Goal: Task Accomplishment & Management: Manage account settings

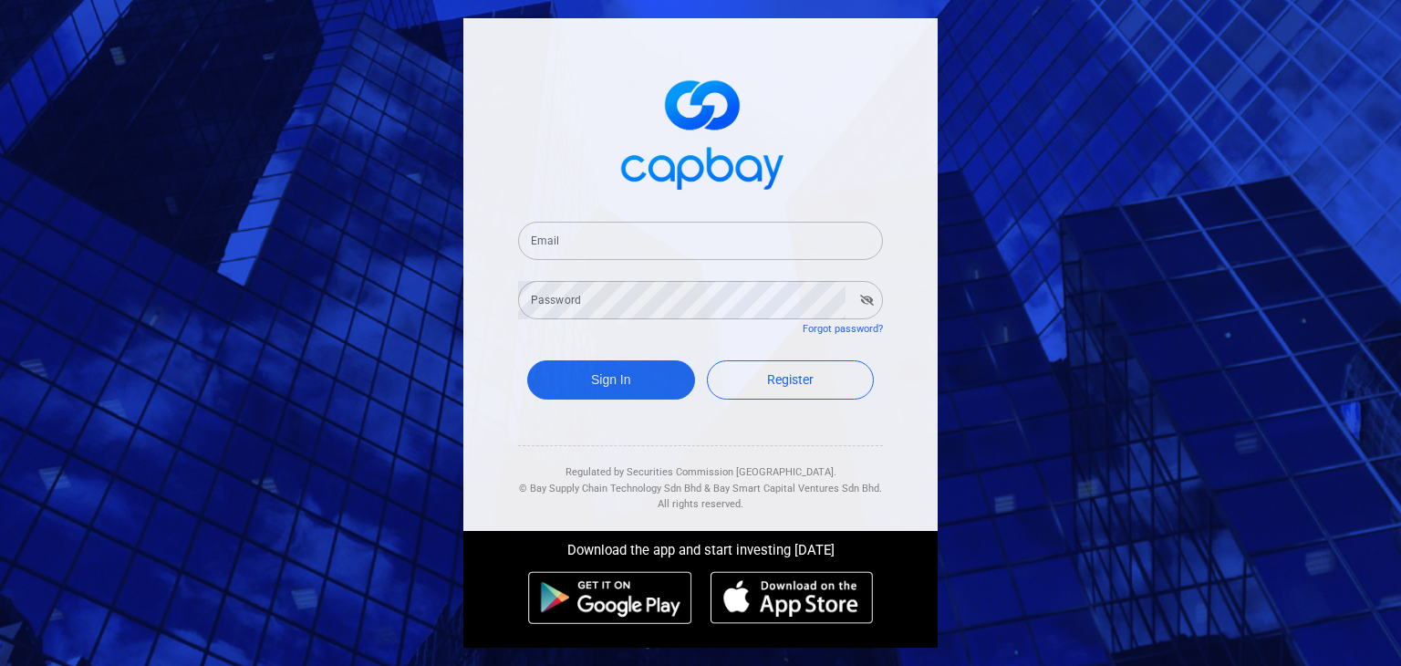
click at [655, 210] on div "Email Email" at bounding box center [700, 230] width 365 height 60
click at [660, 233] on input "Email" at bounding box center [700, 241] width 365 height 38
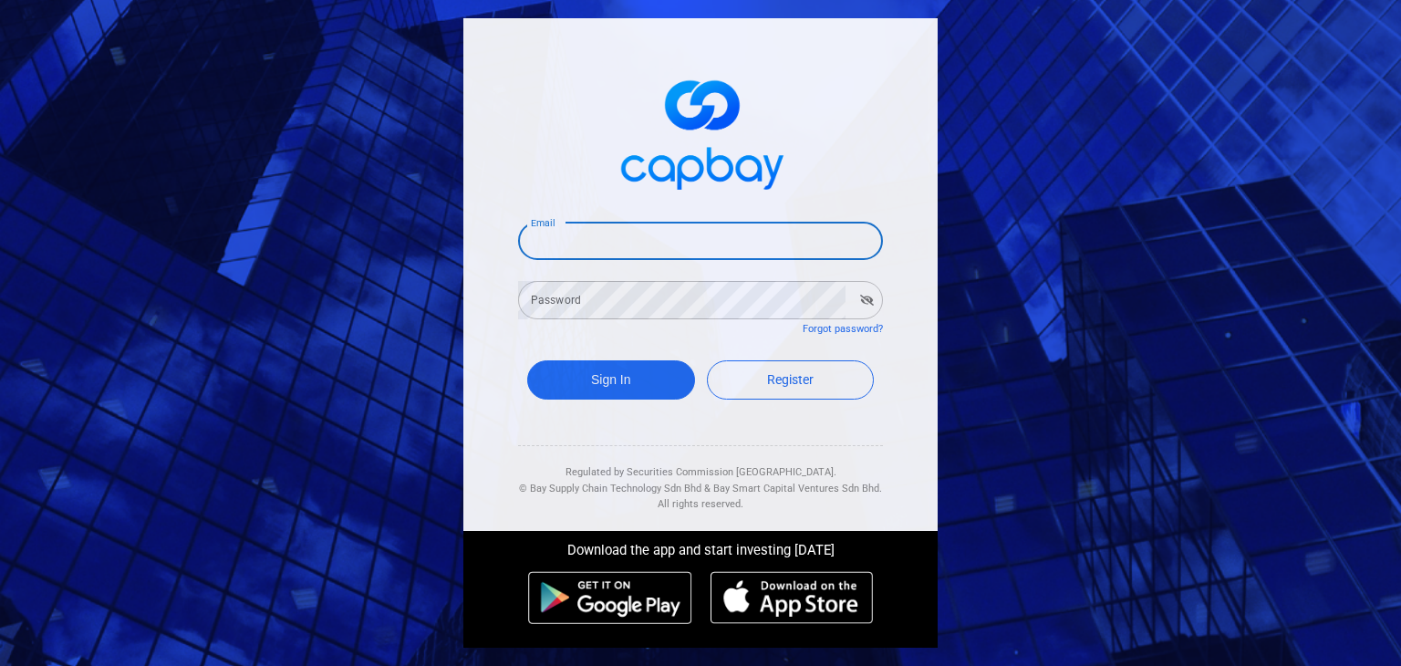
type input "[EMAIL_ADDRESS][DOMAIN_NAME]"
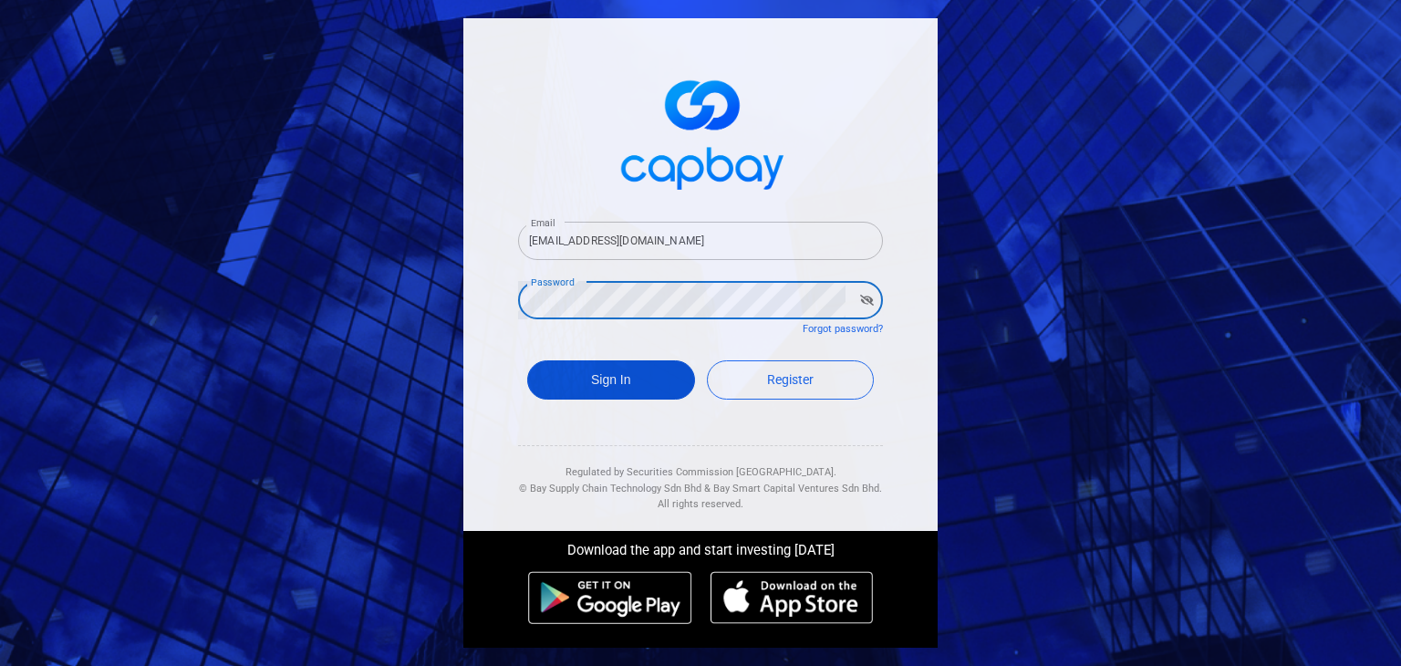
click at [609, 380] on button "Sign In" at bounding box center [611, 379] width 168 height 39
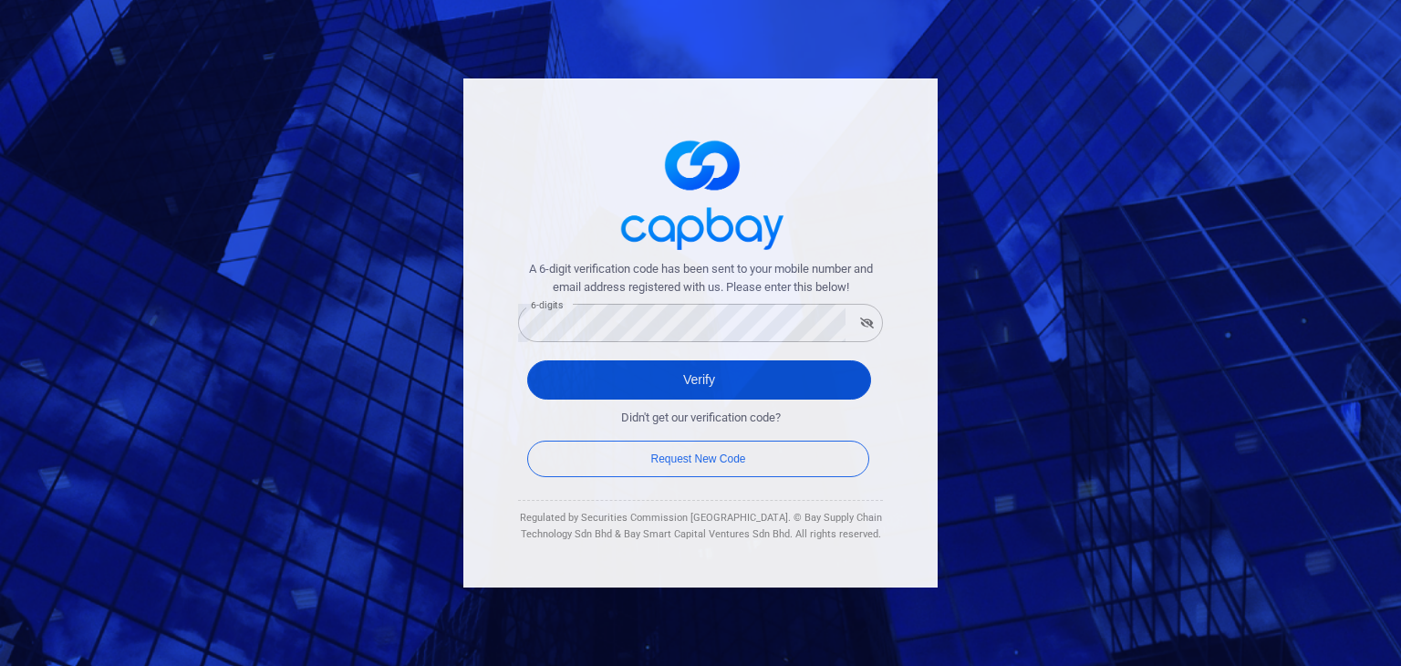
click at [683, 373] on button "Verify" at bounding box center [699, 379] width 344 height 39
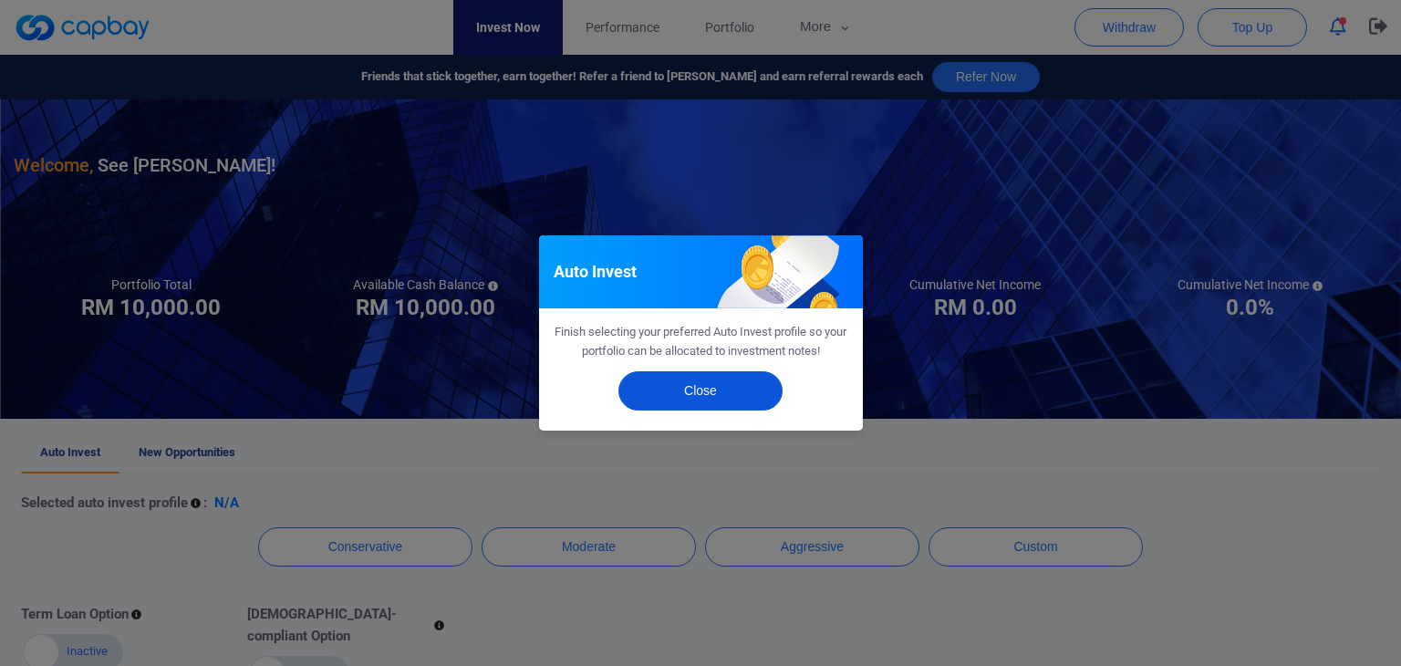
click at [679, 388] on button "Close" at bounding box center [701, 390] width 164 height 39
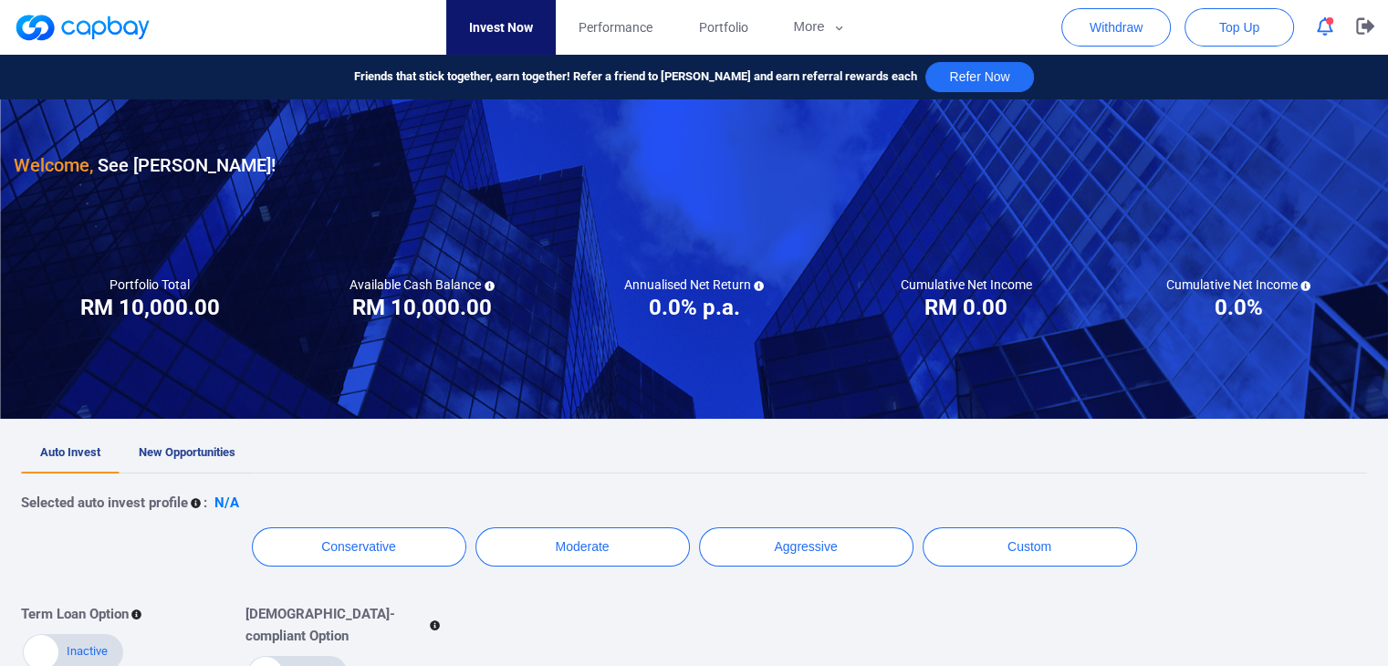
click at [181, 454] on span "New Opportunities" at bounding box center [187, 452] width 97 height 14
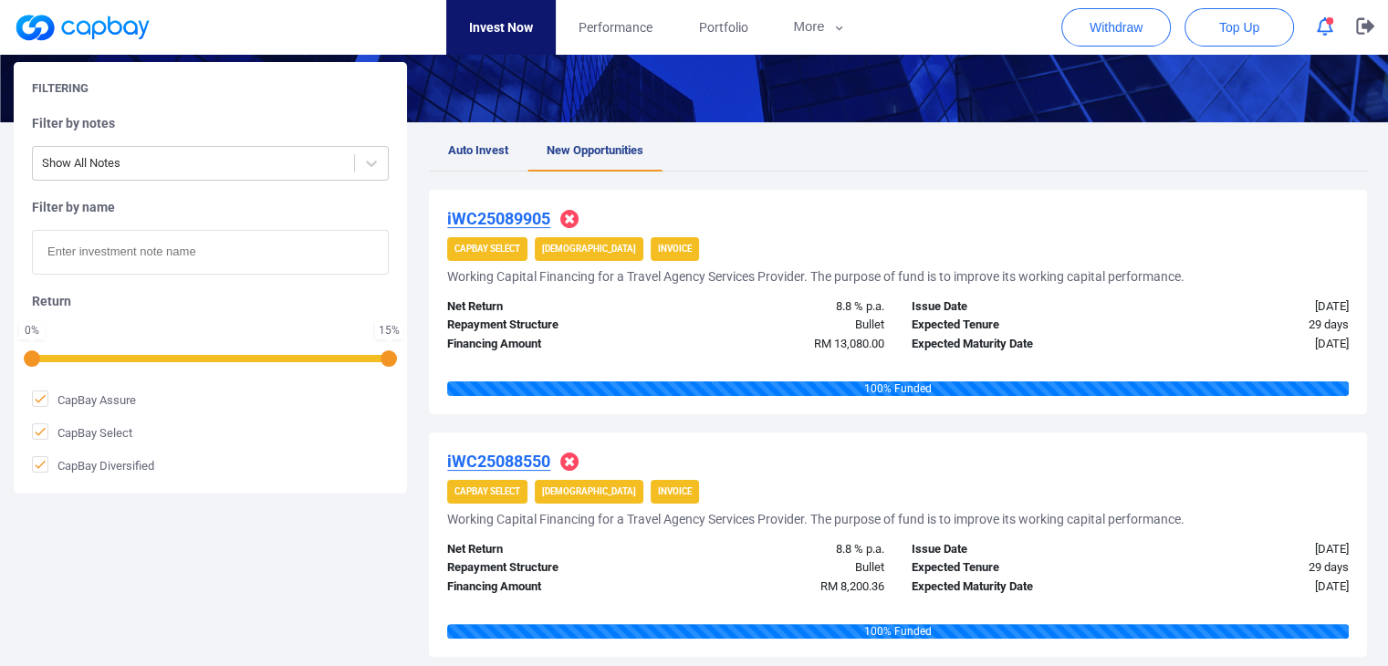
scroll to position [91, 0]
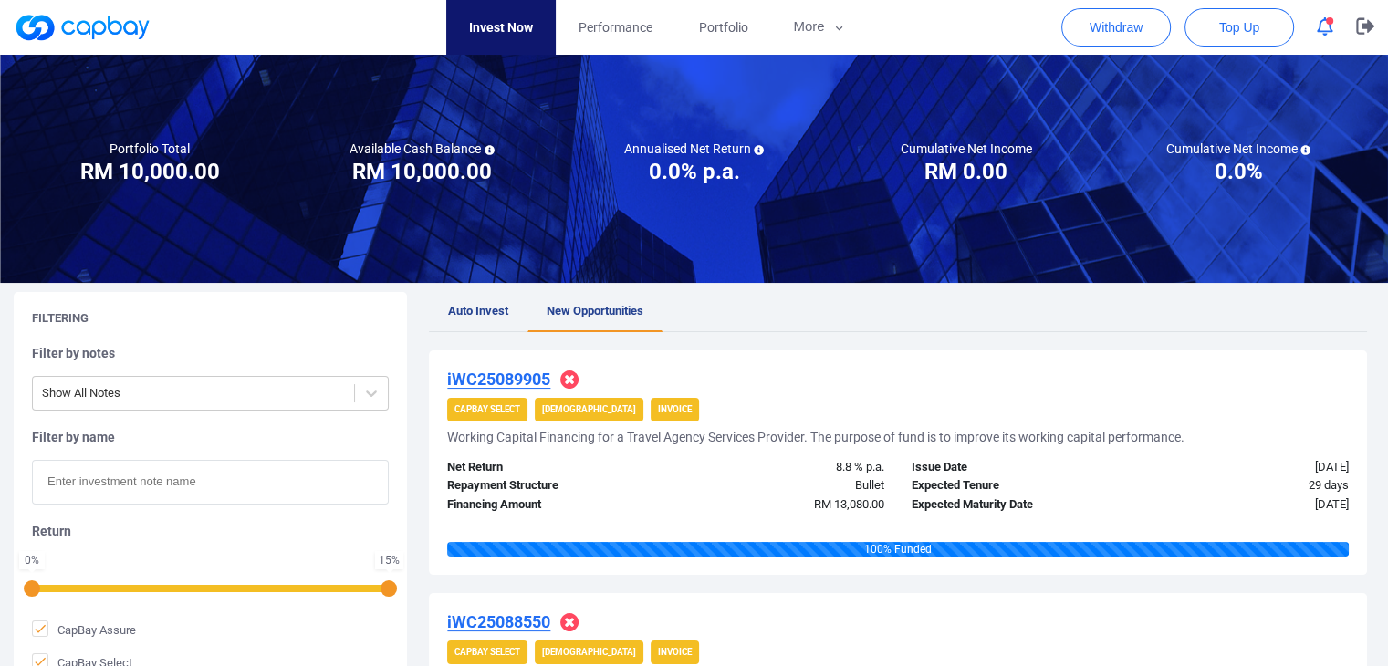
click at [500, 315] on span "Auto Invest" at bounding box center [478, 311] width 60 height 14
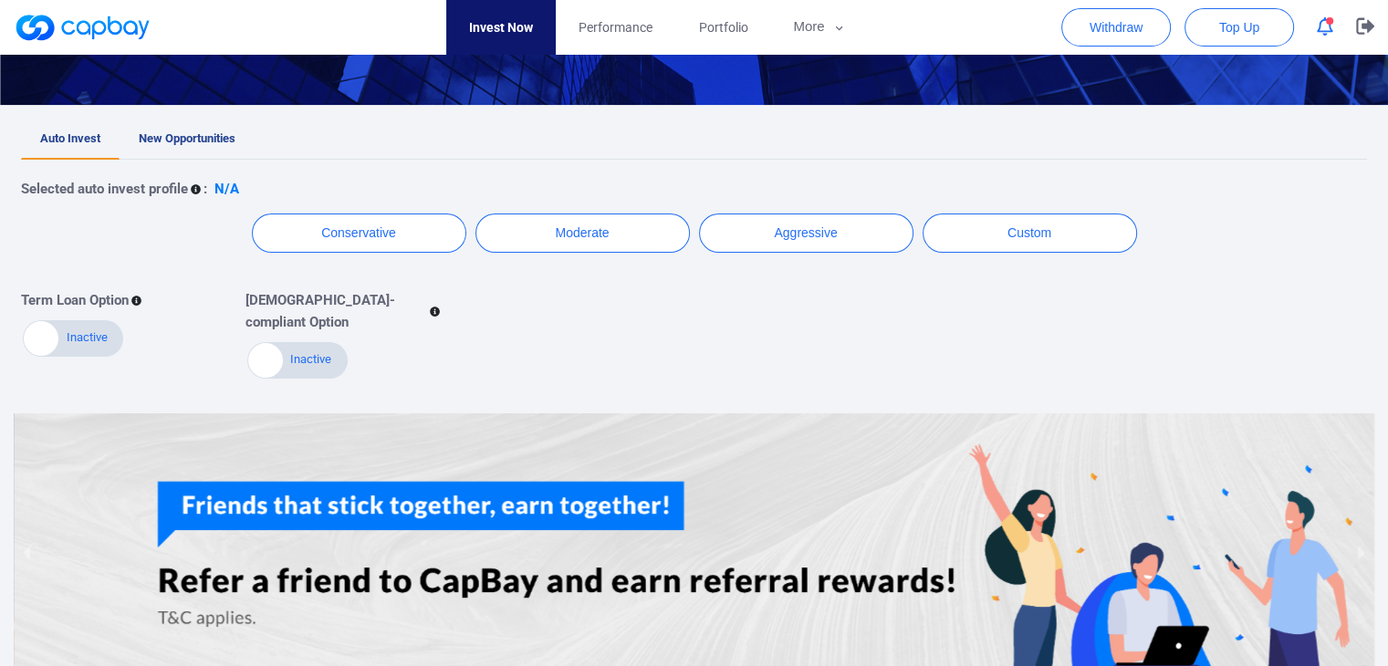
scroll to position [365, 0]
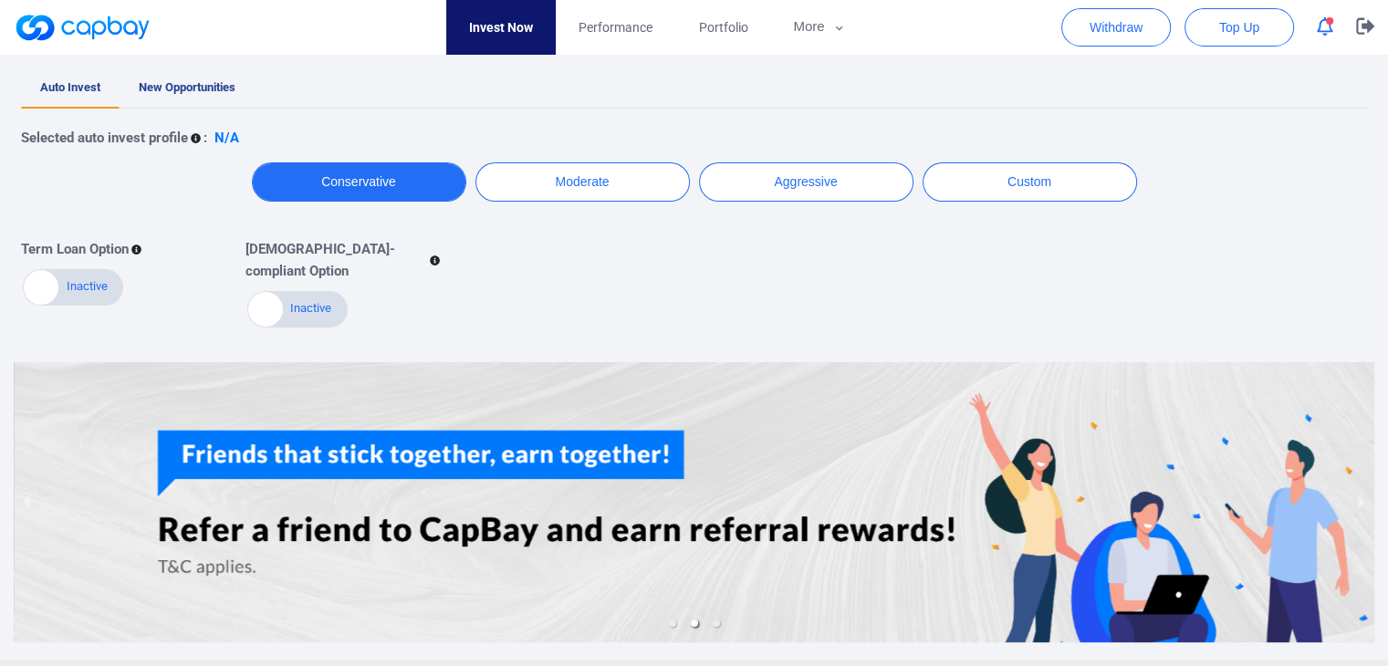
click at [364, 180] on button "Conservative" at bounding box center [359, 181] width 214 height 39
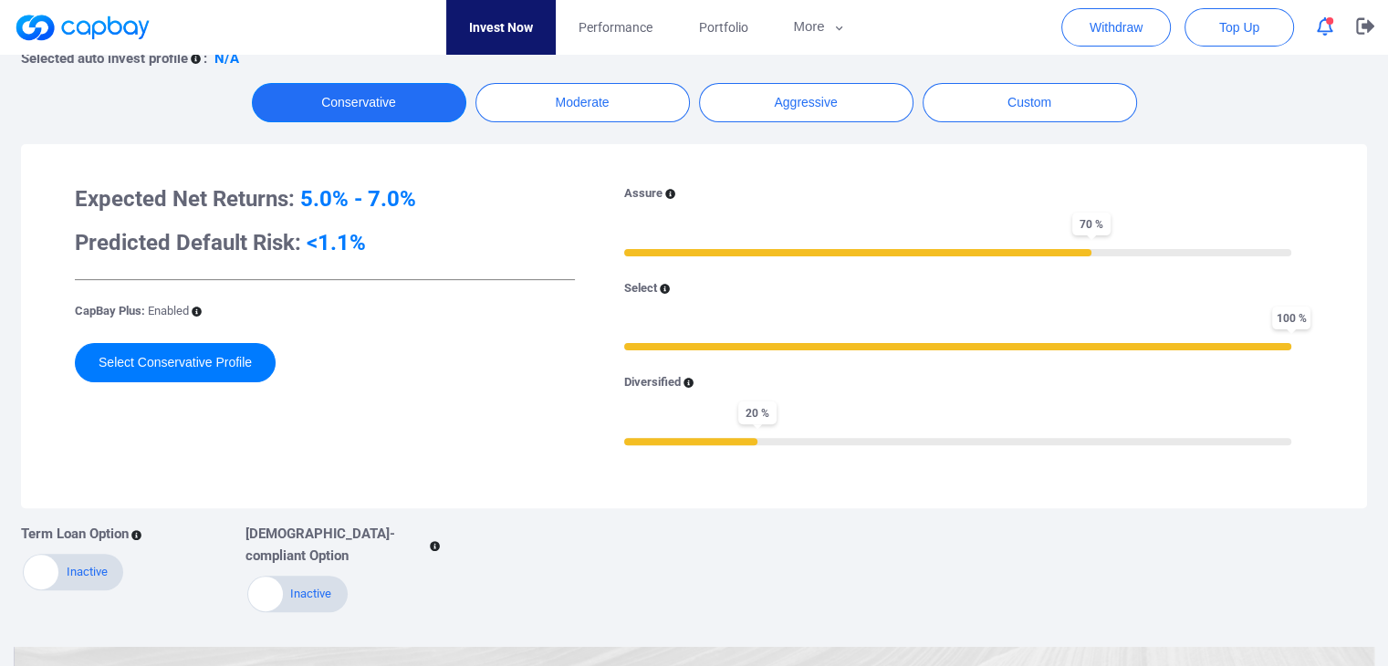
scroll to position [547, 0]
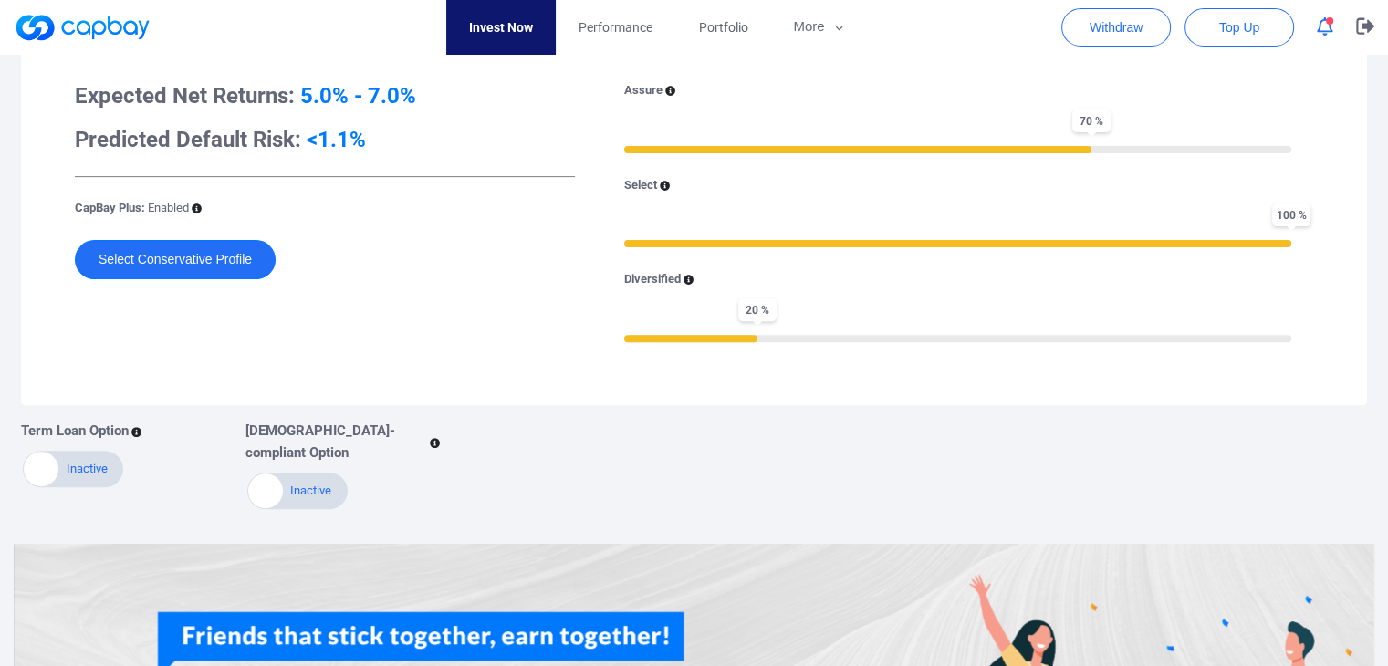
click at [189, 264] on button "Select Conservative Profile" at bounding box center [175, 259] width 201 height 39
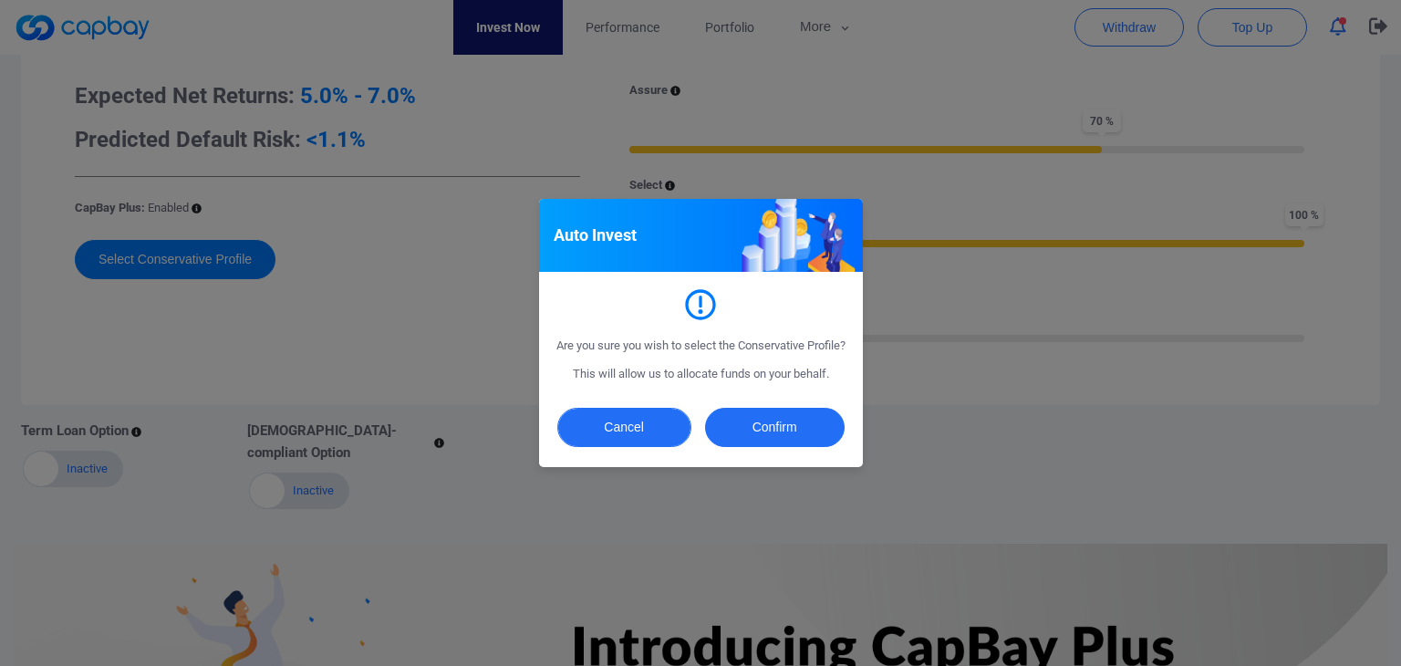
click at [617, 443] on button "Cancel" at bounding box center [624, 427] width 134 height 39
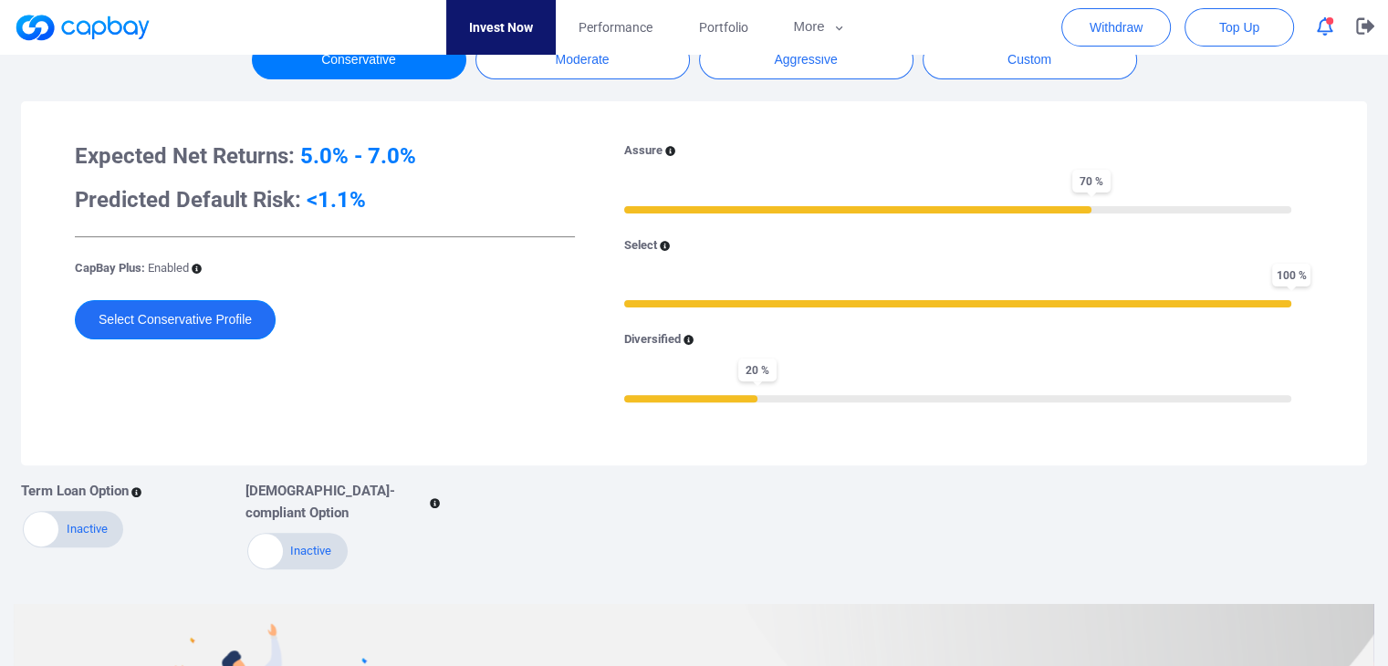
scroll to position [456, 0]
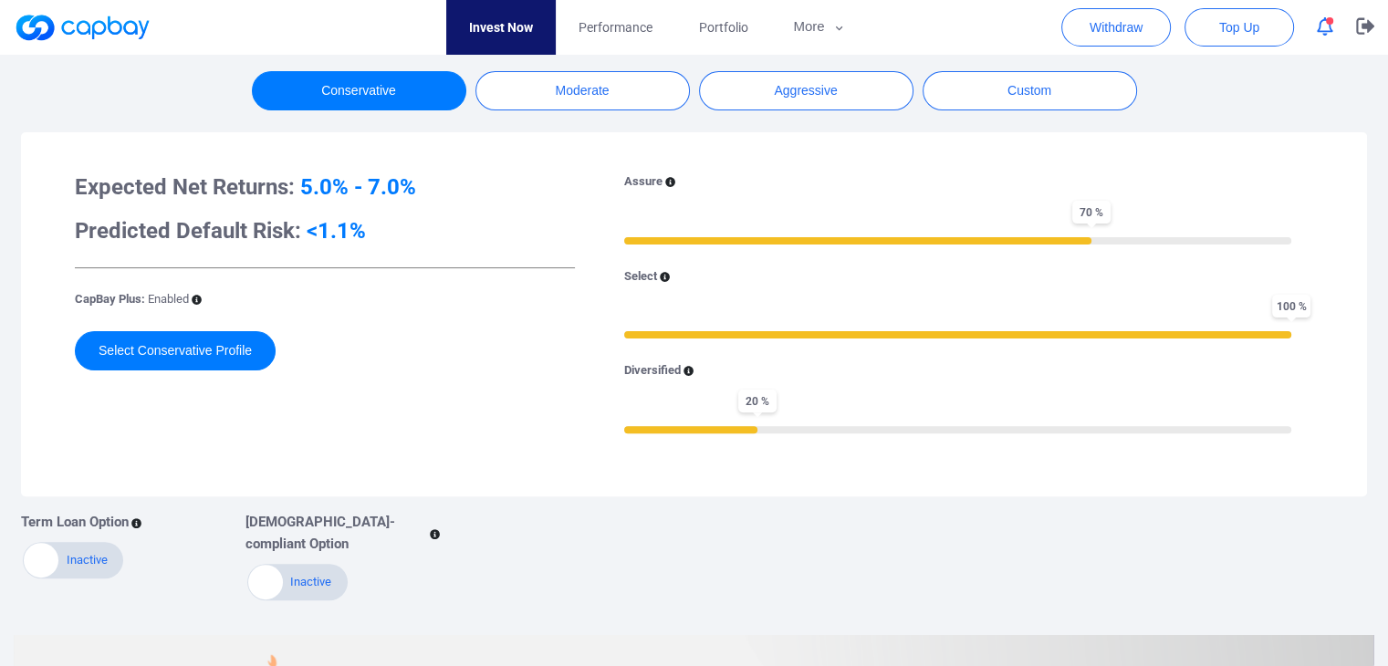
click at [666, 180] on icon at bounding box center [670, 182] width 10 height 10
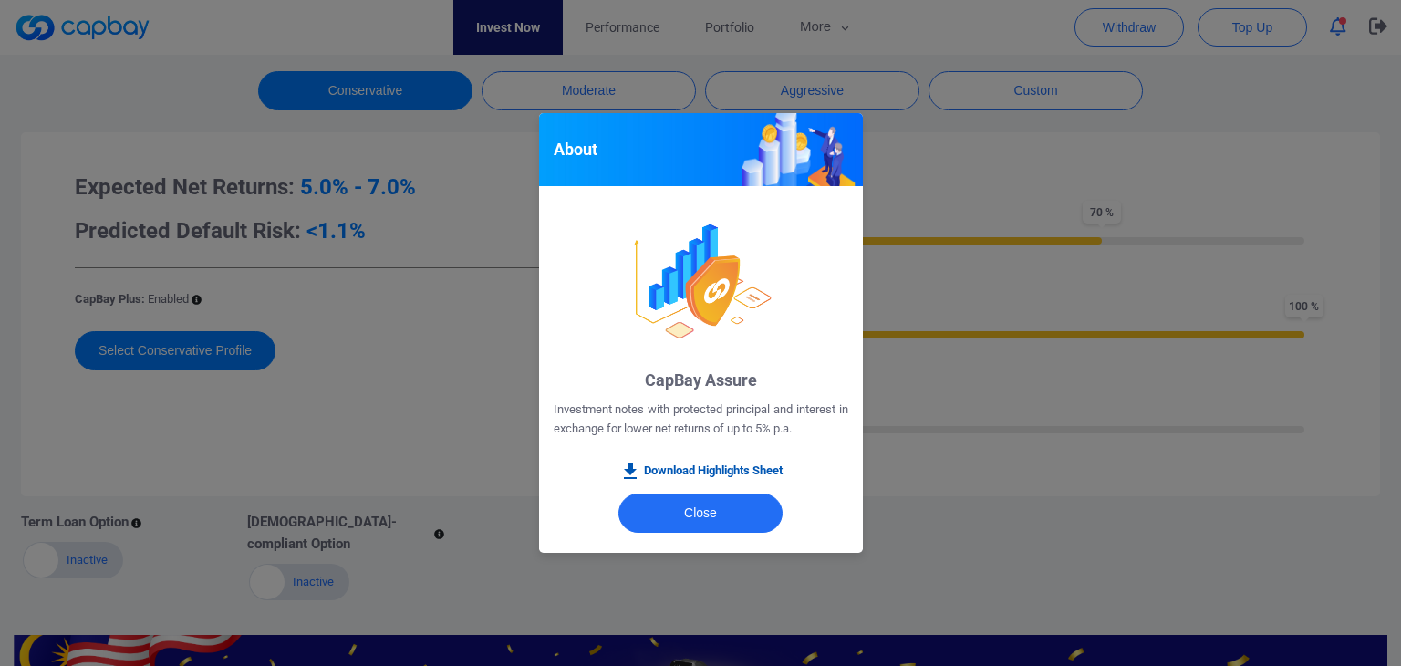
click at [693, 463] on link "Download Highlights Sheet" at bounding box center [701, 472] width 163 height 22
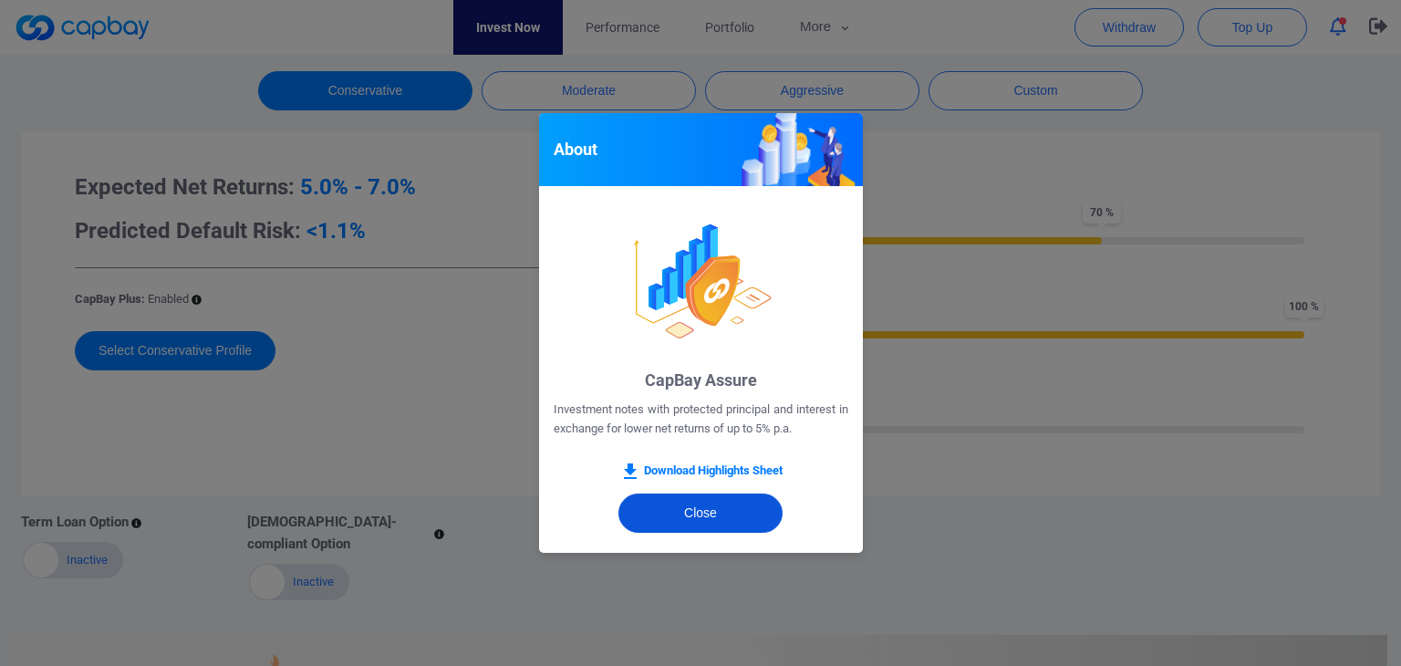
click at [693, 521] on button "Close" at bounding box center [701, 513] width 164 height 39
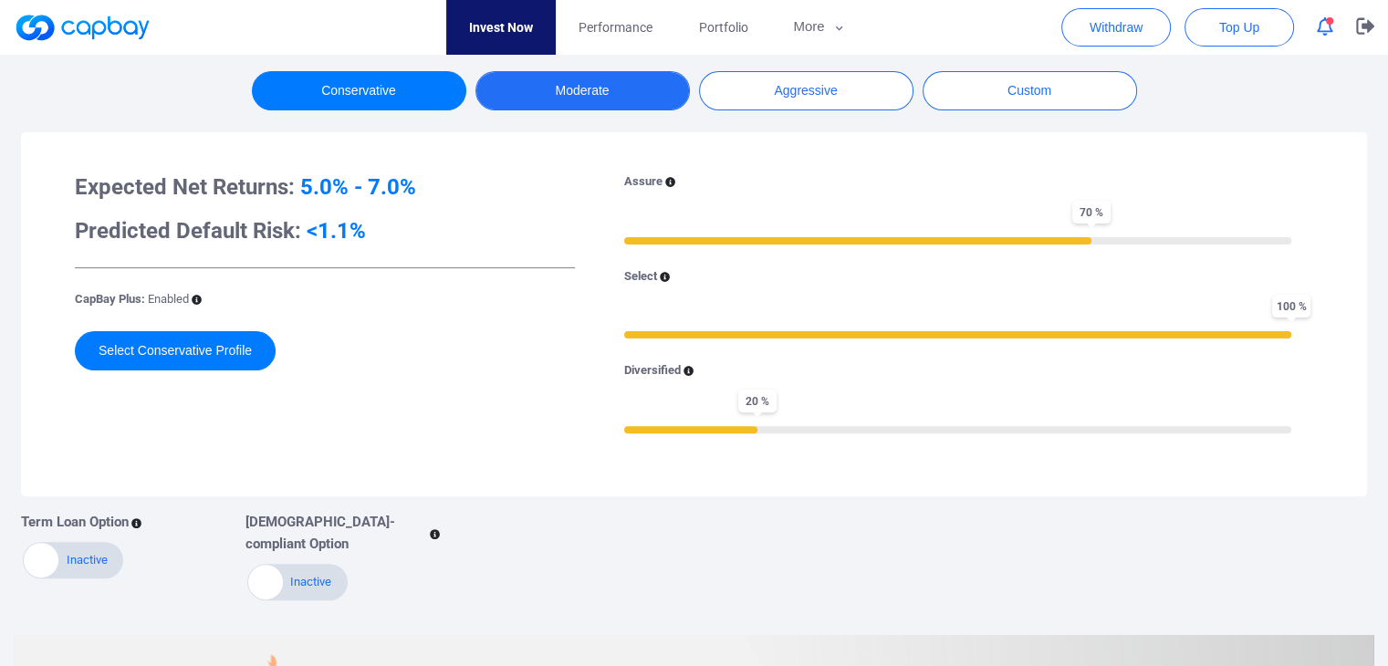
click at [661, 93] on button "Moderate" at bounding box center [582, 90] width 214 height 39
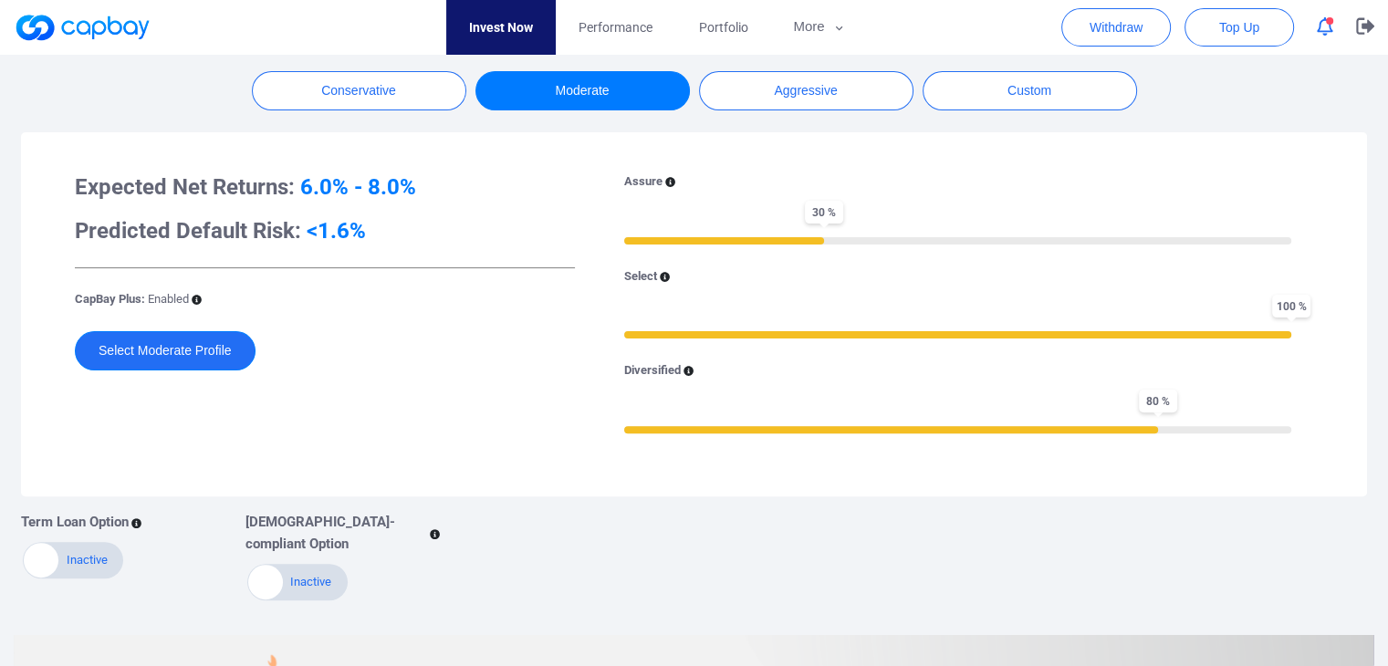
click at [146, 340] on button "Select Moderate Profile" at bounding box center [165, 350] width 181 height 39
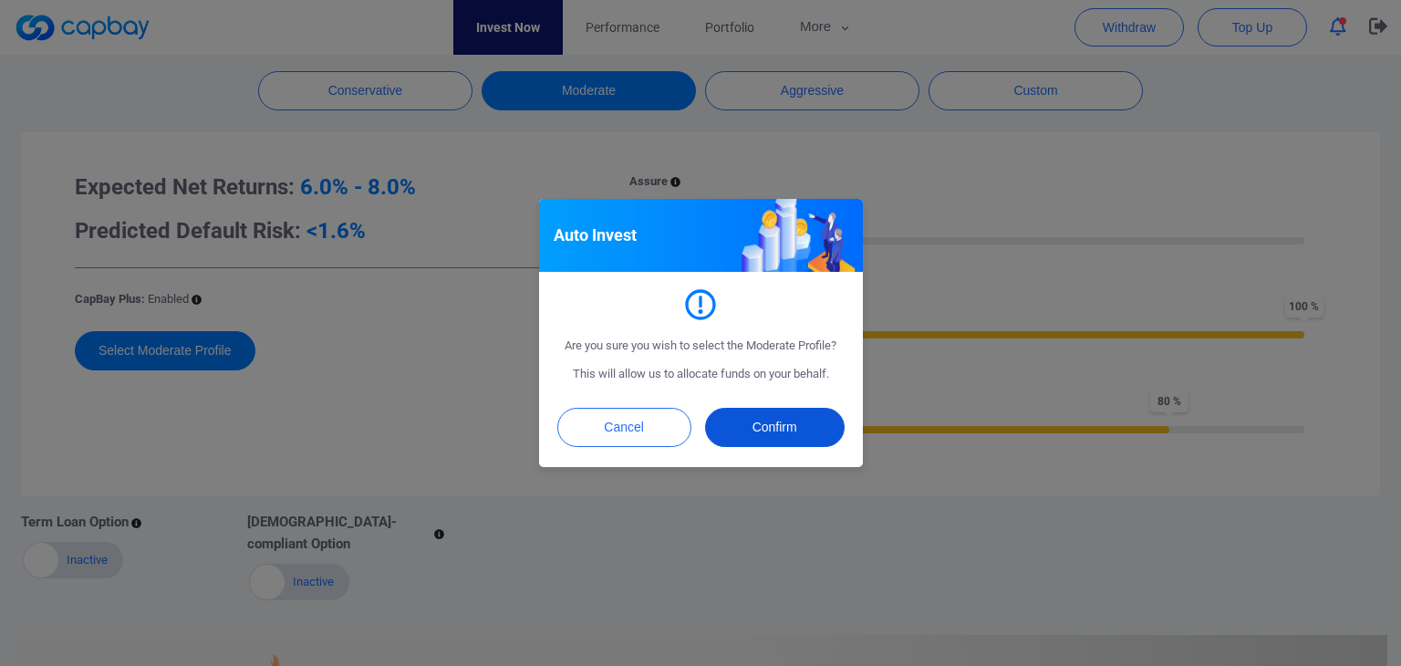
click at [791, 424] on button "Confirm" at bounding box center [775, 427] width 140 height 39
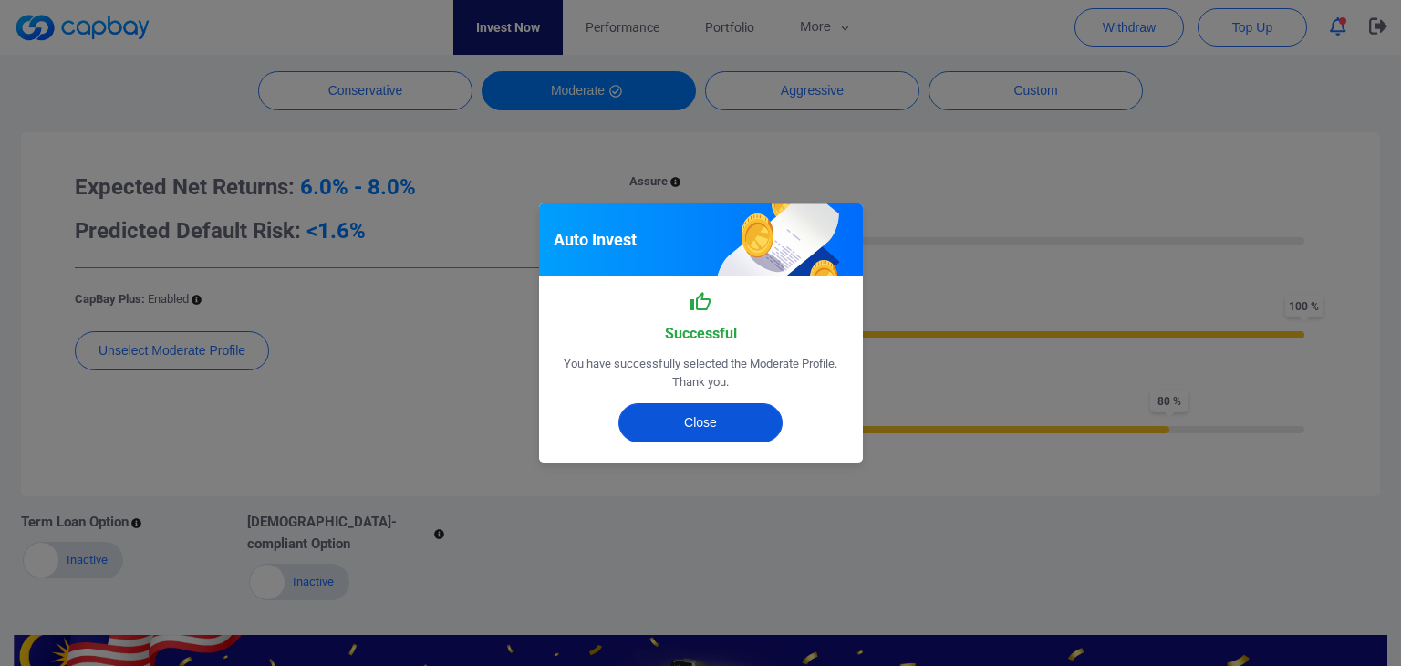
click at [690, 426] on button "Close" at bounding box center [701, 422] width 164 height 39
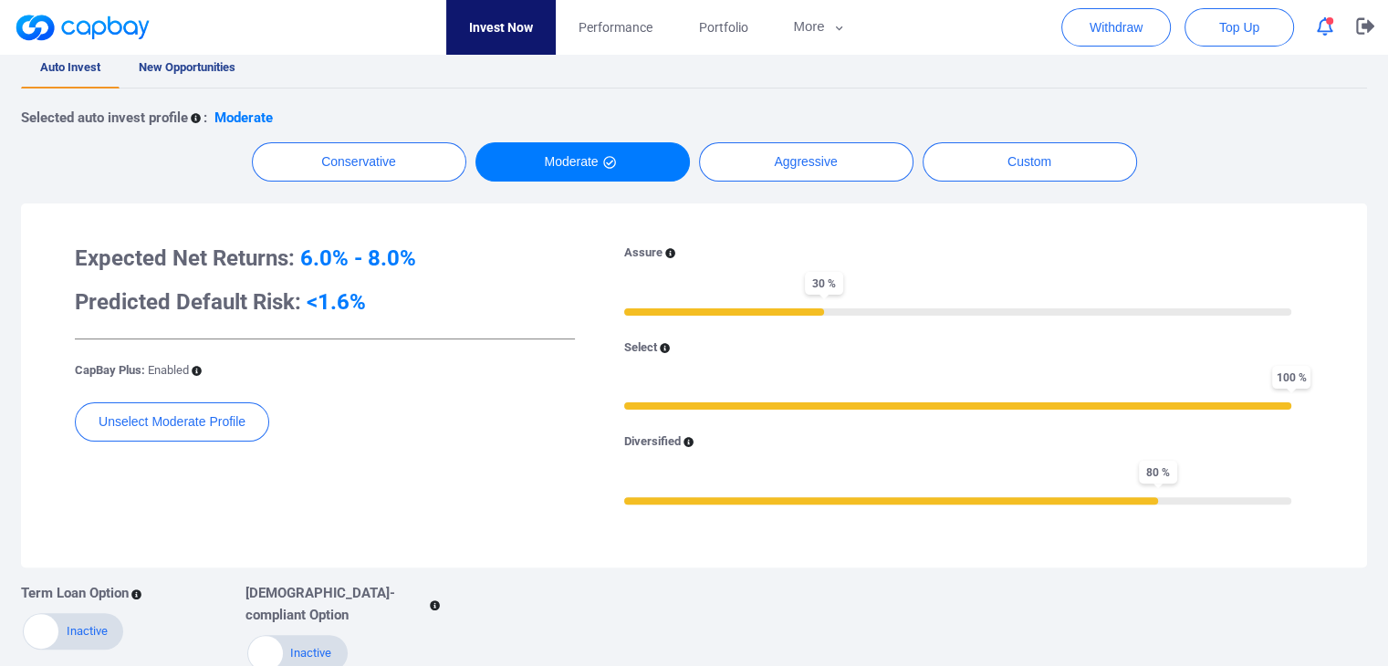
scroll to position [274, 0]
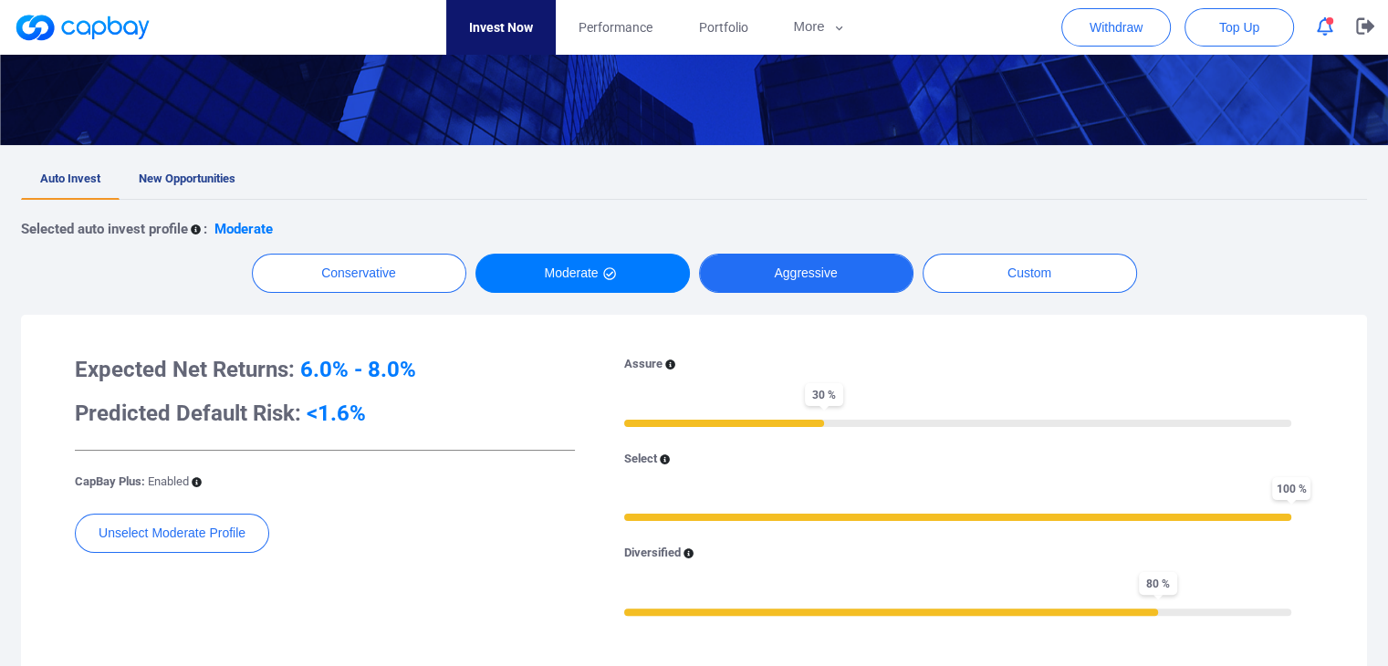
click at [811, 286] on button "Aggressive" at bounding box center [806, 273] width 214 height 39
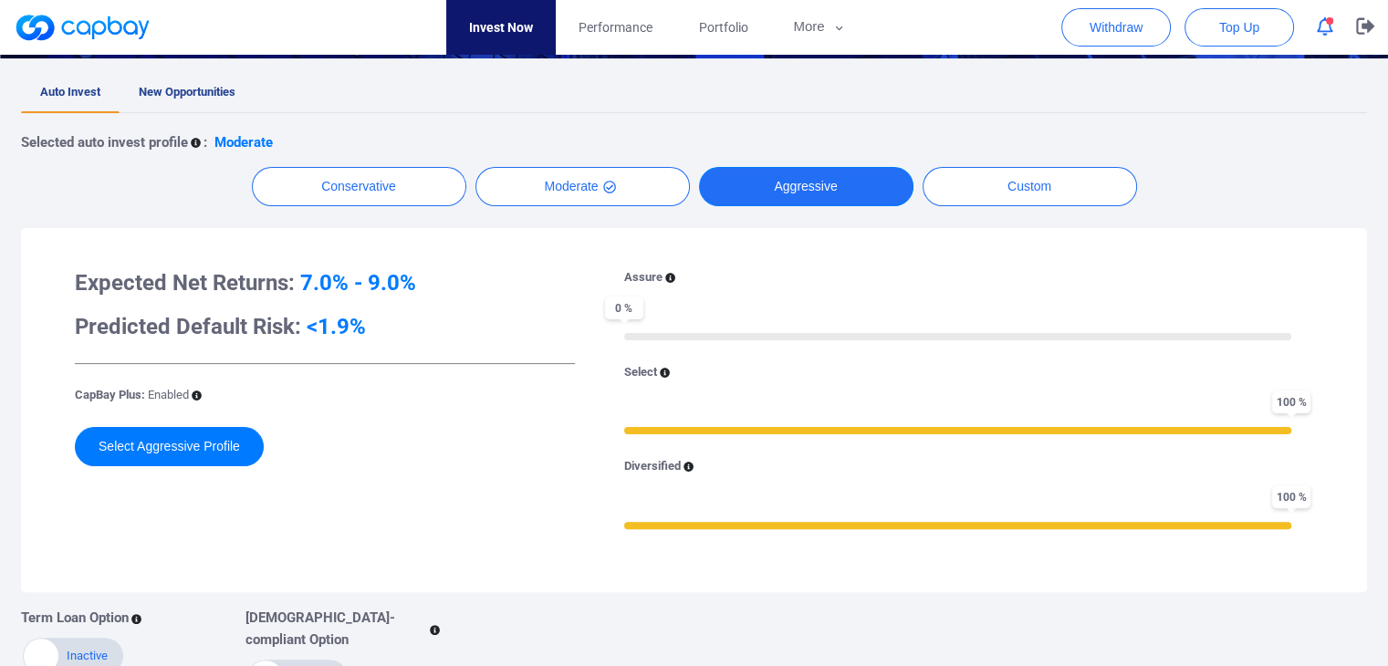
scroll to position [456, 0]
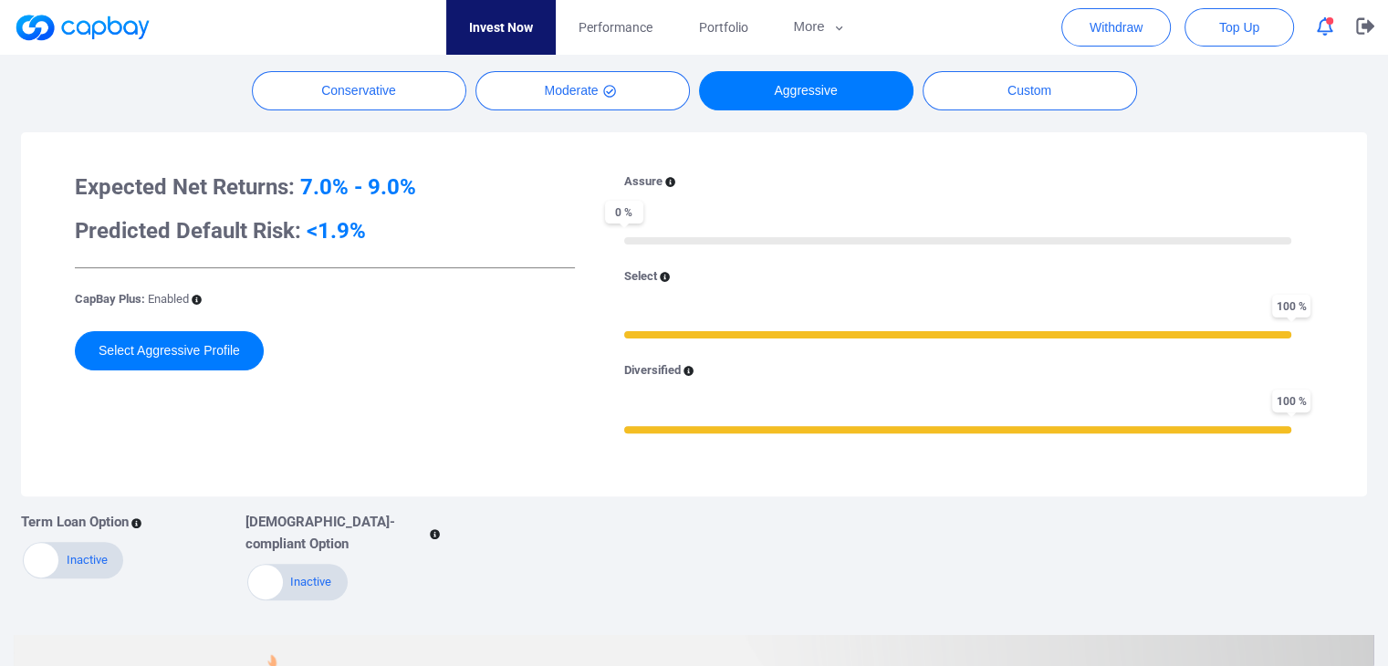
click at [666, 276] on icon at bounding box center [665, 277] width 10 height 10
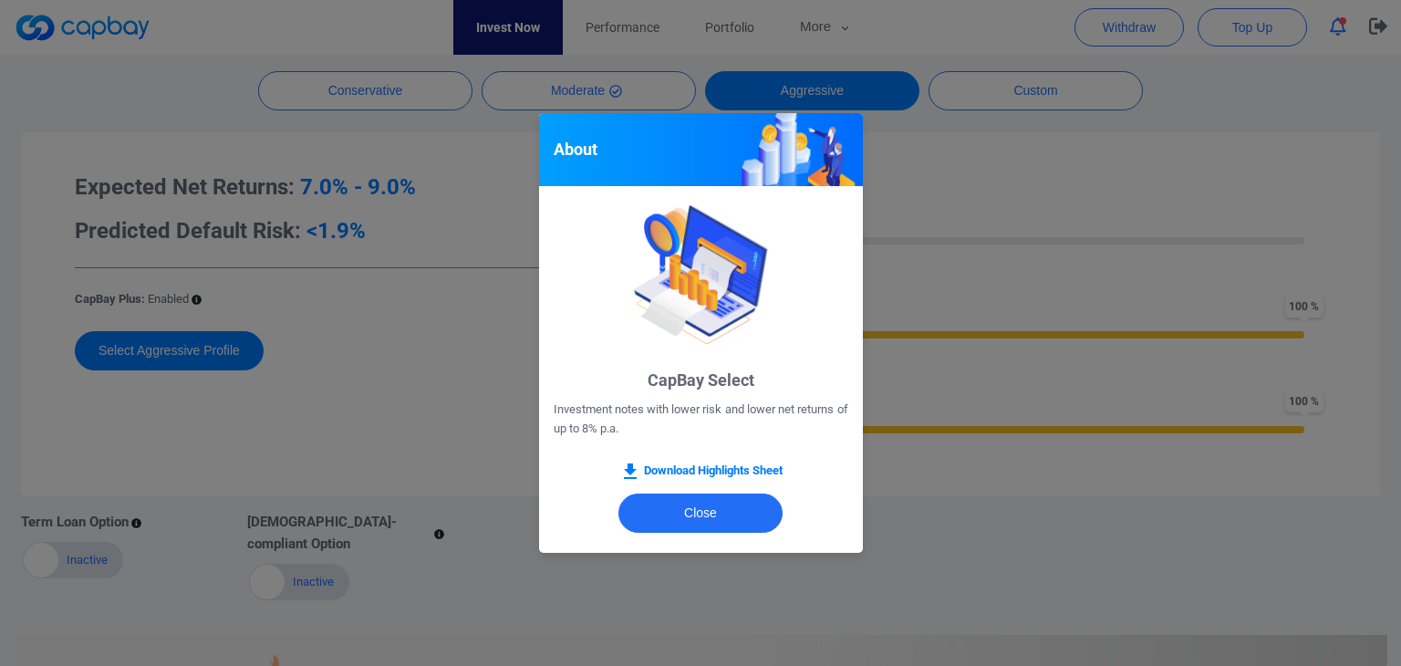
click at [672, 178] on div "About CapBay Select Investment notes with lower risk and lower net returns of u…" at bounding box center [701, 333] width 324 height 440
click at [668, 509] on button "Close" at bounding box center [701, 513] width 164 height 39
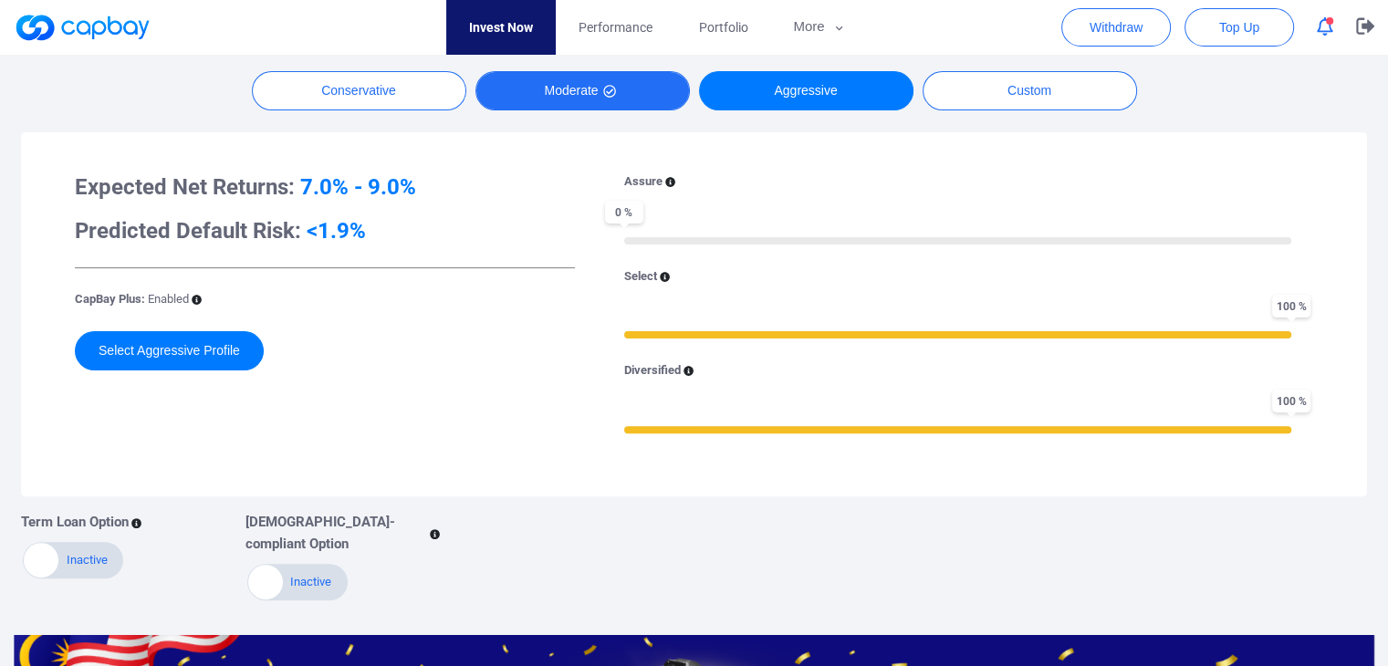
click at [558, 96] on button "Moderate" at bounding box center [582, 90] width 214 height 39
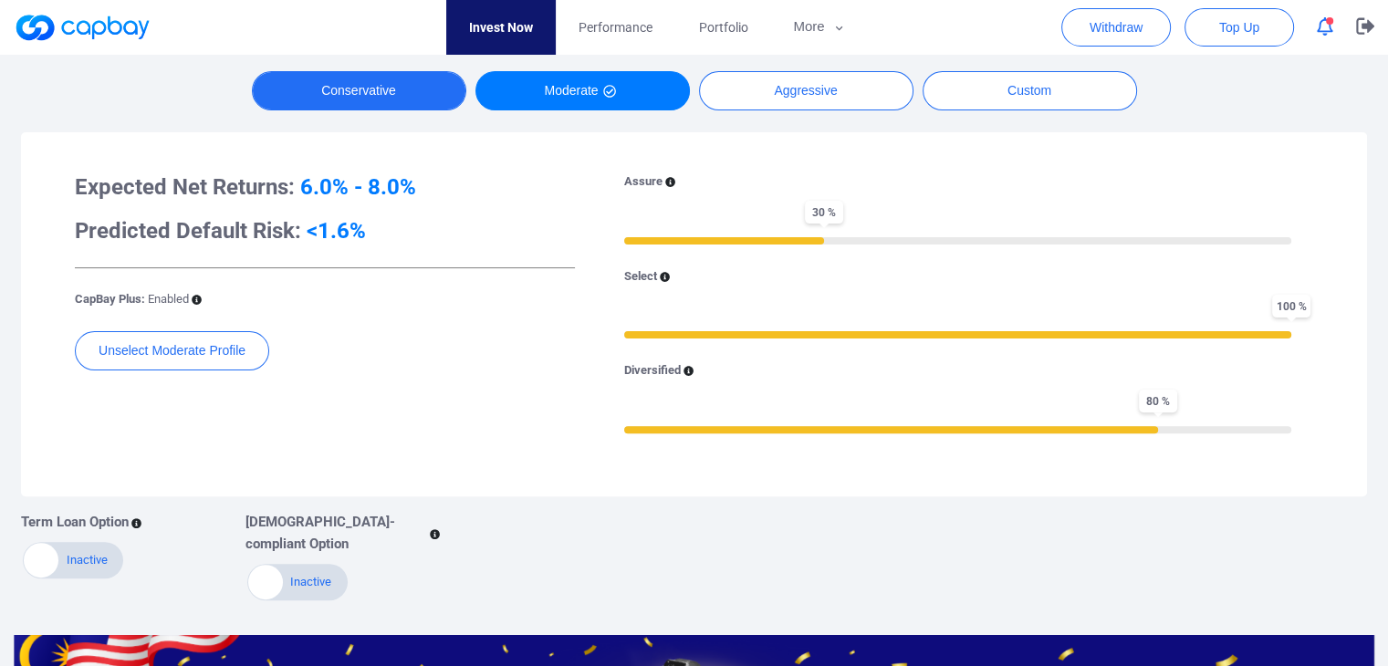
click at [371, 96] on button "Conservative" at bounding box center [359, 90] width 214 height 39
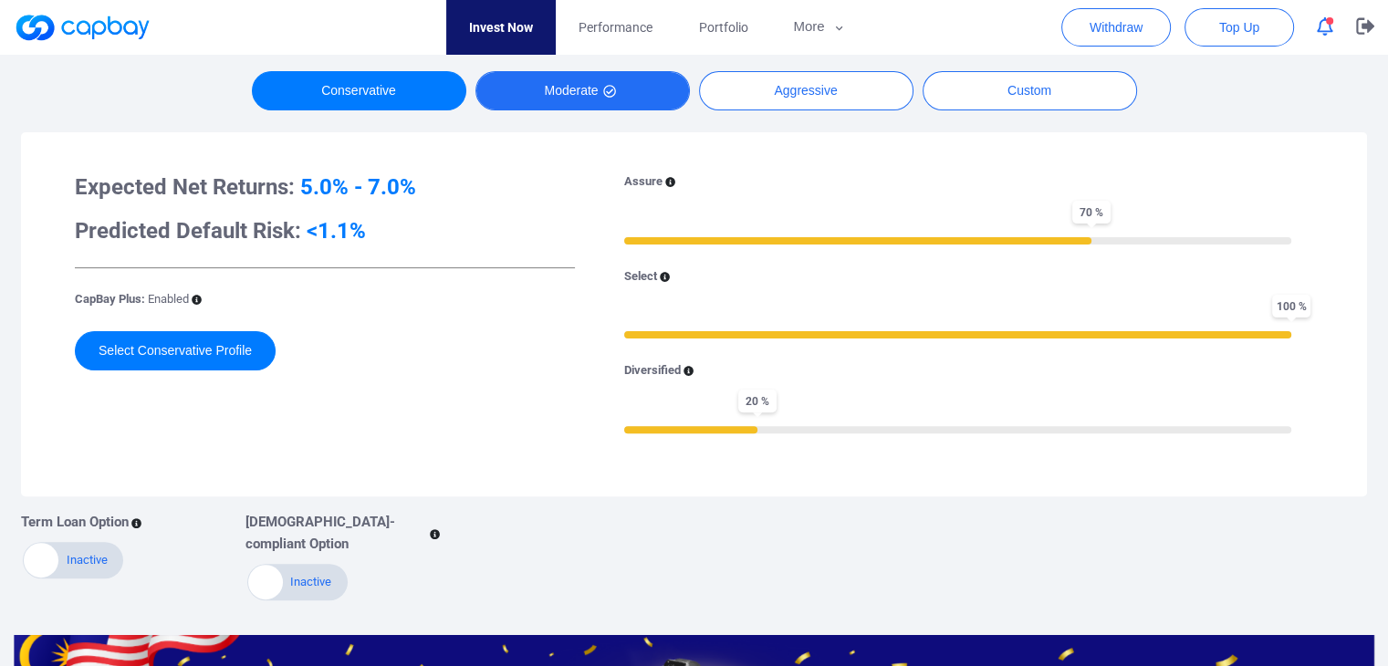
click at [604, 100] on button "Moderate" at bounding box center [582, 90] width 214 height 39
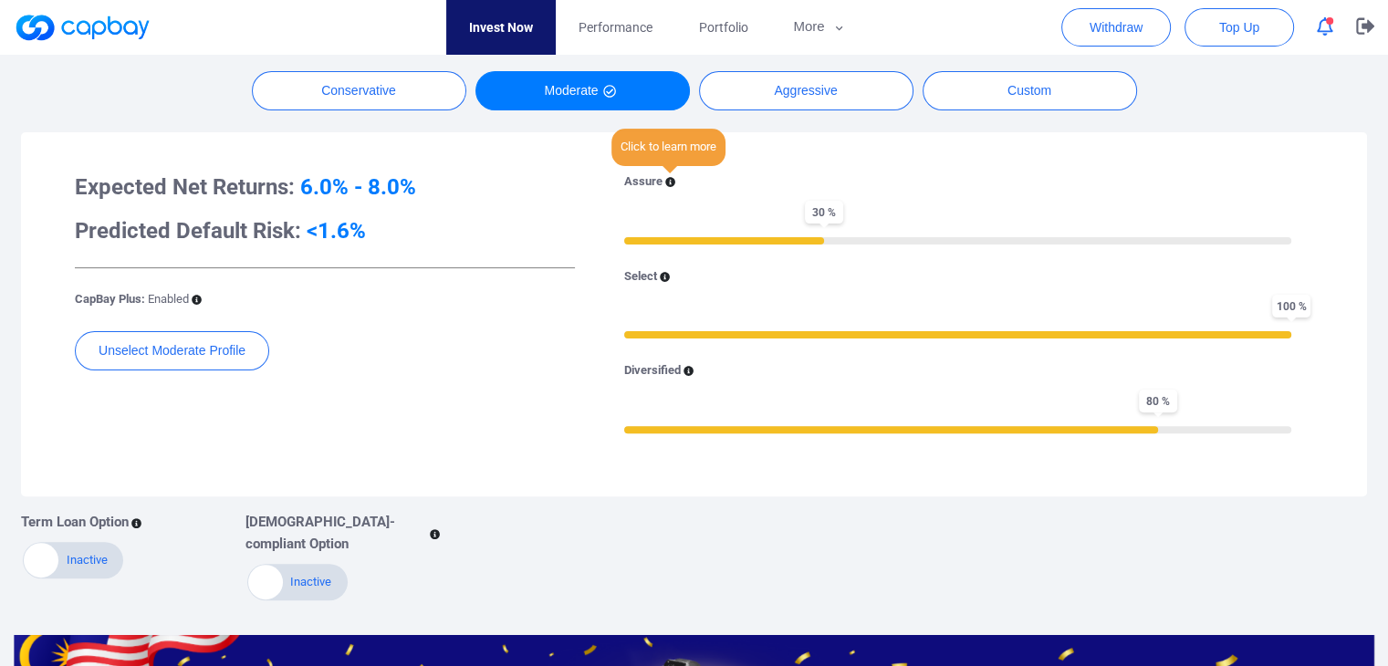
click at [668, 177] on icon at bounding box center [670, 182] width 10 height 10
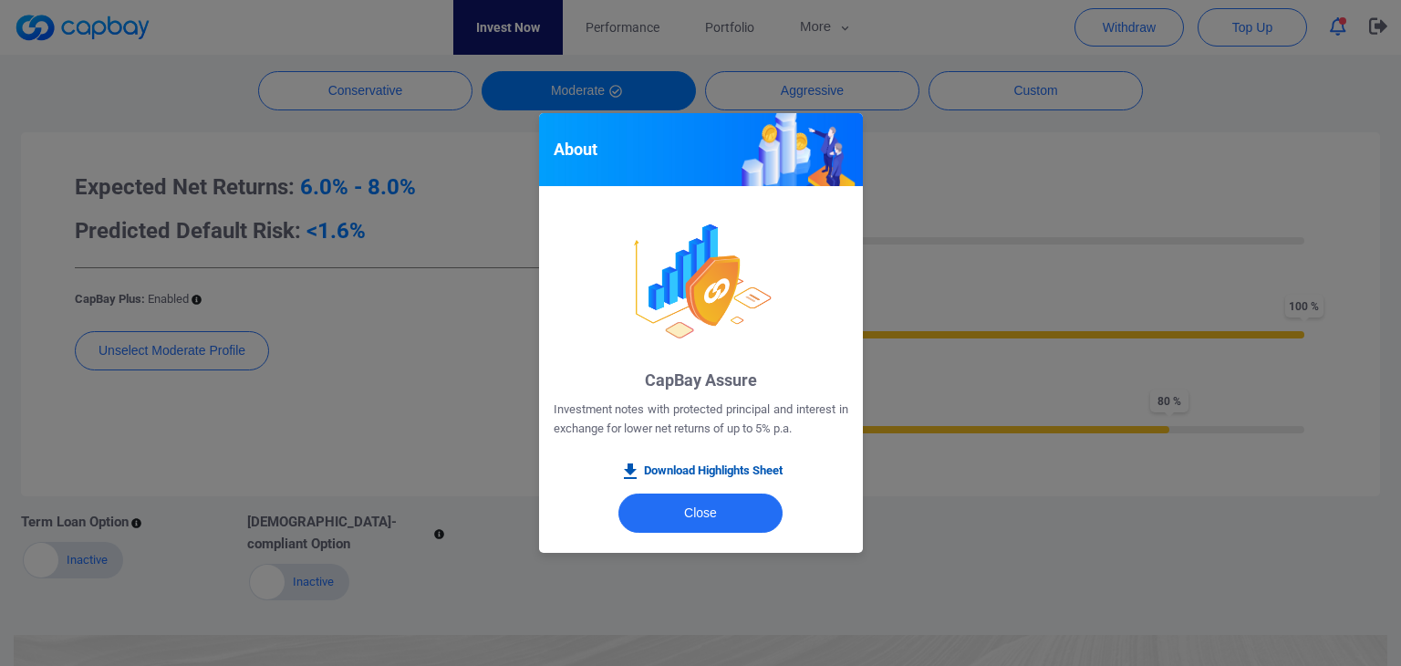
click at [701, 470] on link "Download Highlights Sheet" at bounding box center [701, 472] width 163 height 22
click at [931, 198] on div "About CapBay Assure Investment notes with protected principal and interest in e…" at bounding box center [700, 333] width 1401 height 666
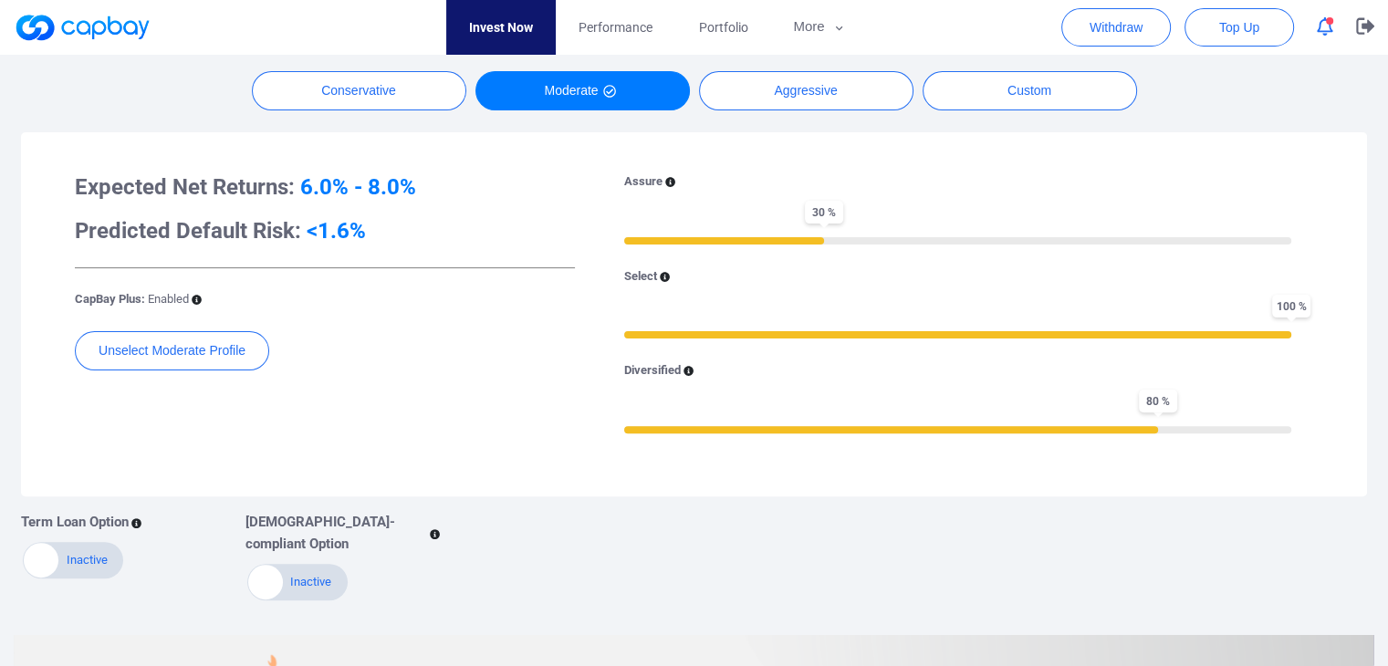
click at [664, 279] on icon at bounding box center [665, 277] width 10 height 10
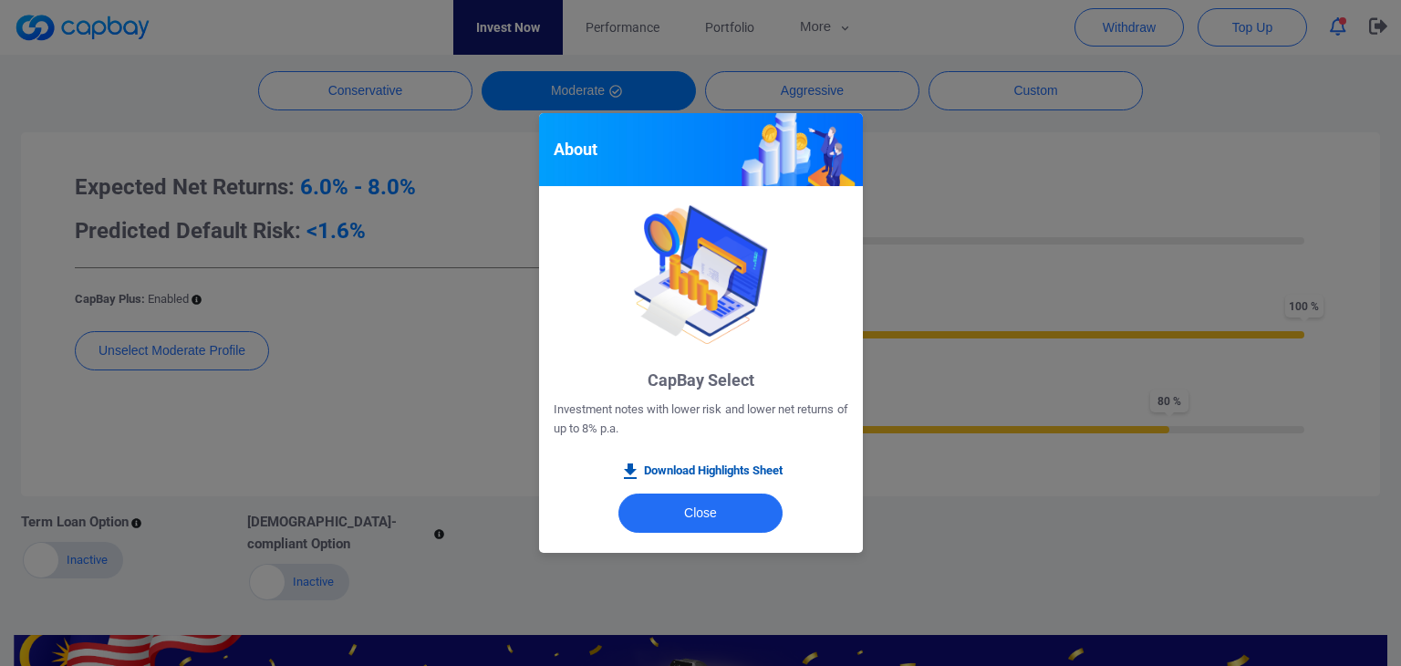
click at [675, 471] on link "Download Highlights Sheet" at bounding box center [701, 472] width 163 height 22
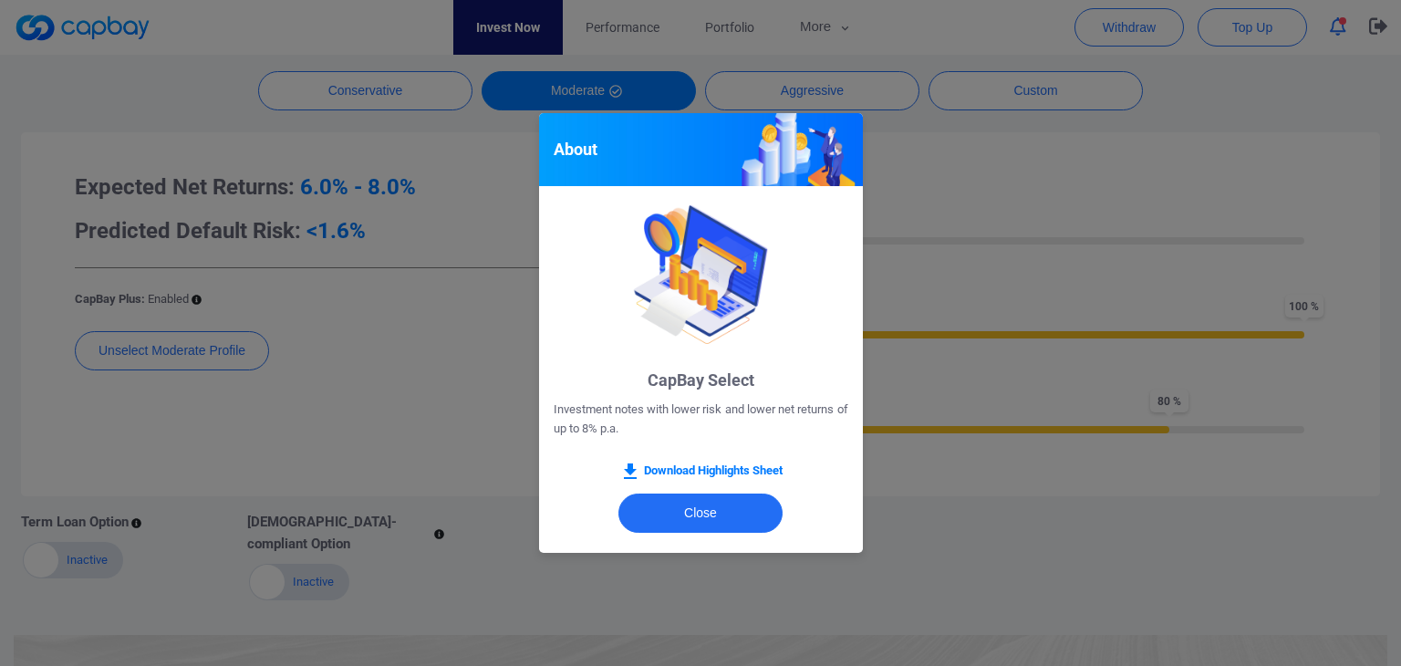
click at [883, 156] on div "About CapBay Select Investment notes with lower risk and lower net returns of u…" at bounding box center [700, 333] width 1401 height 666
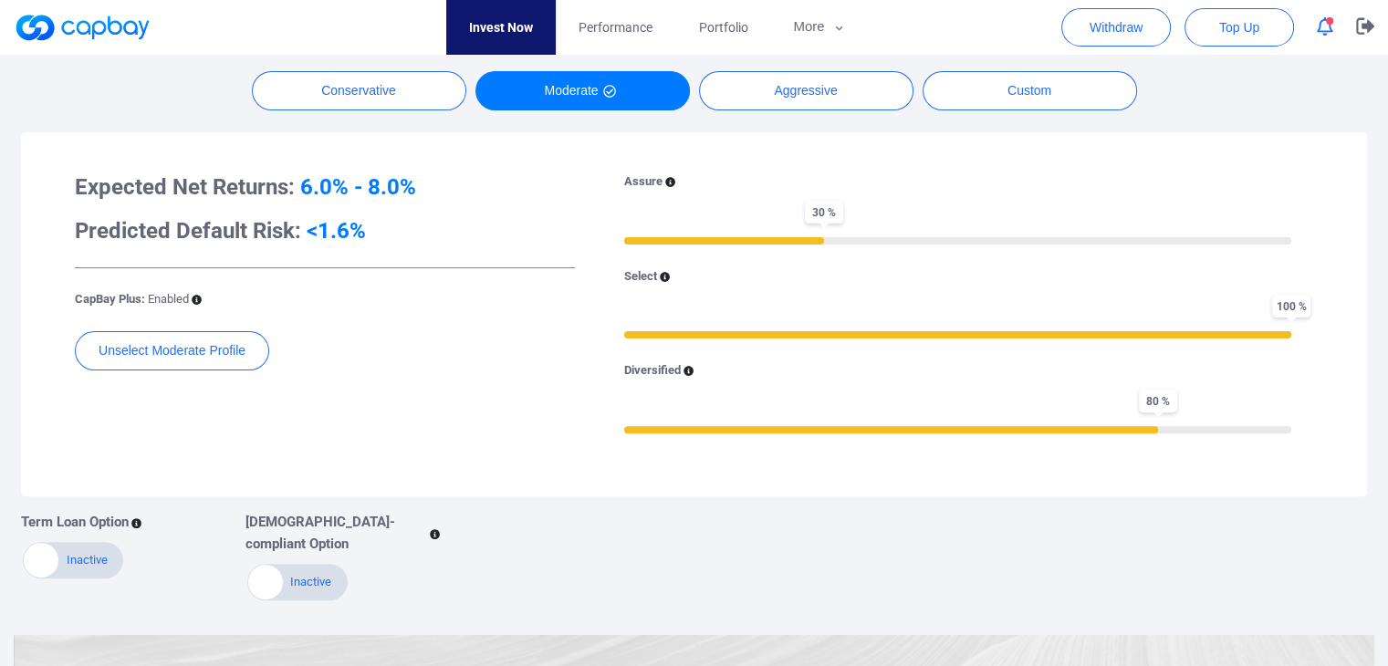
click at [692, 370] on icon at bounding box center [688, 372] width 10 height 10
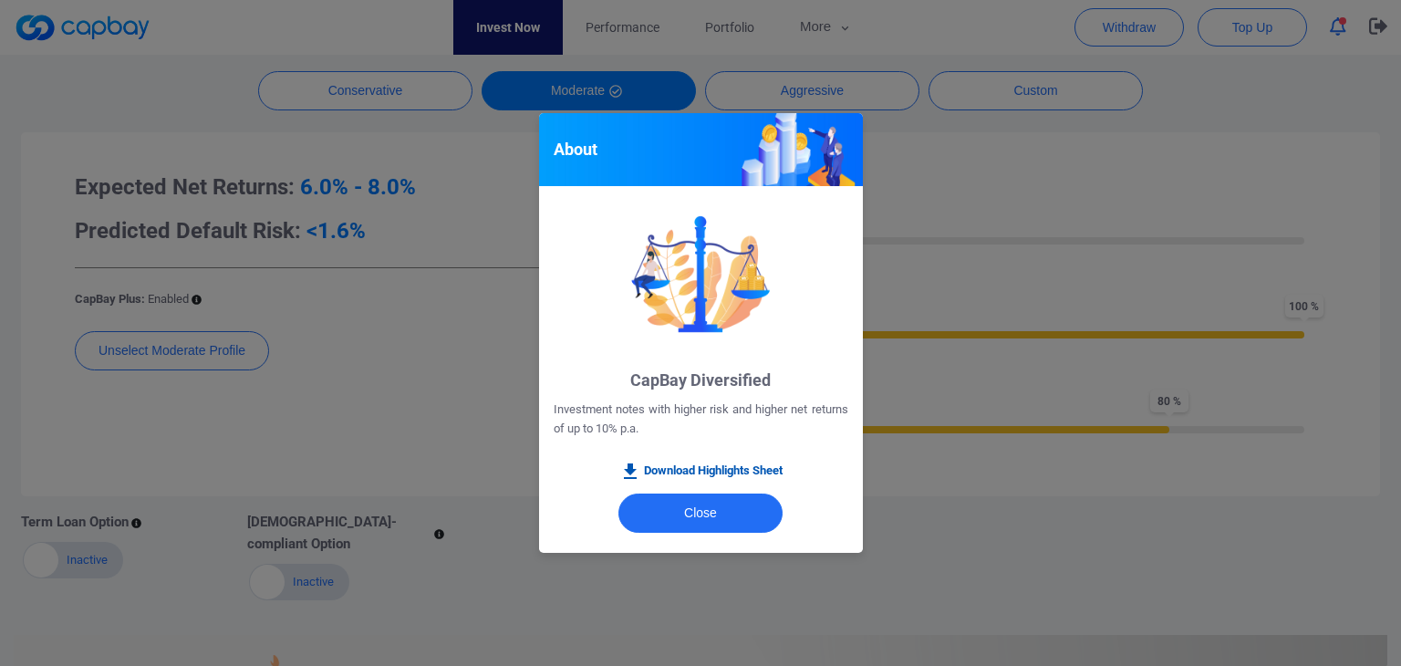
click at [704, 470] on link "Download Highlights Sheet" at bounding box center [701, 472] width 163 height 22
click at [916, 240] on div "About CapBay Diversified Investment notes with higher risk and higher net retur…" at bounding box center [700, 333] width 1401 height 666
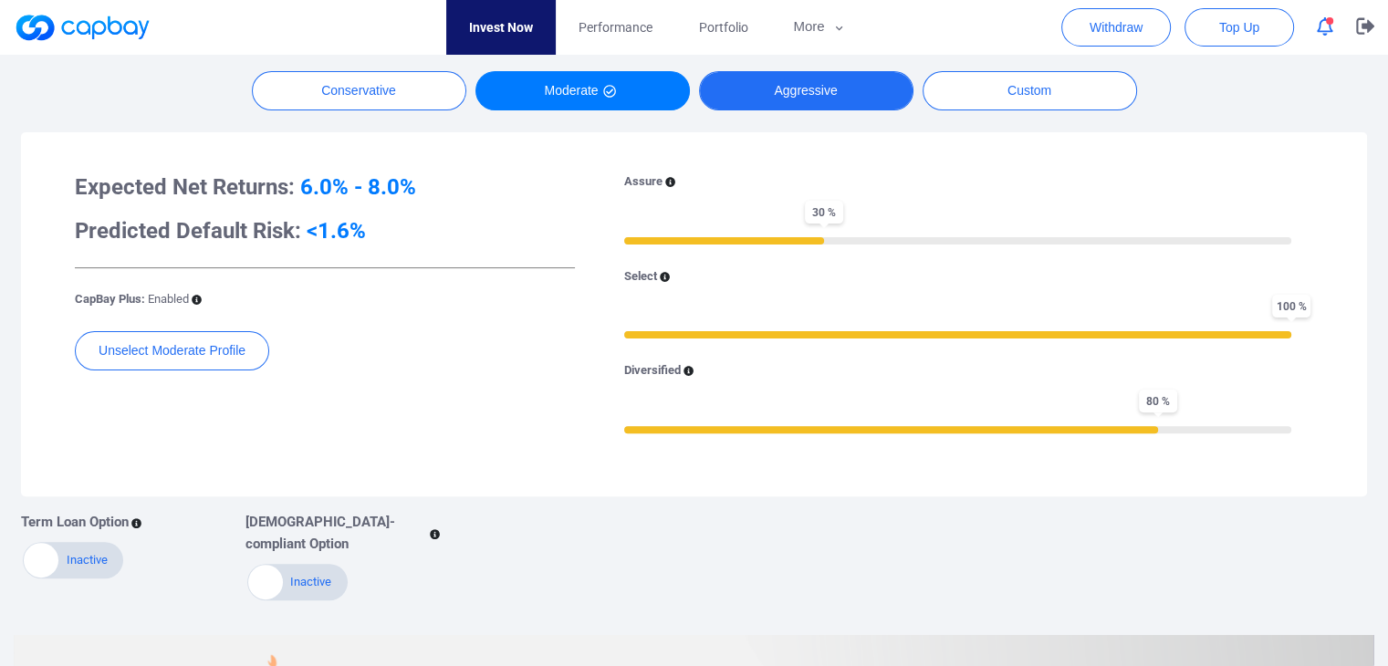
click at [870, 89] on button "Aggressive" at bounding box center [806, 90] width 214 height 39
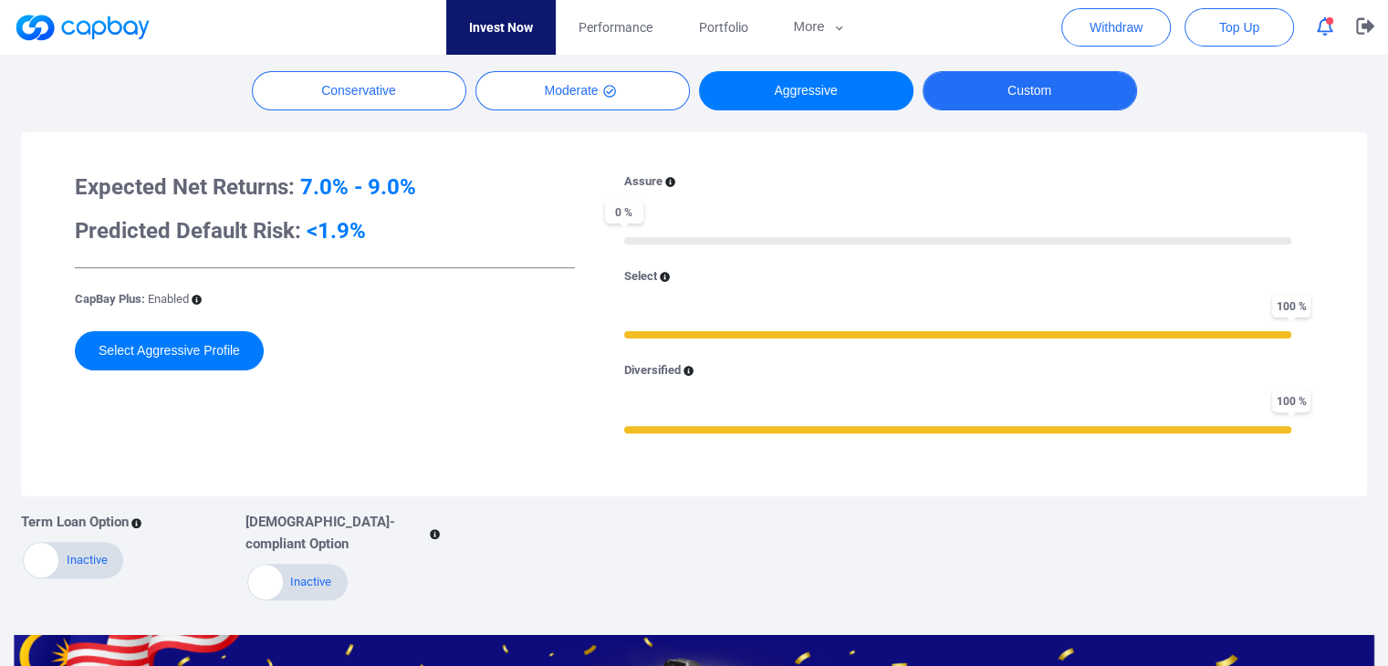
click at [993, 89] on button "Custom" at bounding box center [1029, 90] width 214 height 39
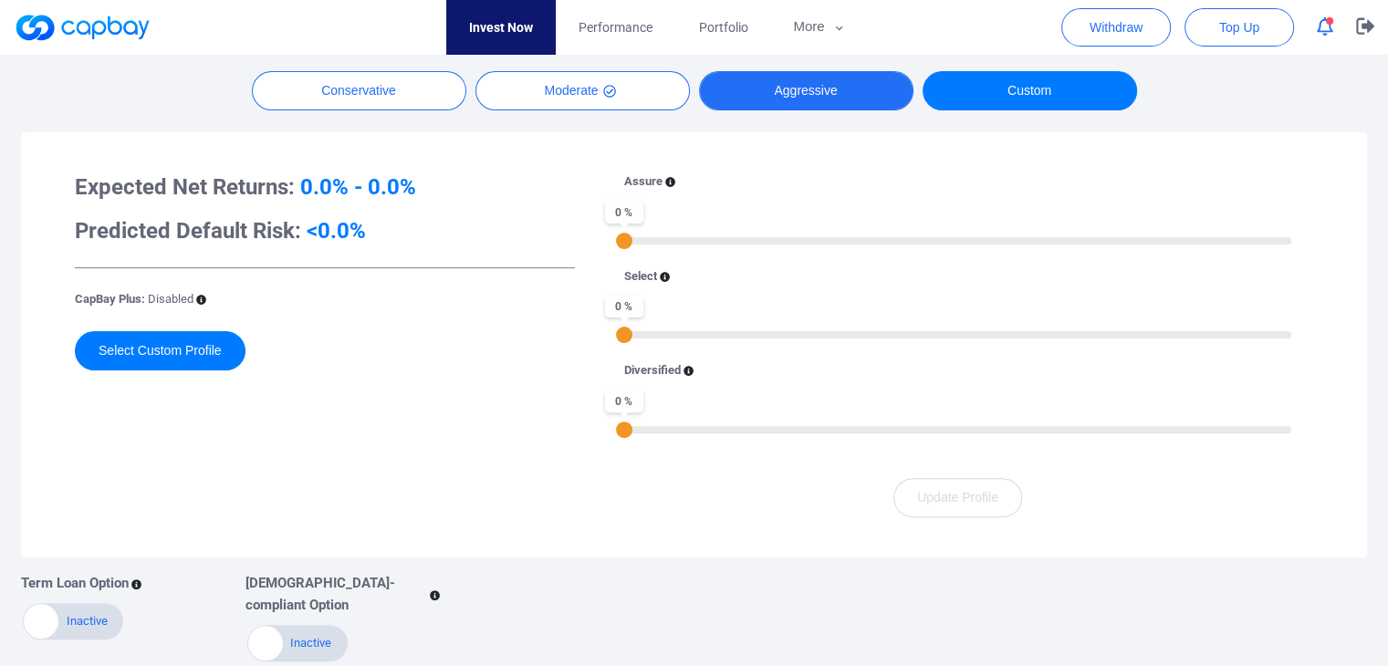
click at [848, 94] on button "Aggressive" at bounding box center [806, 90] width 214 height 39
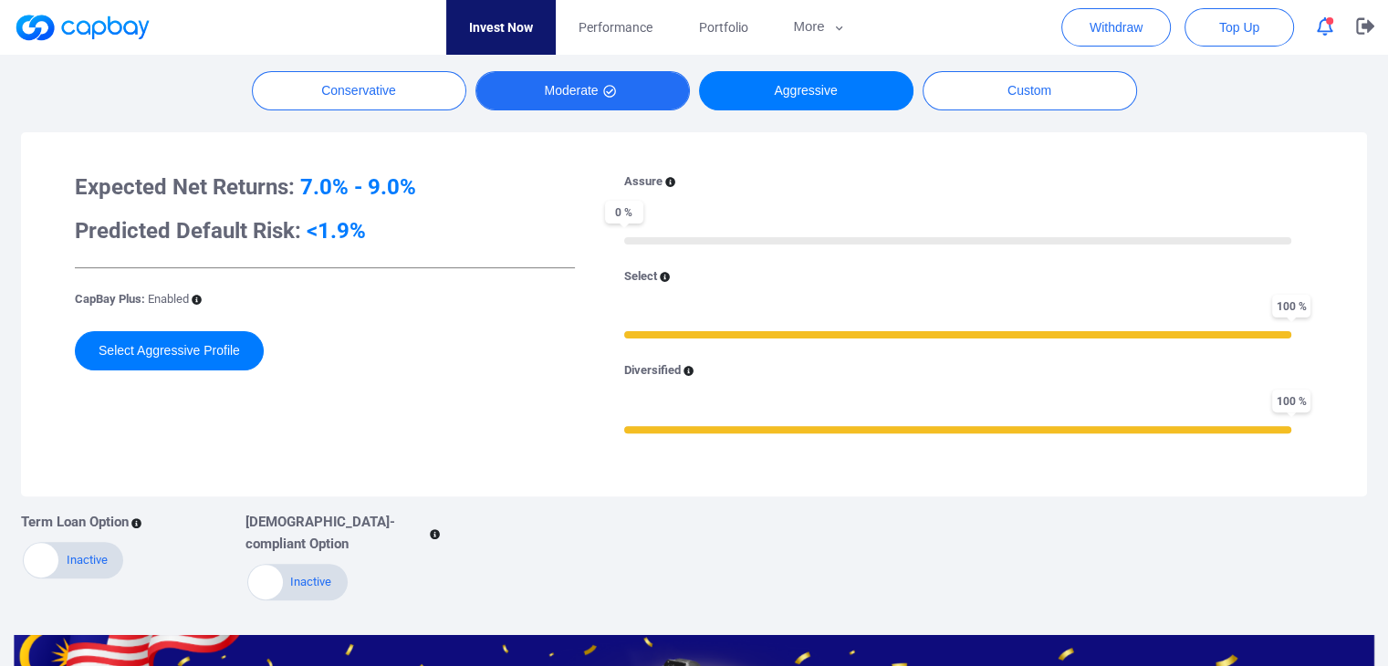
click at [635, 92] on button "Moderate" at bounding box center [582, 90] width 214 height 39
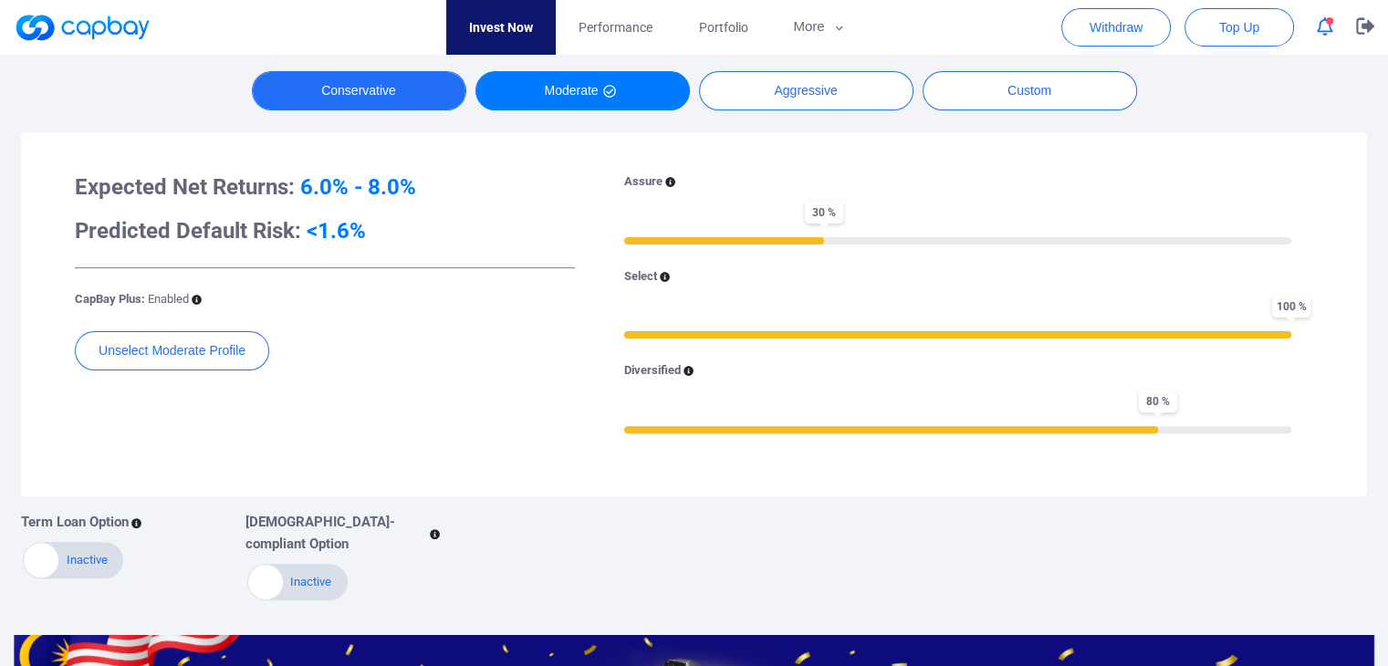
click at [464, 91] on button "Conservative" at bounding box center [359, 90] width 214 height 39
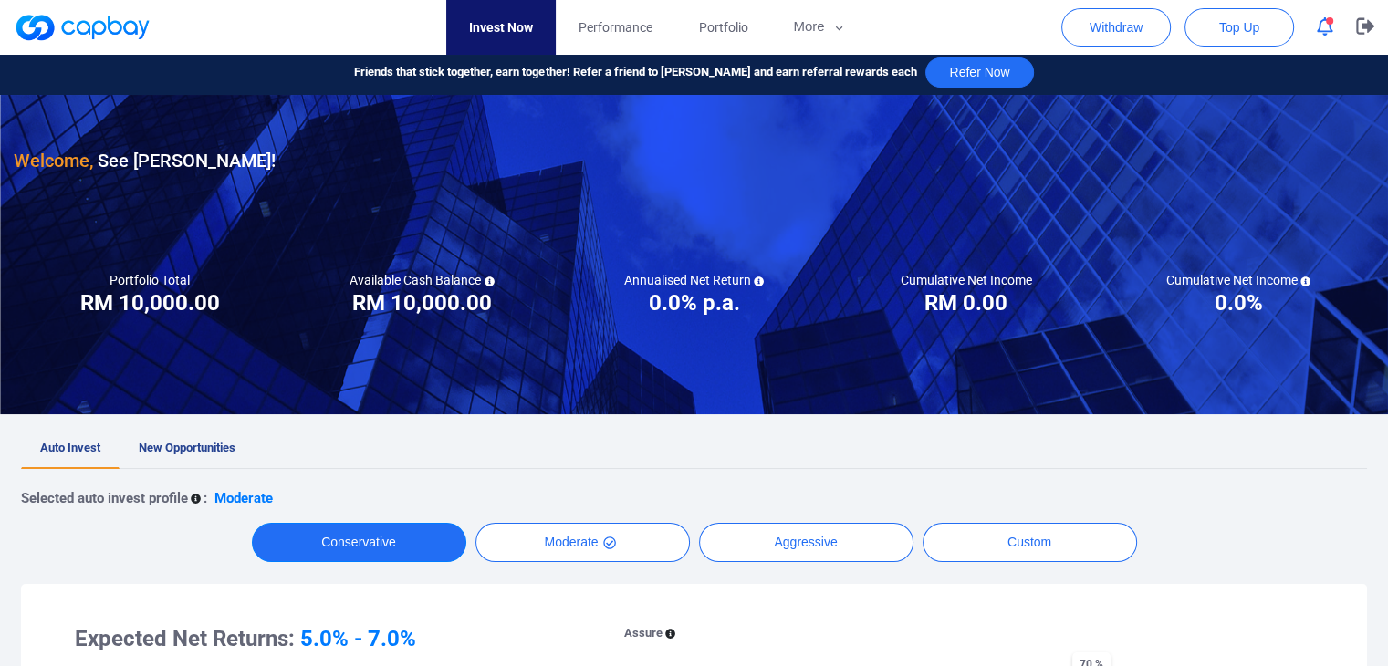
scroll to position [0, 0]
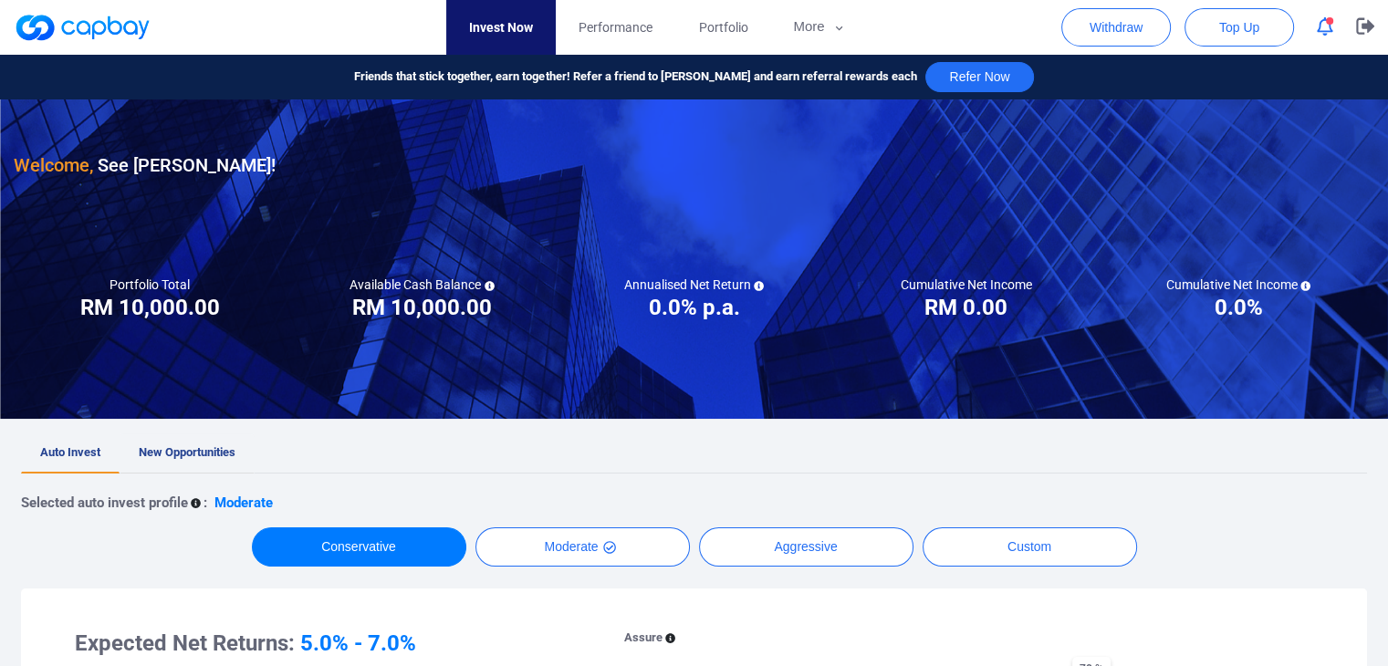
click at [177, 449] on span "New Opportunities" at bounding box center [187, 452] width 97 height 14
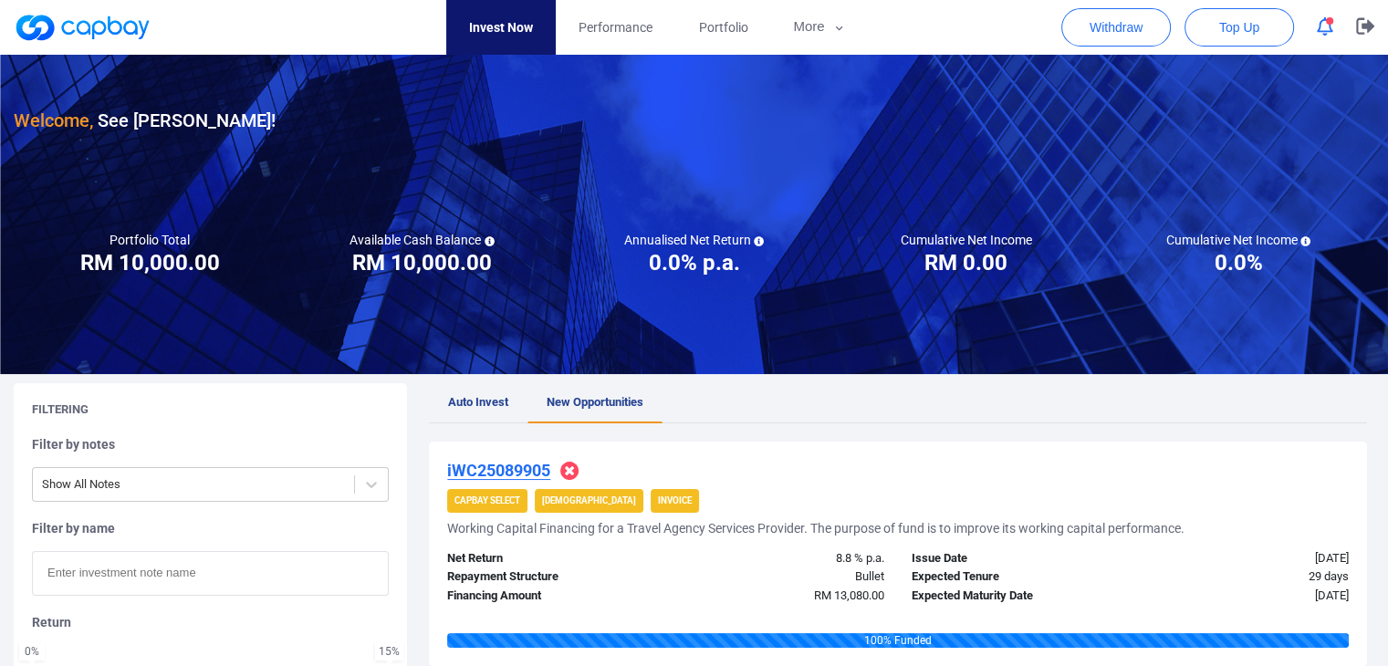
click at [493, 406] on span "Auto Invest" at bounding box center [478, 402] width 60 height 14
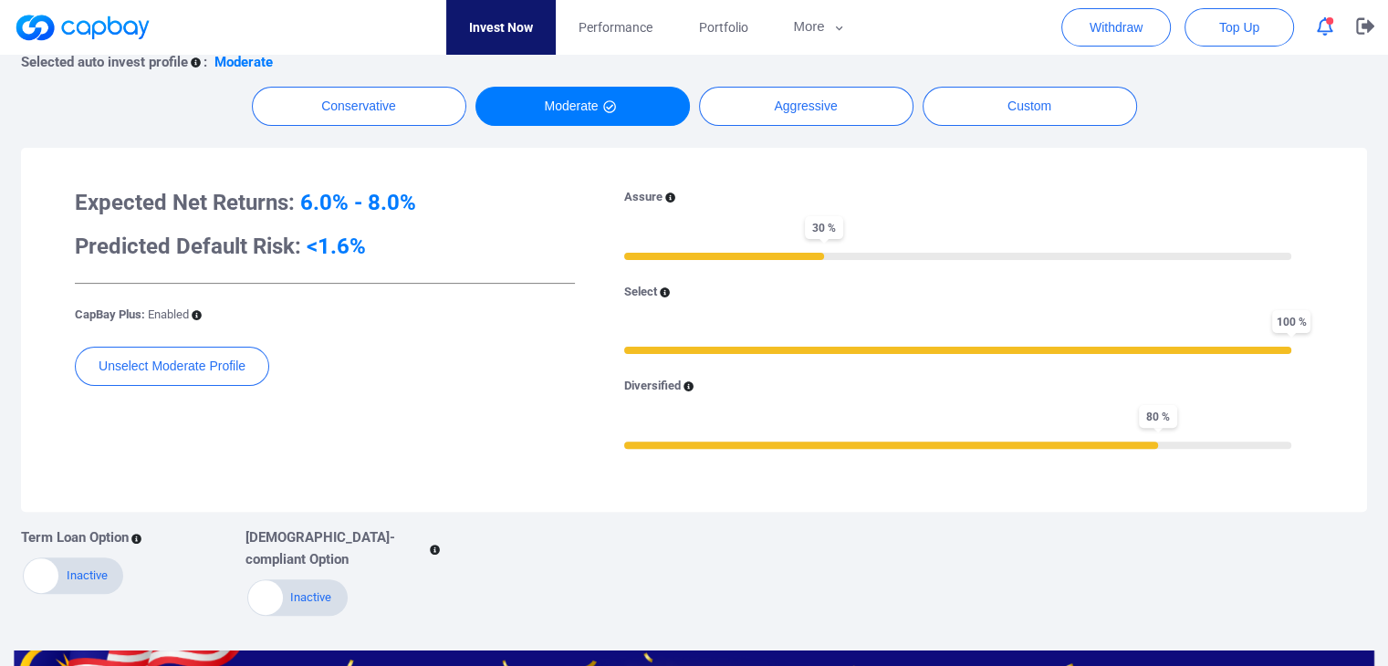
scroll to position [456, 0]
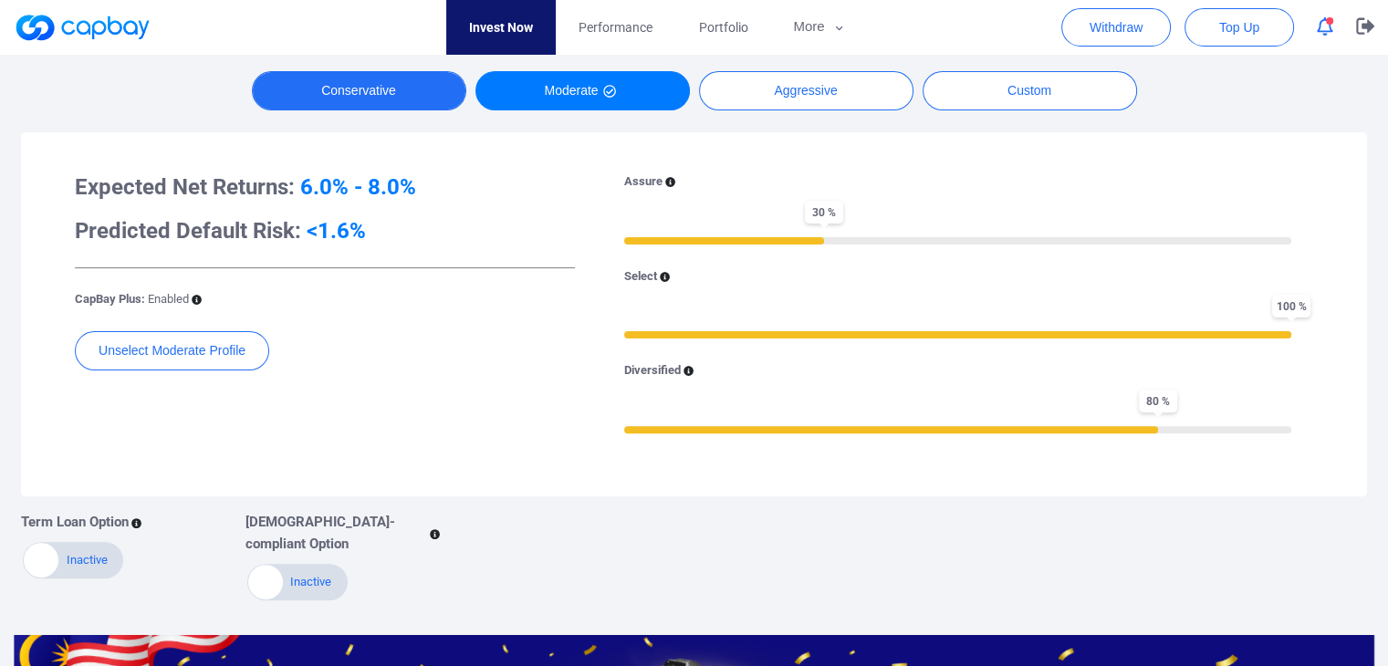
click at [391, 85] on button "Conservative" at bounding box center [359, 90] width 214 height 39
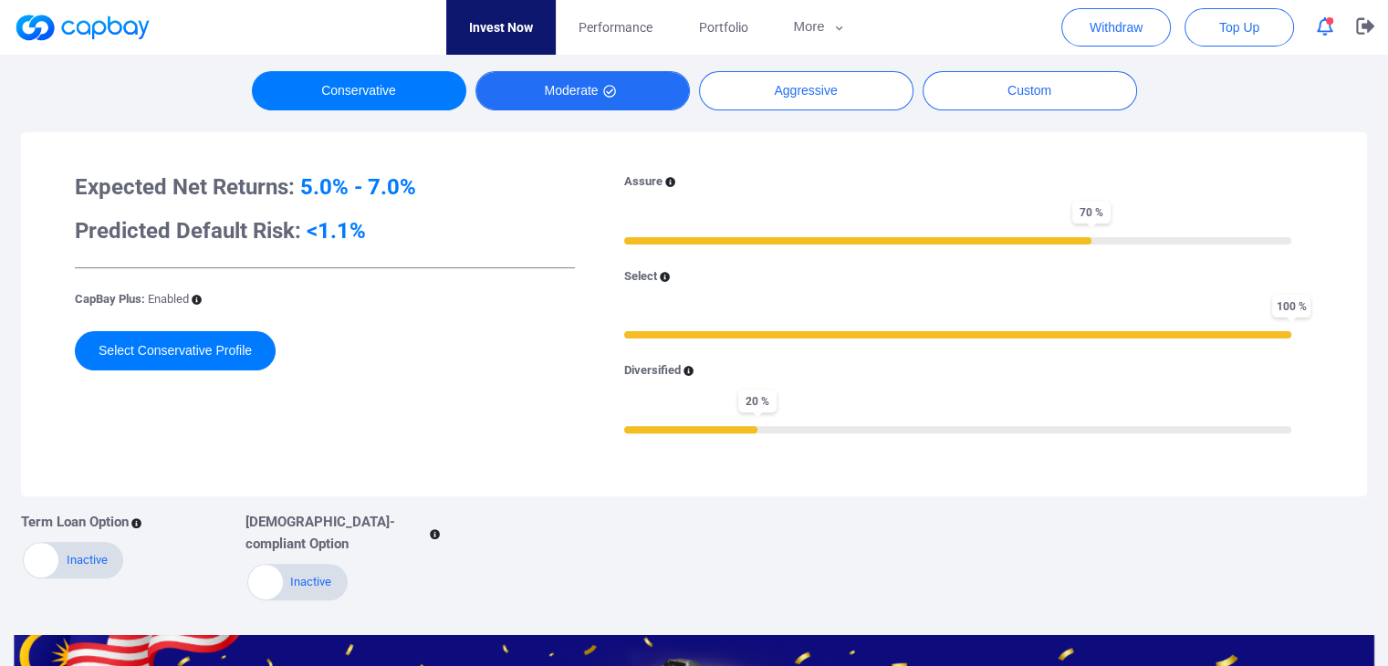
click at [554, 109] on div "Selected auto invest profile : Moderate Conservative Moderate Aggressive Custom…" at bounding box center [694, 309] width 1346 height 585
click at [573, 92] on button "Moderate" at bounding box center [582, 90] width 214 height 39
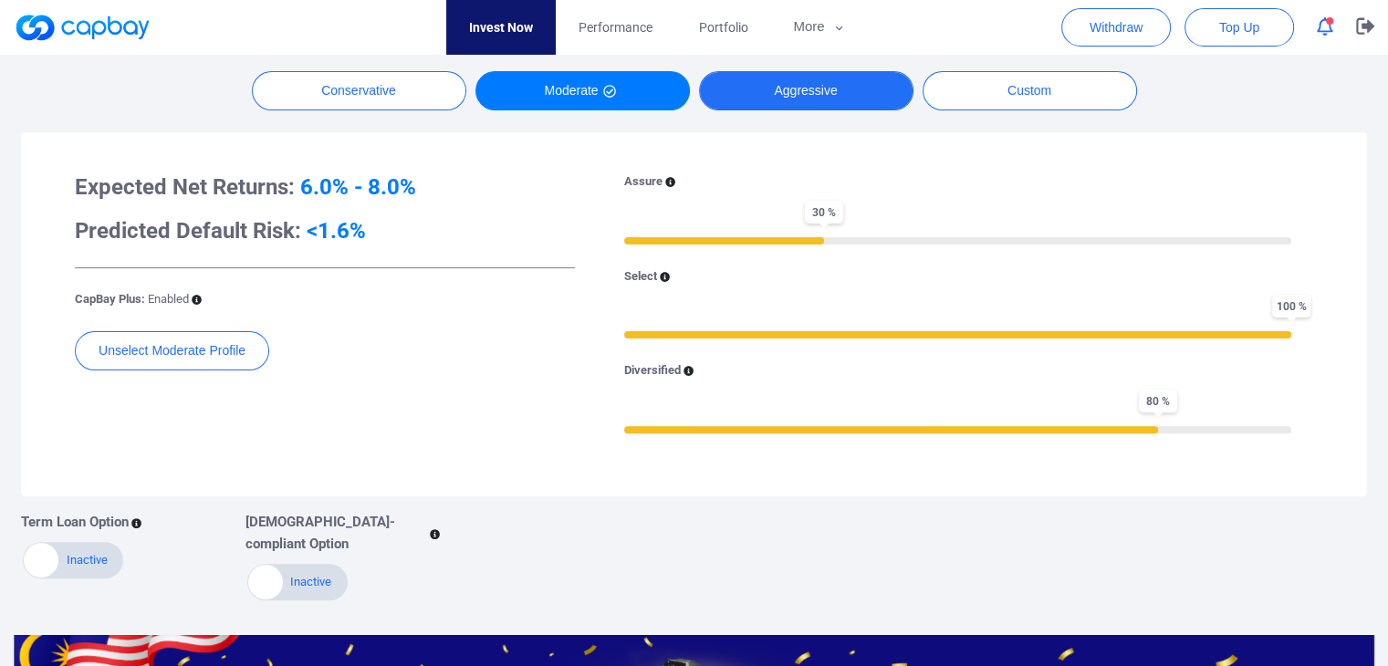
click at [768, 94] on button "Aggressive" at bounding box center [806, 90] width 214 height 39
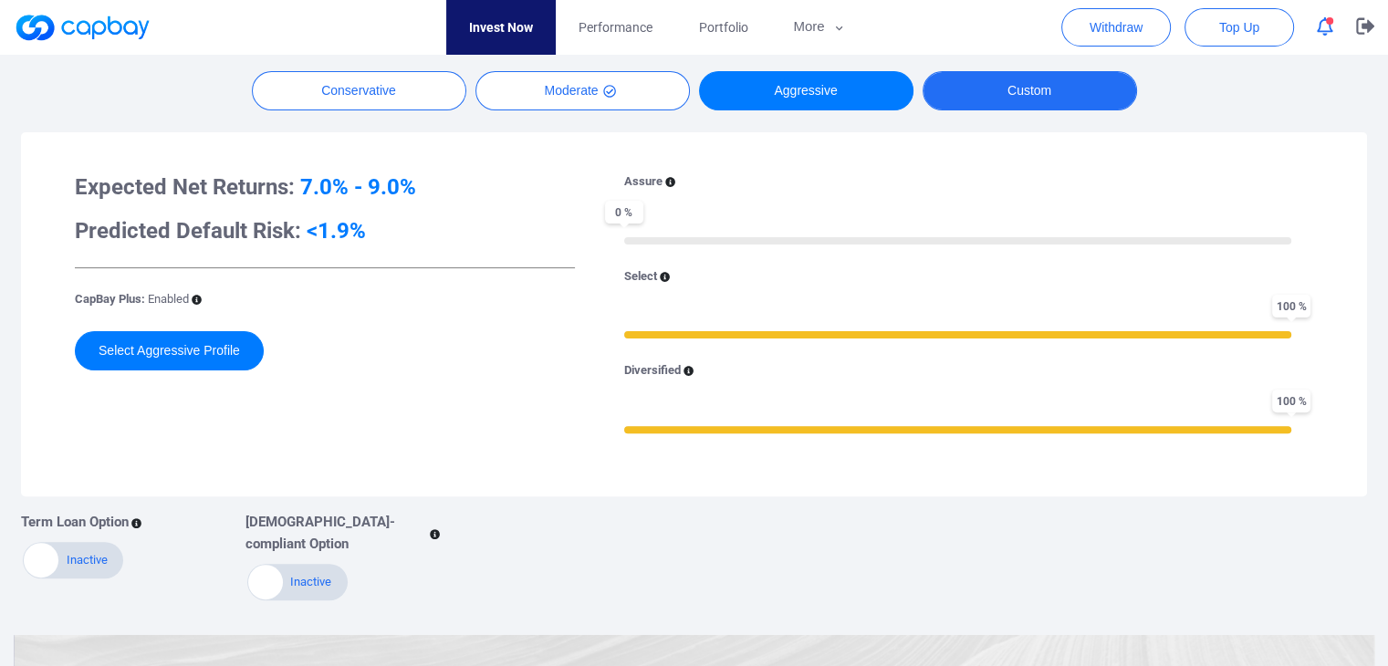
click at [967, 93] on button "Custom" at bounding box center [1029, 90] width 214 height 39
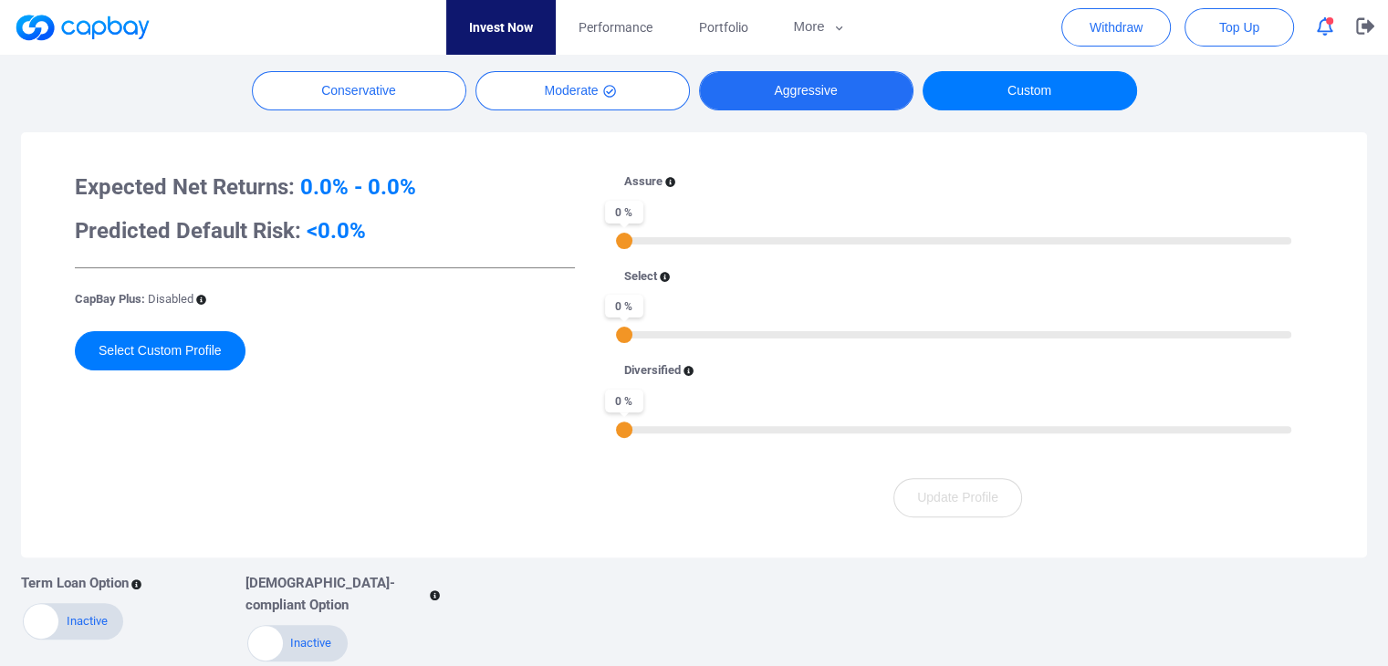
click at [817, 104] on button "Aggressive" at bounding box center [806, 90] width 214 height 39
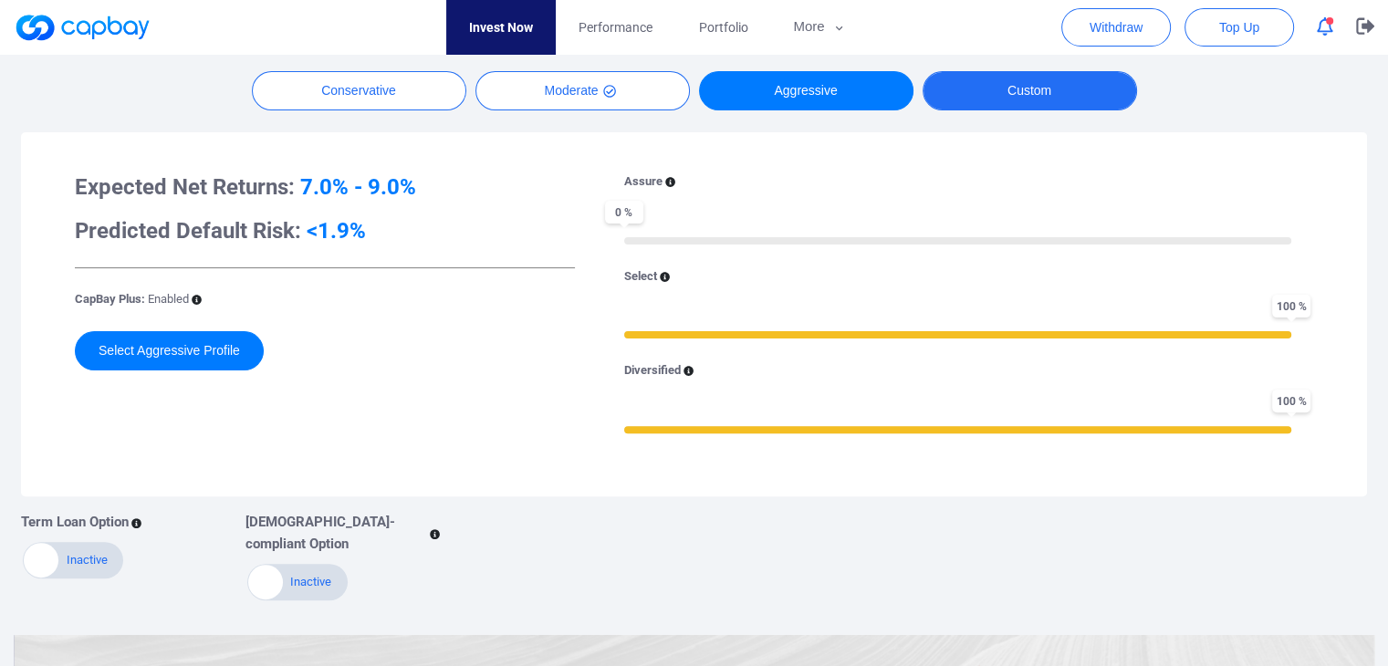
click at [975, 93] on button "Custom" at bounding box center [1029, 90] width 214 height 39
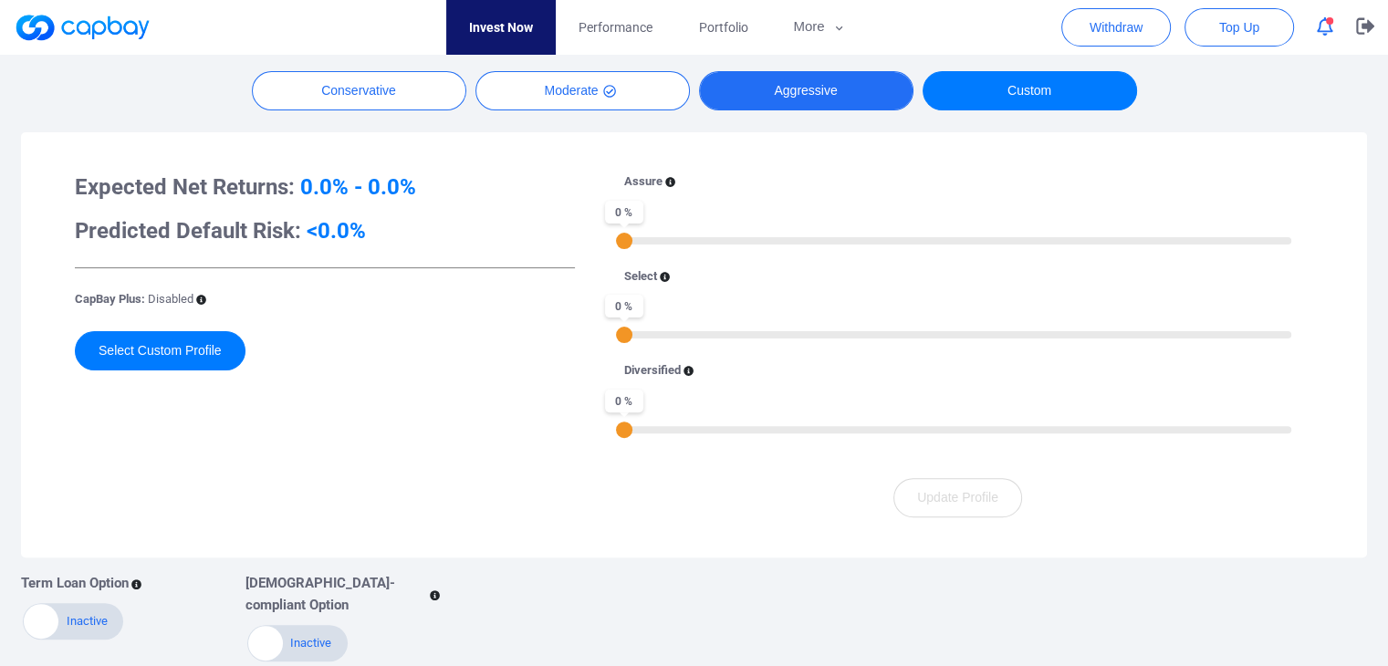
click at [807, 95] on button "Aggressive" at bounding box center [806, 90] width 214 height 39
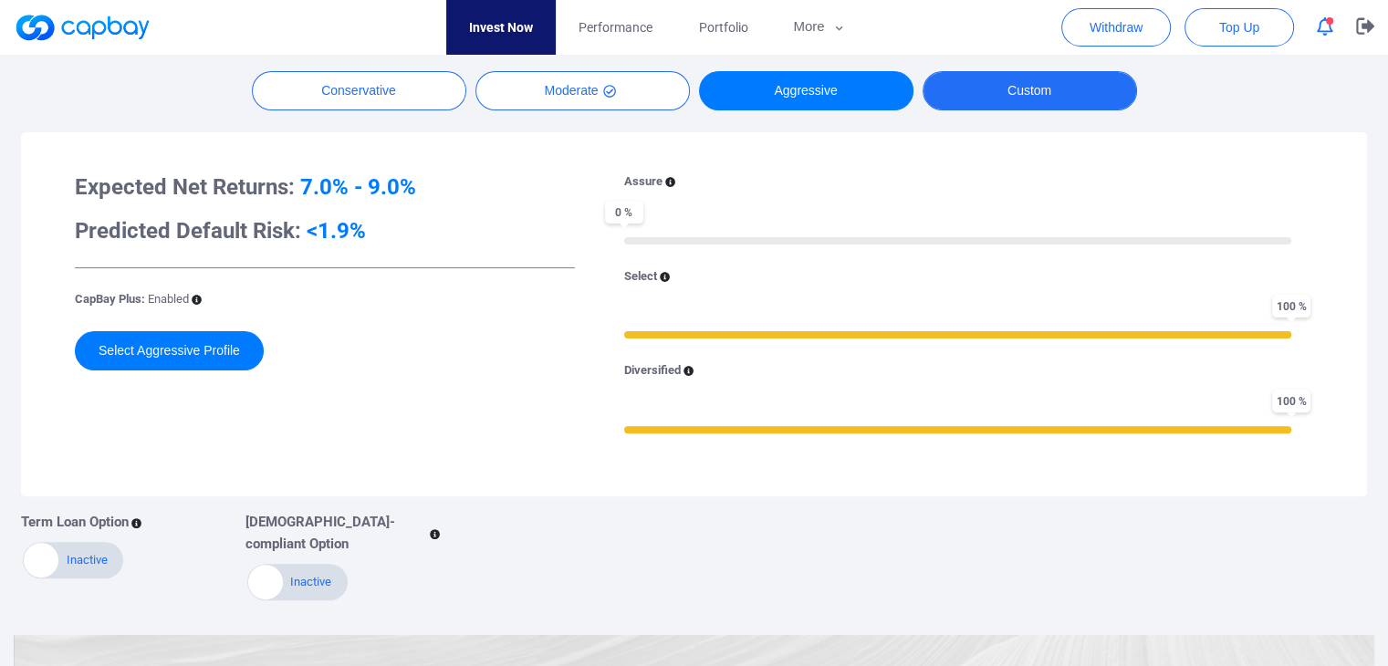
click at [1028, 104] on button "Custom" at bounding box center [1029, 90] width 214 height 39
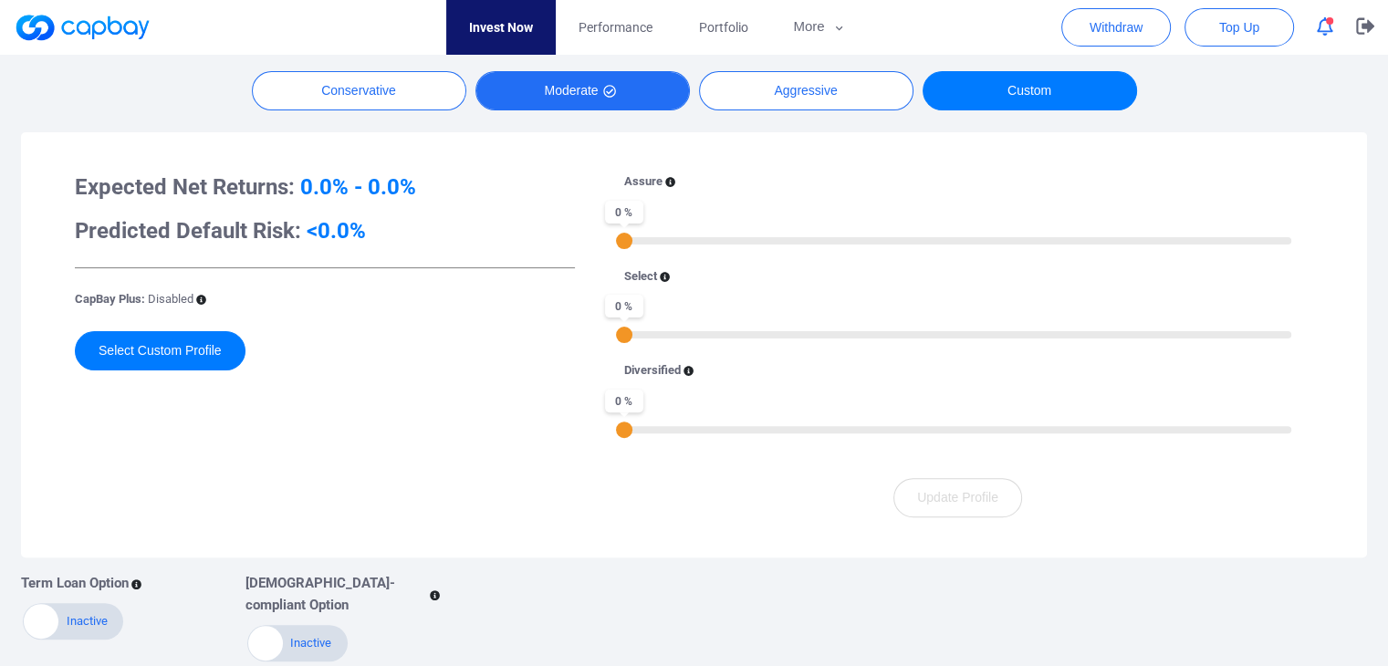
click at [582, 76] on button "Moderate" at bounding box center [582, 90] width 214 height 39
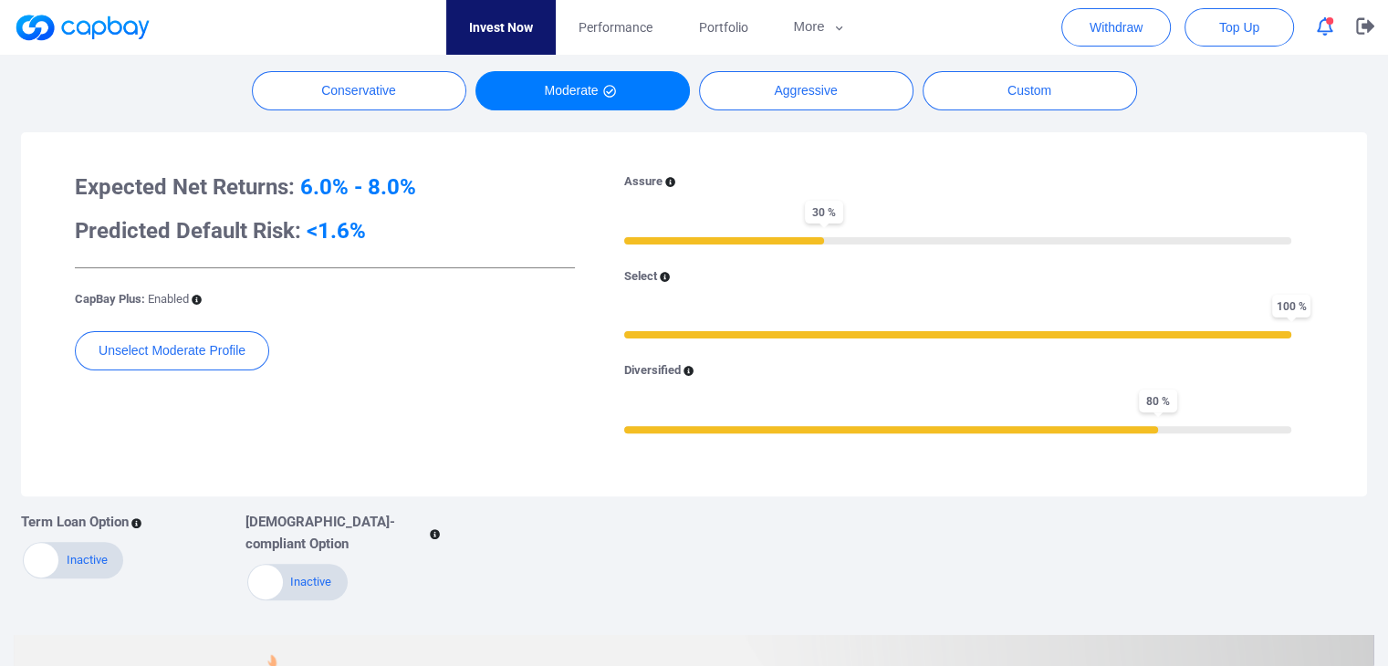
click at [449, 112] on div "Selected auto invest profile : Moderate Conservative Moderate Aggressive Custom…" at bounding box center [694, 309] width 1346 height 585
click at [416, 101] on button "Conservative" at bounding box center [359, 90] width 214 height 39
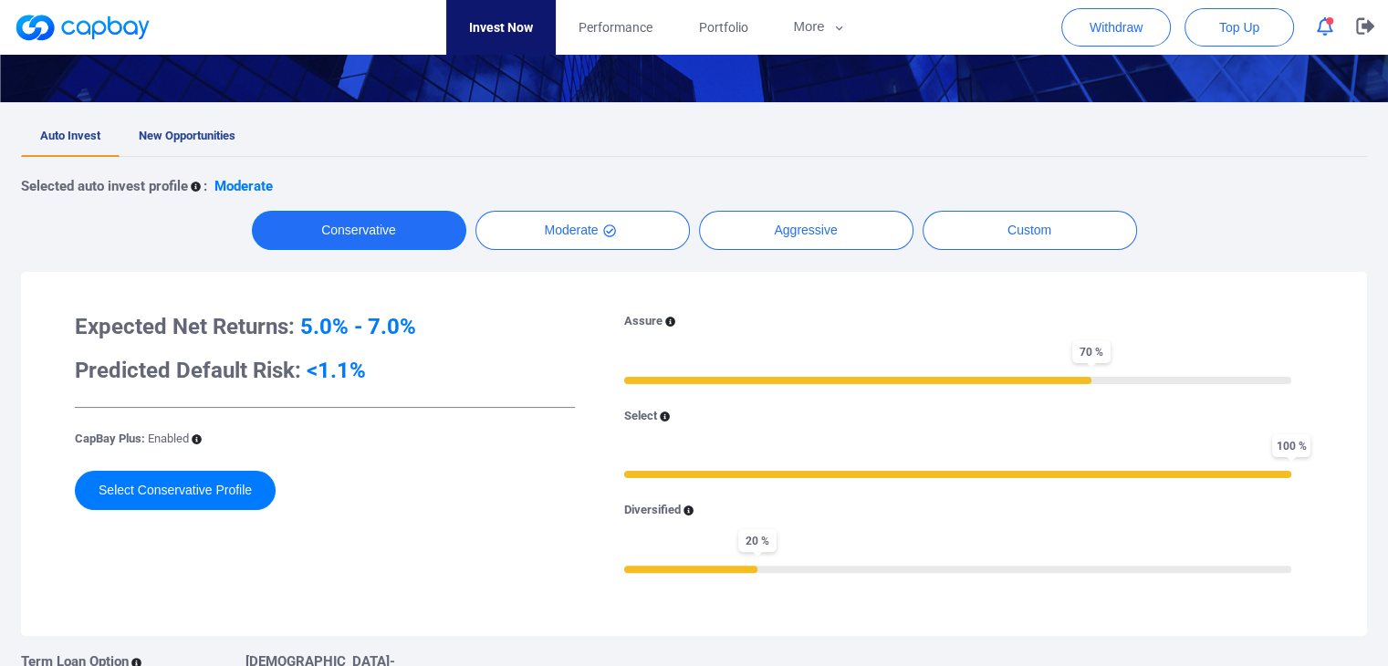
scroll to position [274, 0]
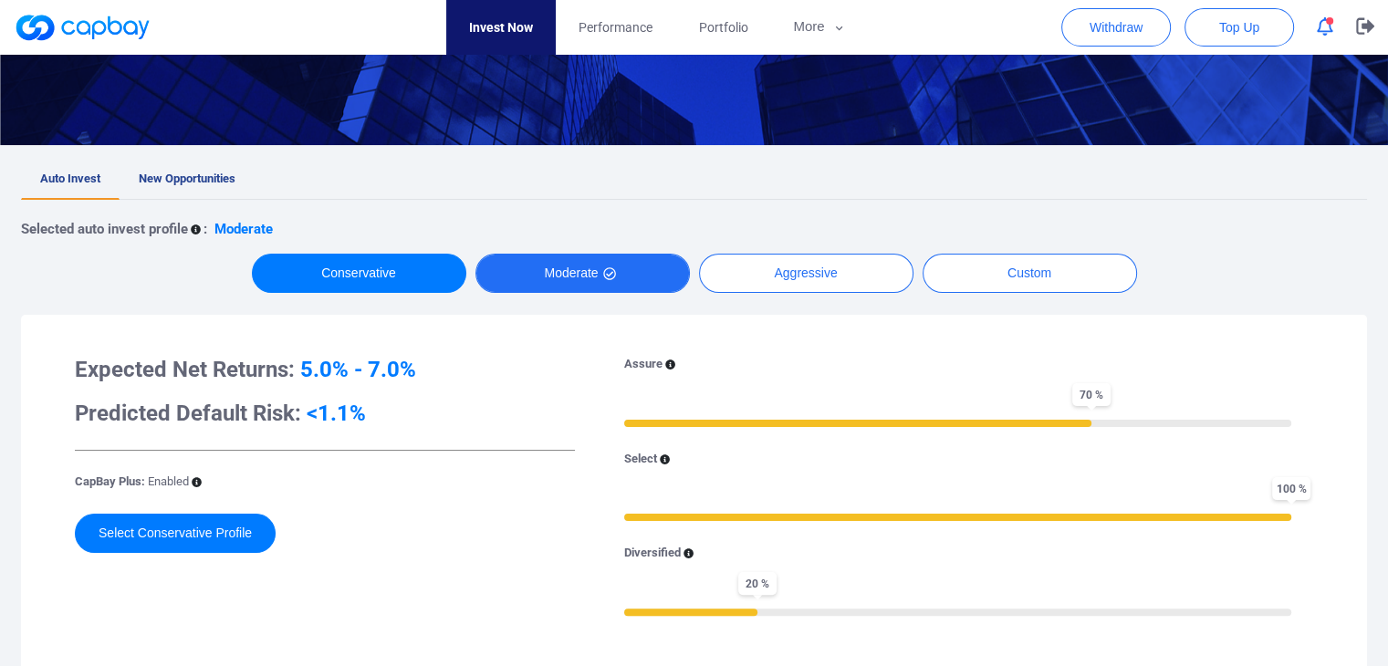
click at [534, 289] on button "Moderate" at bounding box center [582, 273] width 214 height 39
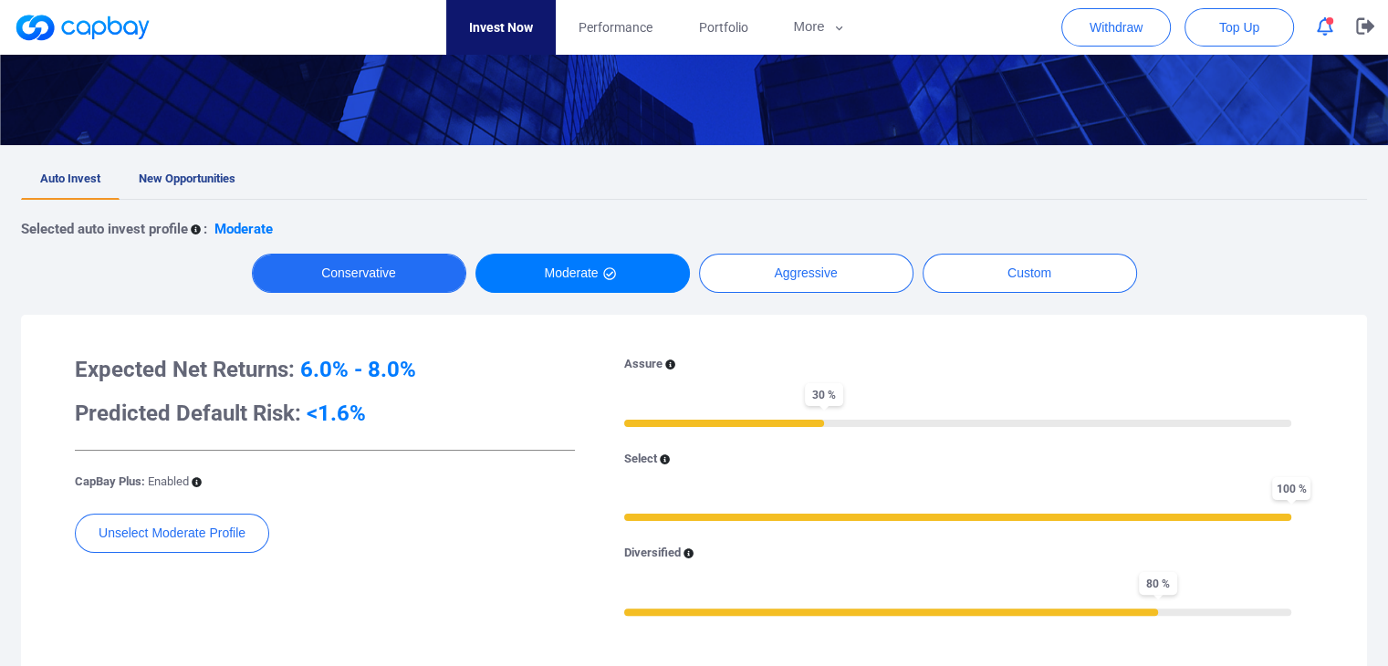
click at [387, 286] on button "Conservative" at bounding box center [359, 273] width 214 height 39
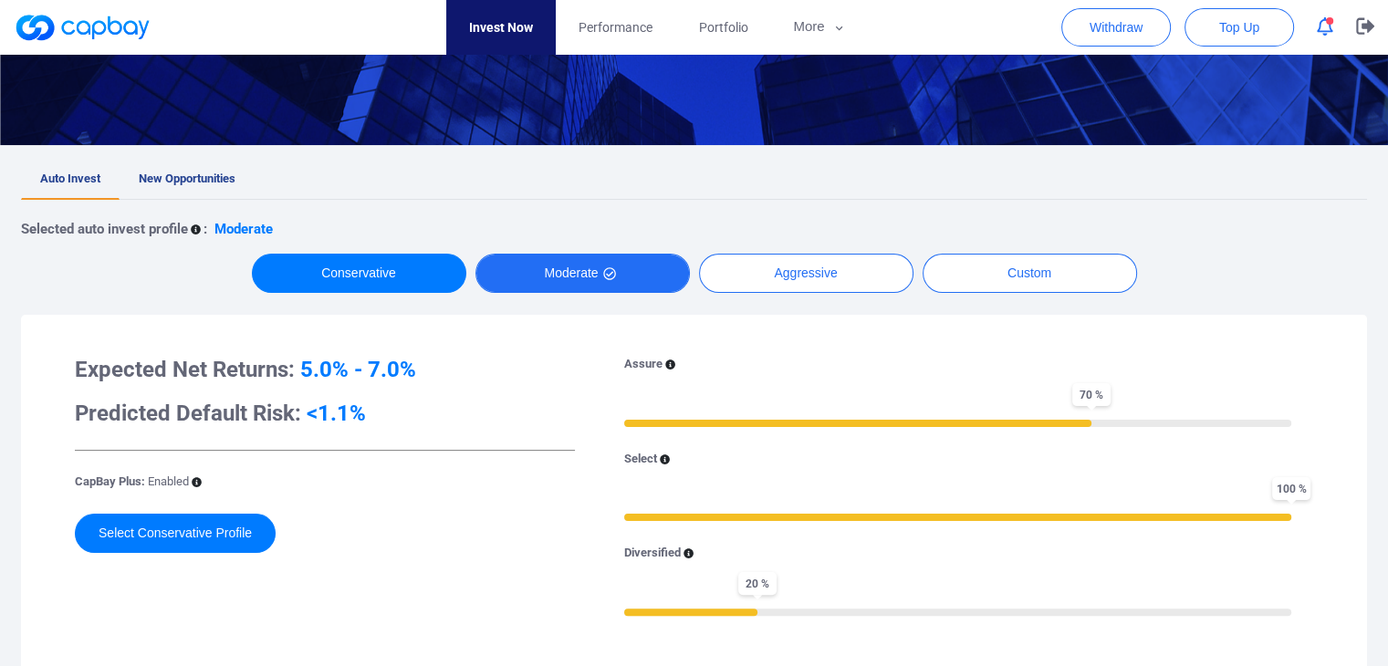
click at [557, 277] on button "Moderate" at bounding box center [582, 273] width 214 height 39
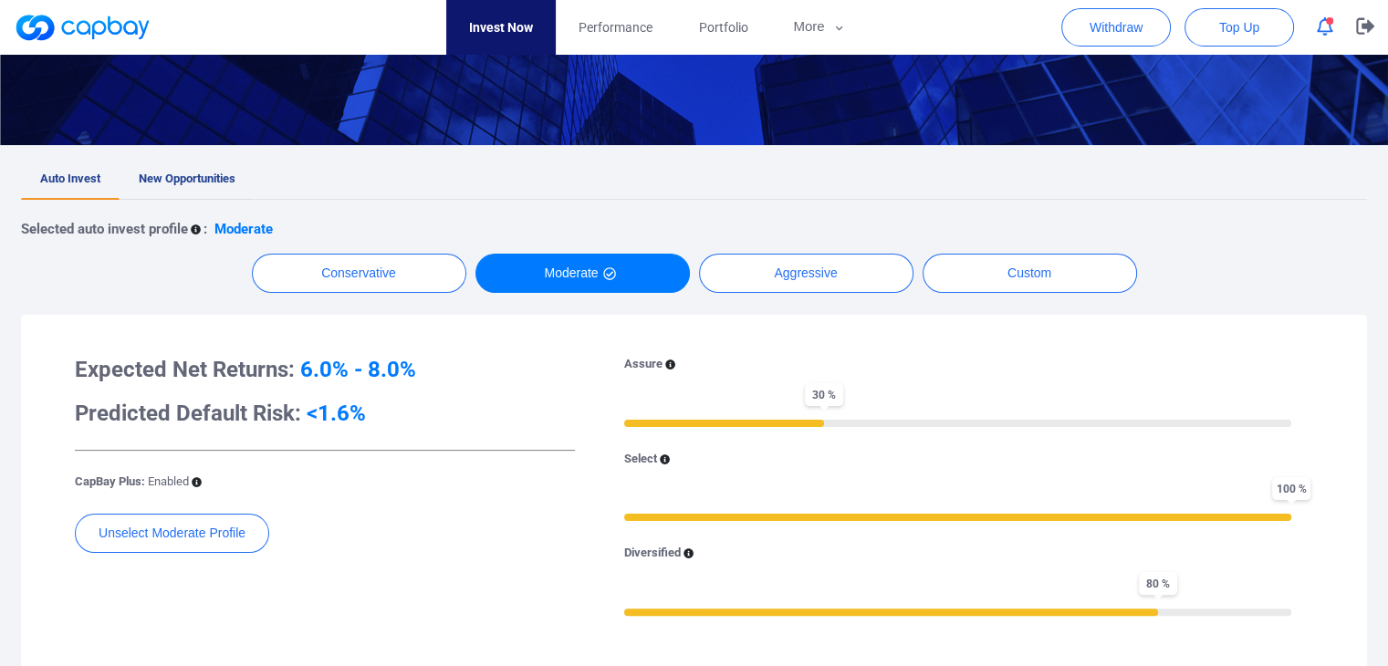
click at [208, 176] on span "New Opportunities" at bounding box center [187, 179] width 97 height 14
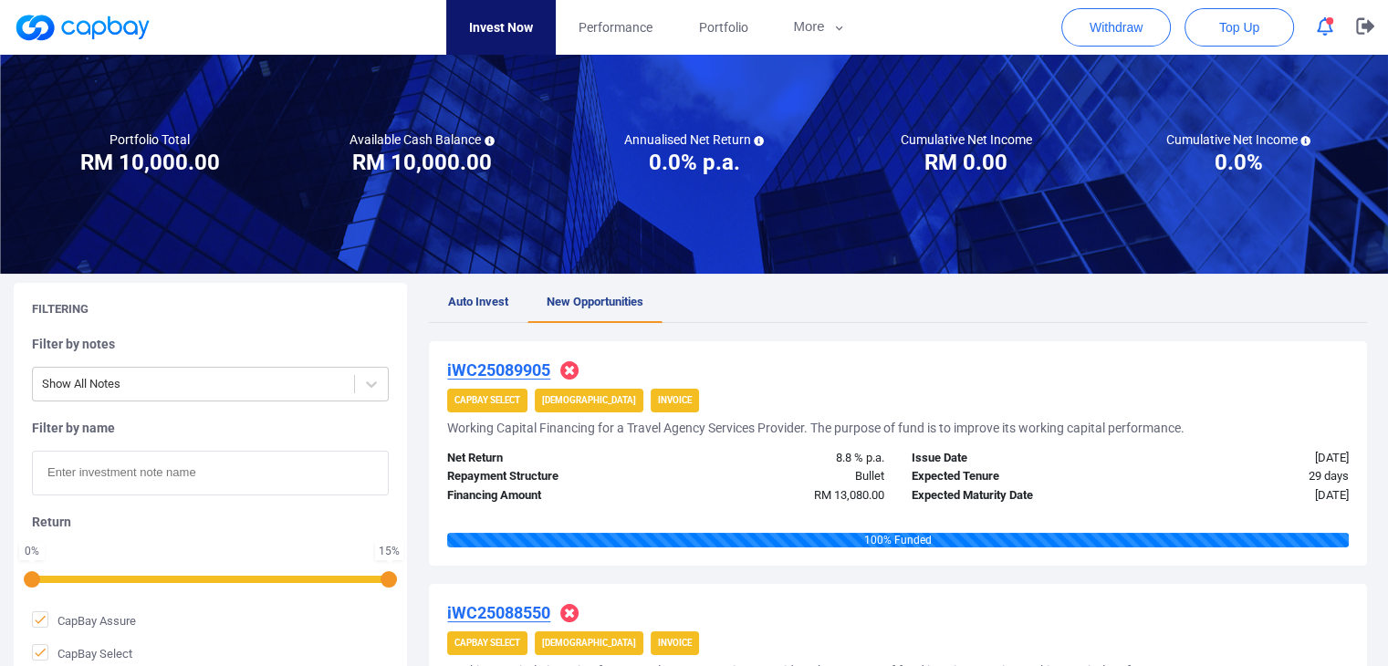
scroll to position [274, 0]
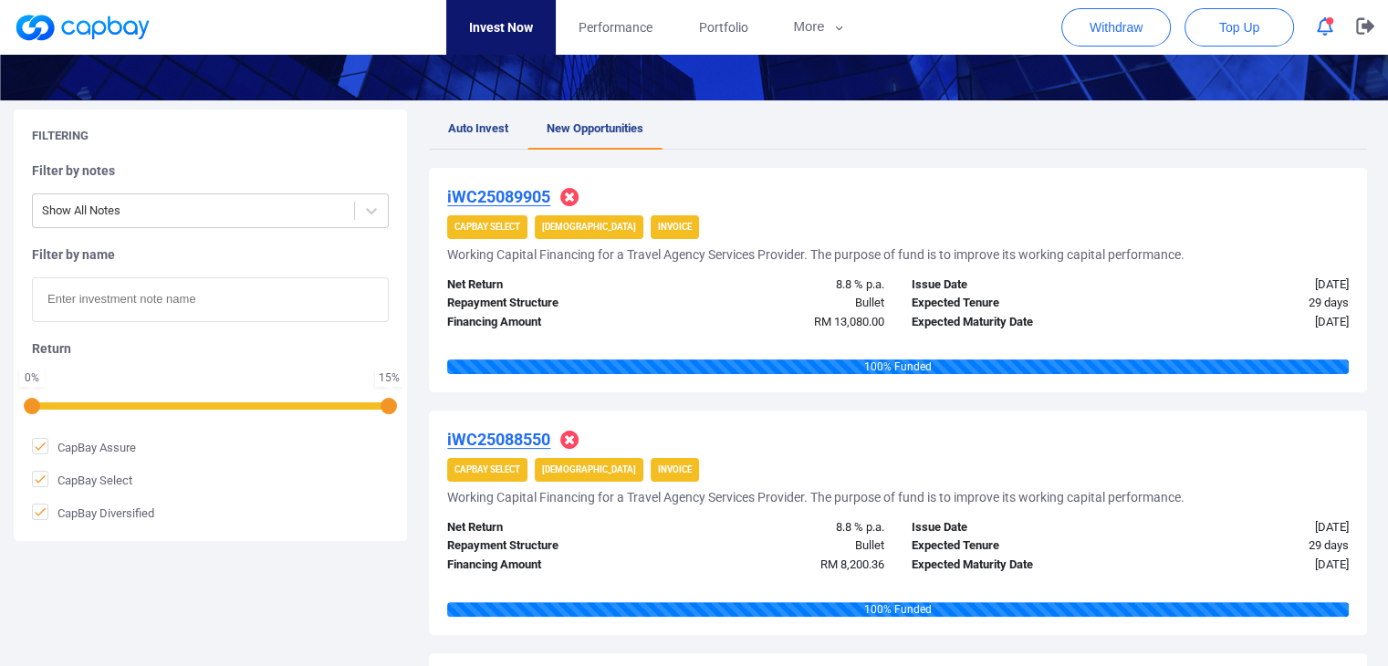
click at [493, 121] on span "Auto Invest" at bounding box center [478, 128] width 60 height 14
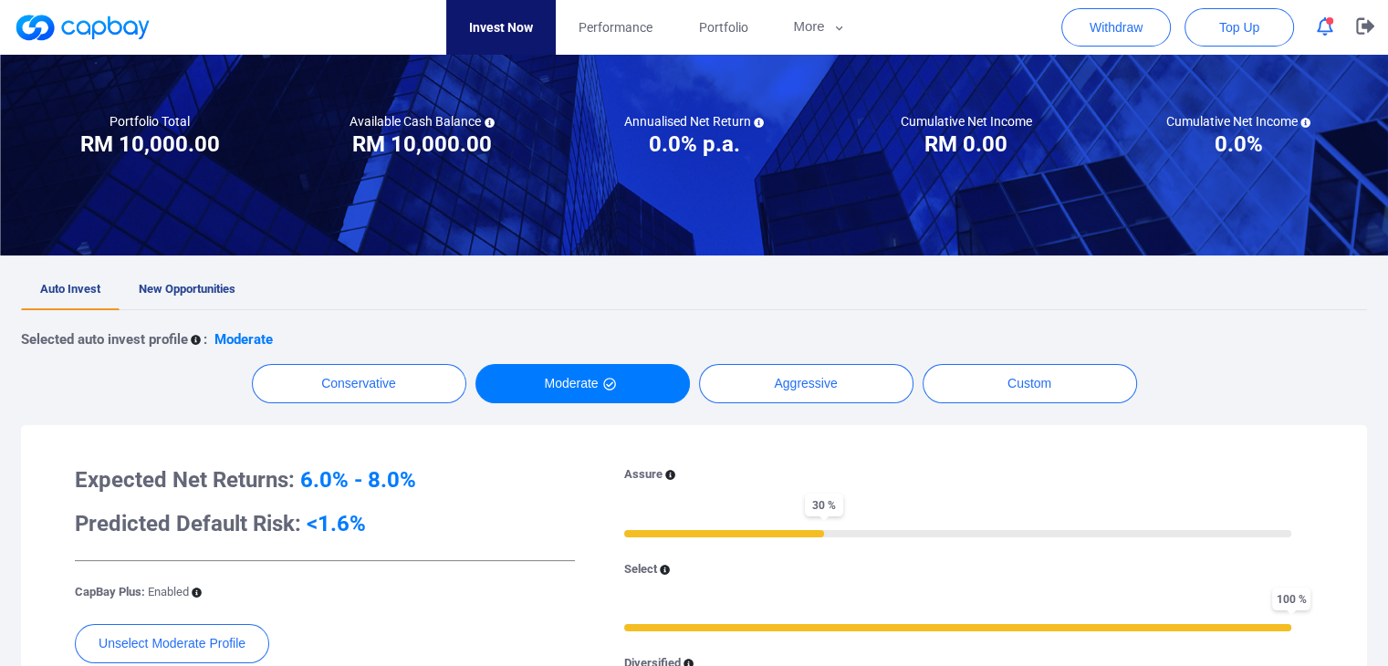
scroll to position [365, 0]
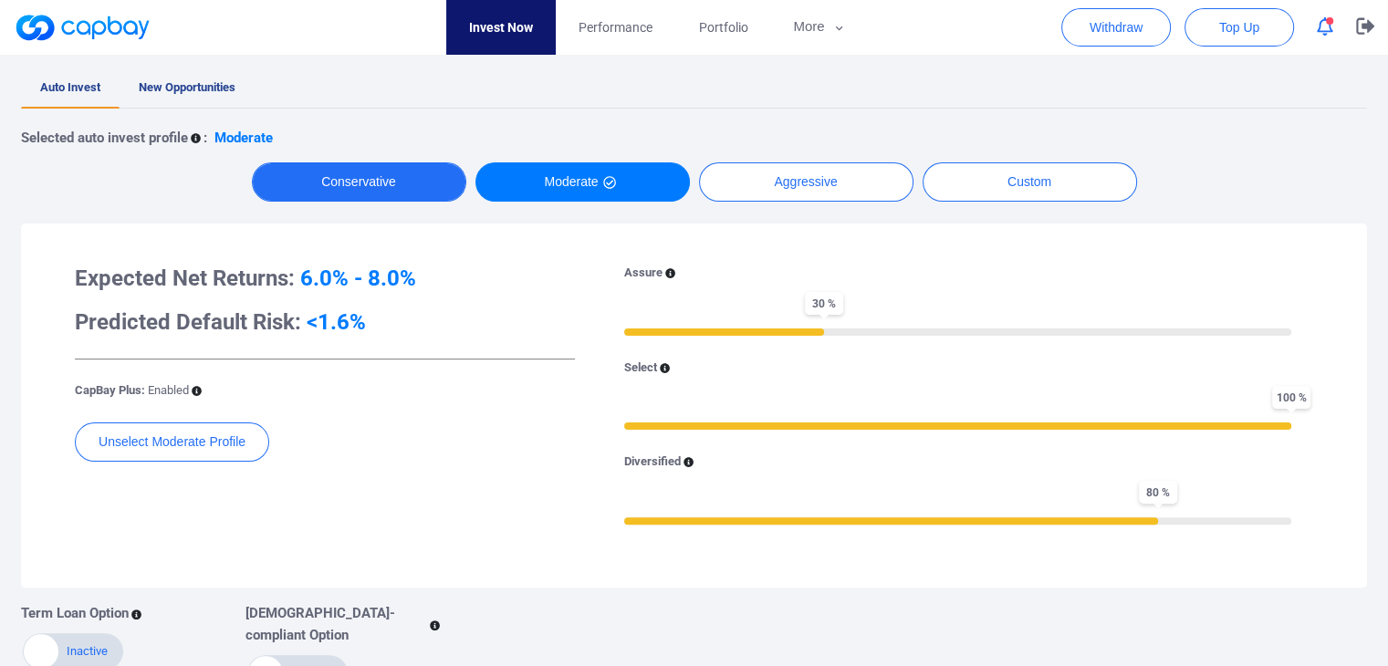
click at [385, 193] on button "Conservative" at bounding box center [359, 181] width 214 height 39
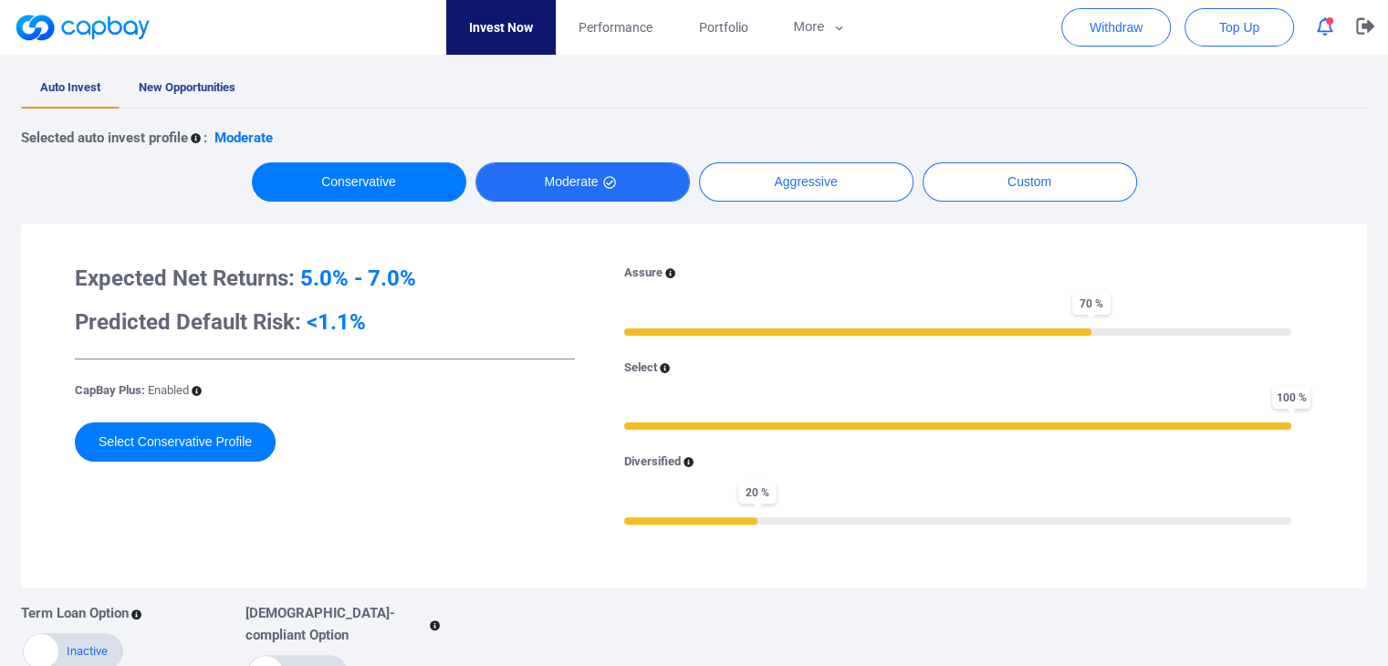
click at [563, 193] on button "Moderate" at bounding box center [582, 181] width 214 height 39
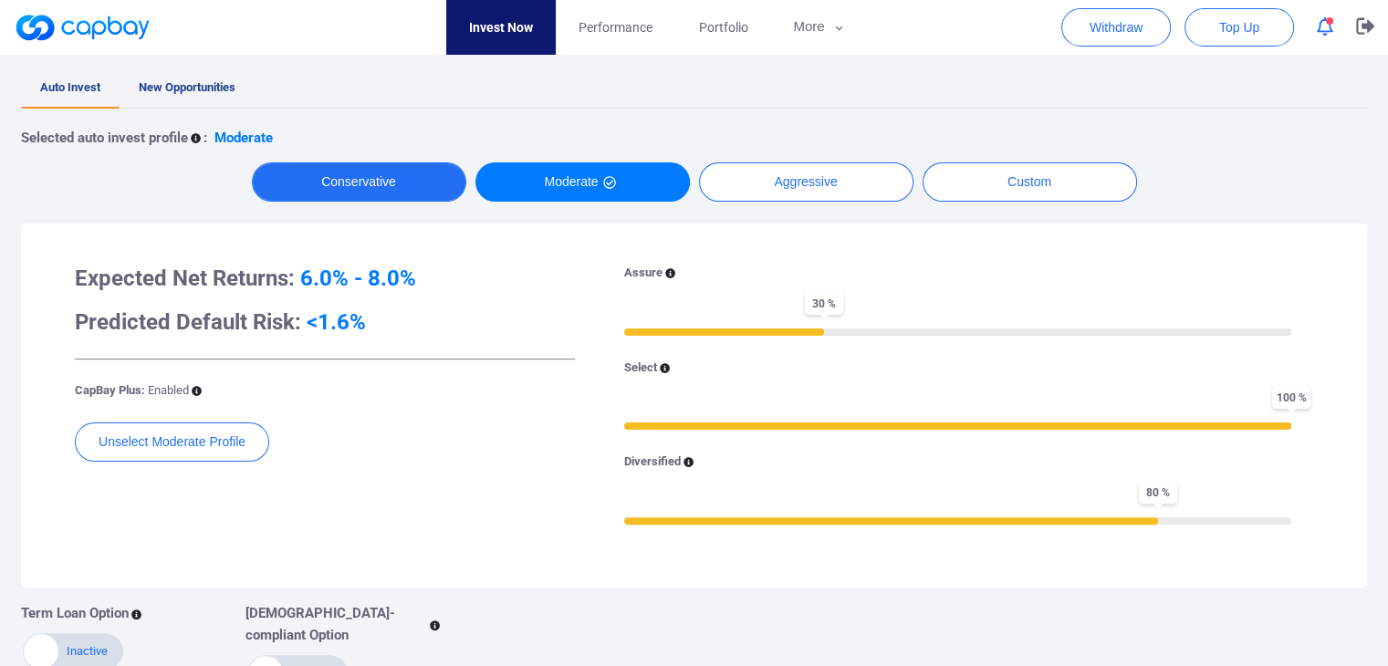
click at [359, 193] on button "Conservative" at bounding box center [359, 181] width 214 height 39
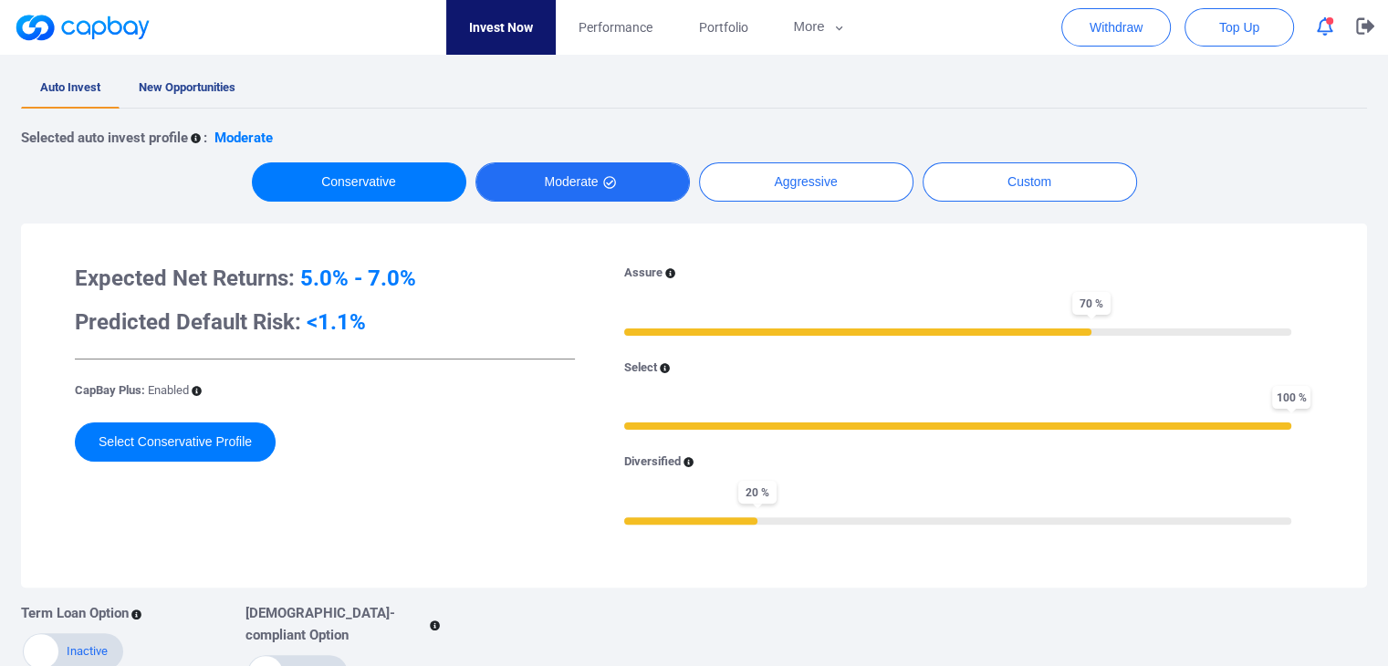
click at [554, 180] on button "Moderate" at bounding box center [582, 181] width 214 height 39
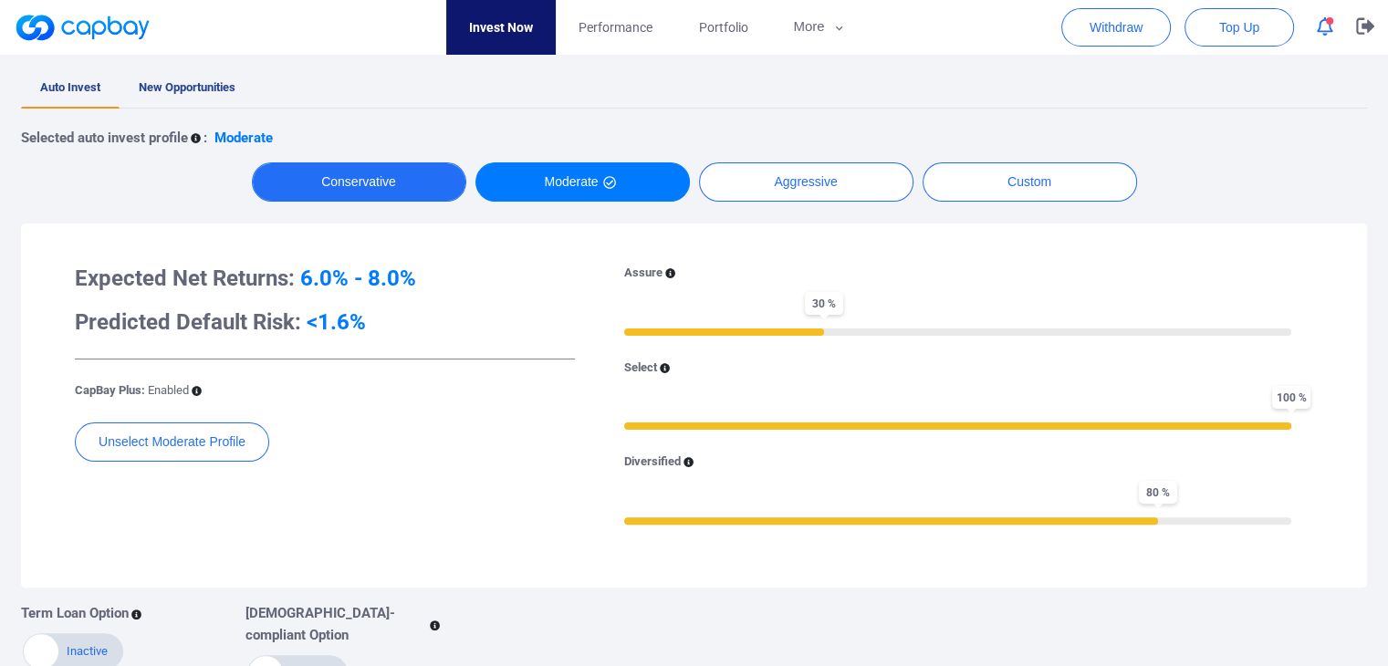
click at [369, 178] on button "Conservative" at bounding box center [359, 181] width 214 height 39
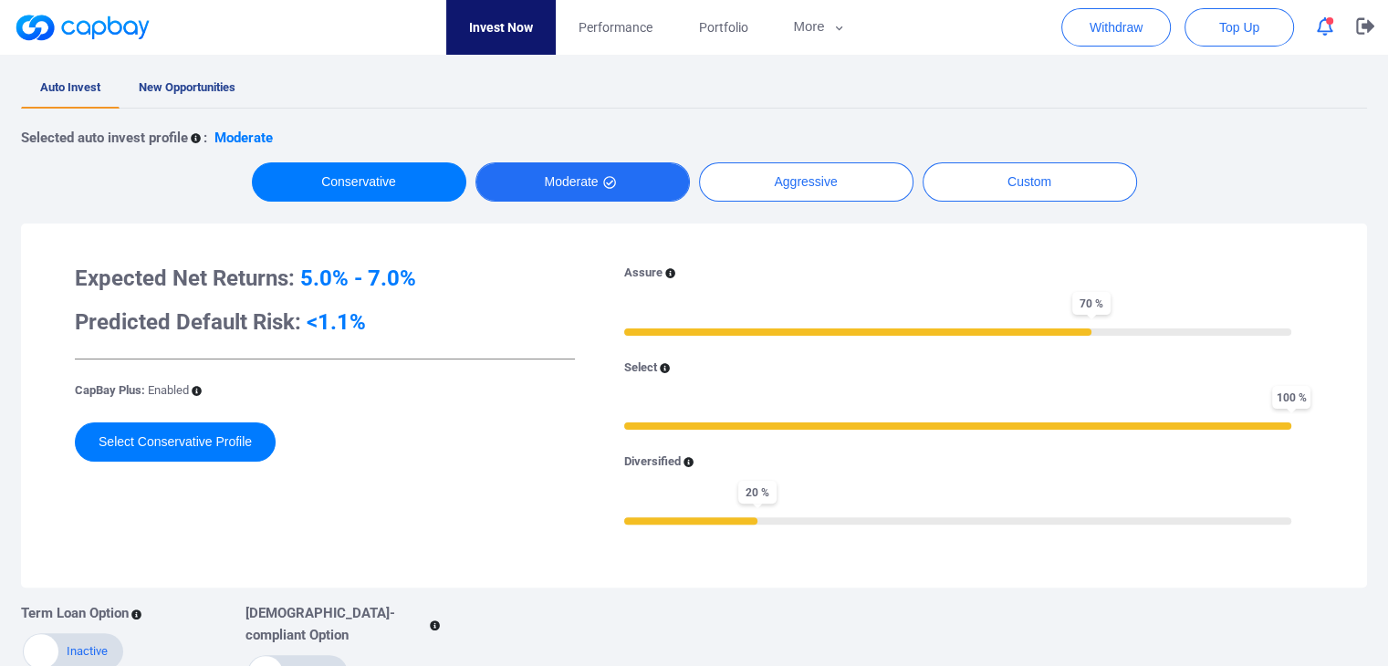
click at [540, 171] on button "Moderate" at bounding box center [582, 181] width 214 height 39
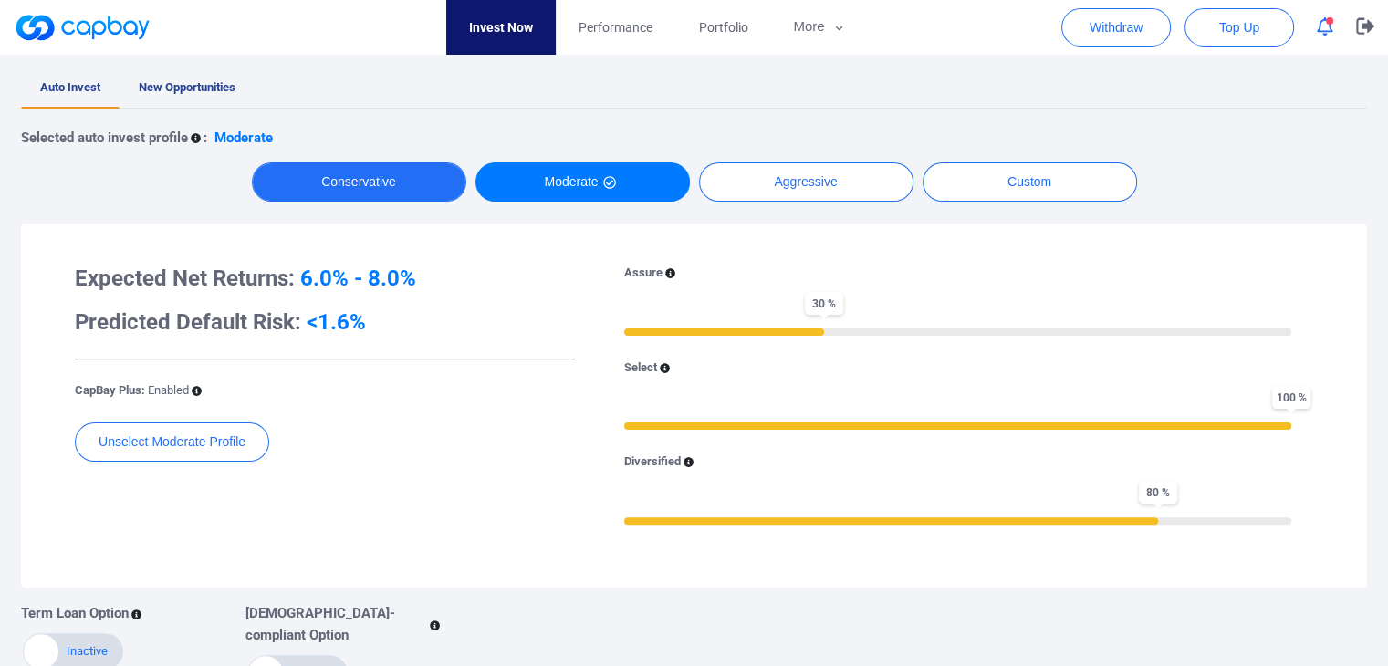
click at [350, 177] on button "Conservative" at bounding box center [359, 181] width 214 height 39
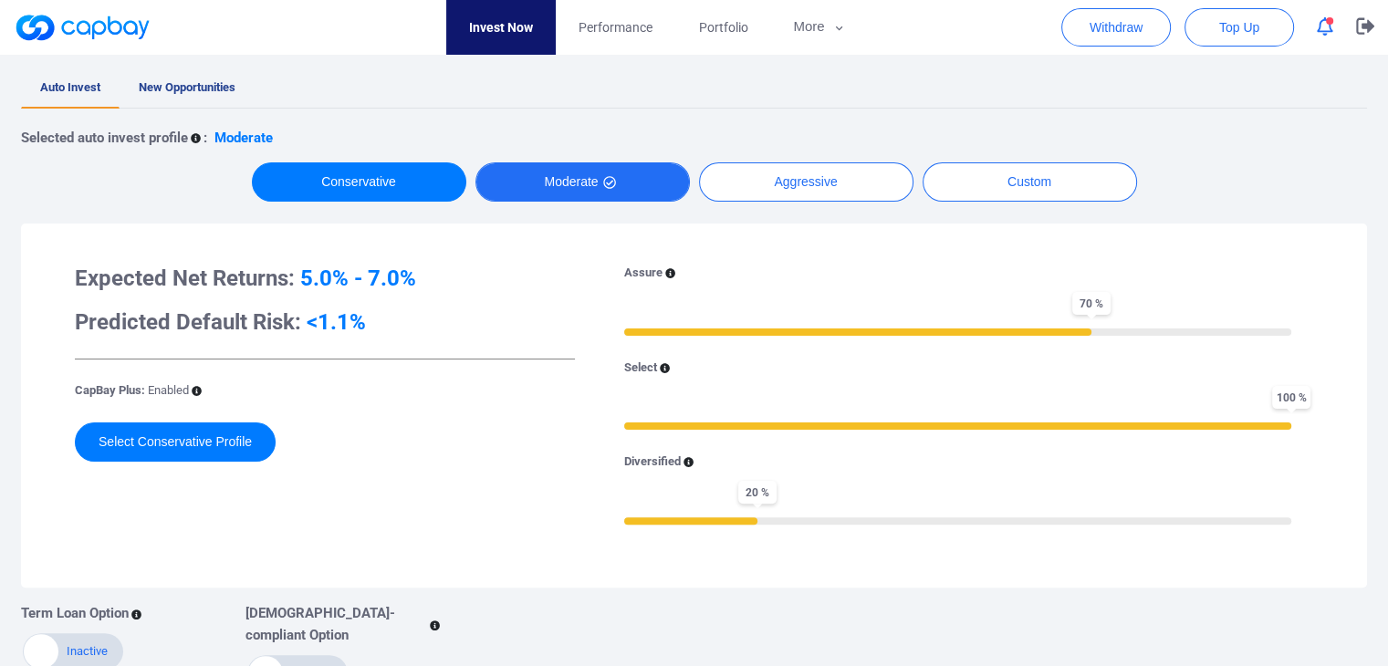
click at [489, 179] on button "Moderate" at bounding box center [582, 181] width 214 height 39
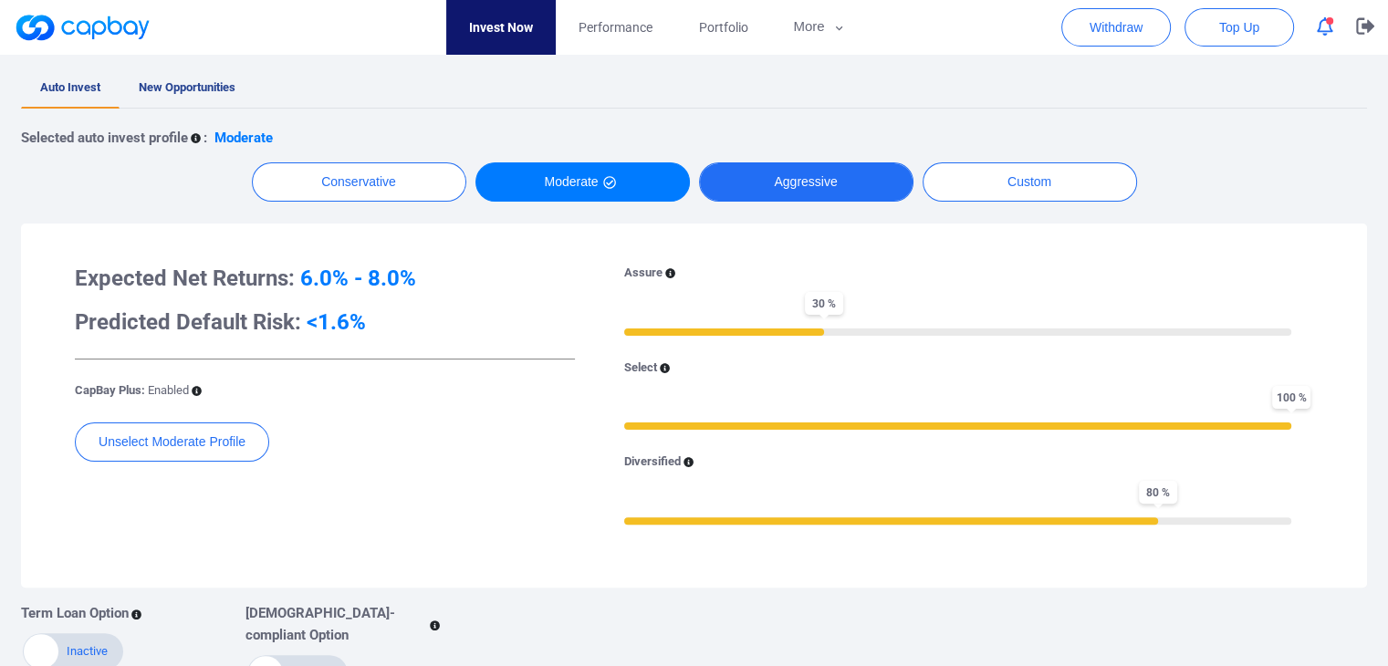
click at [733, 184] on button "Aggressive" at bounding box center [806, 181] width 214 height 39
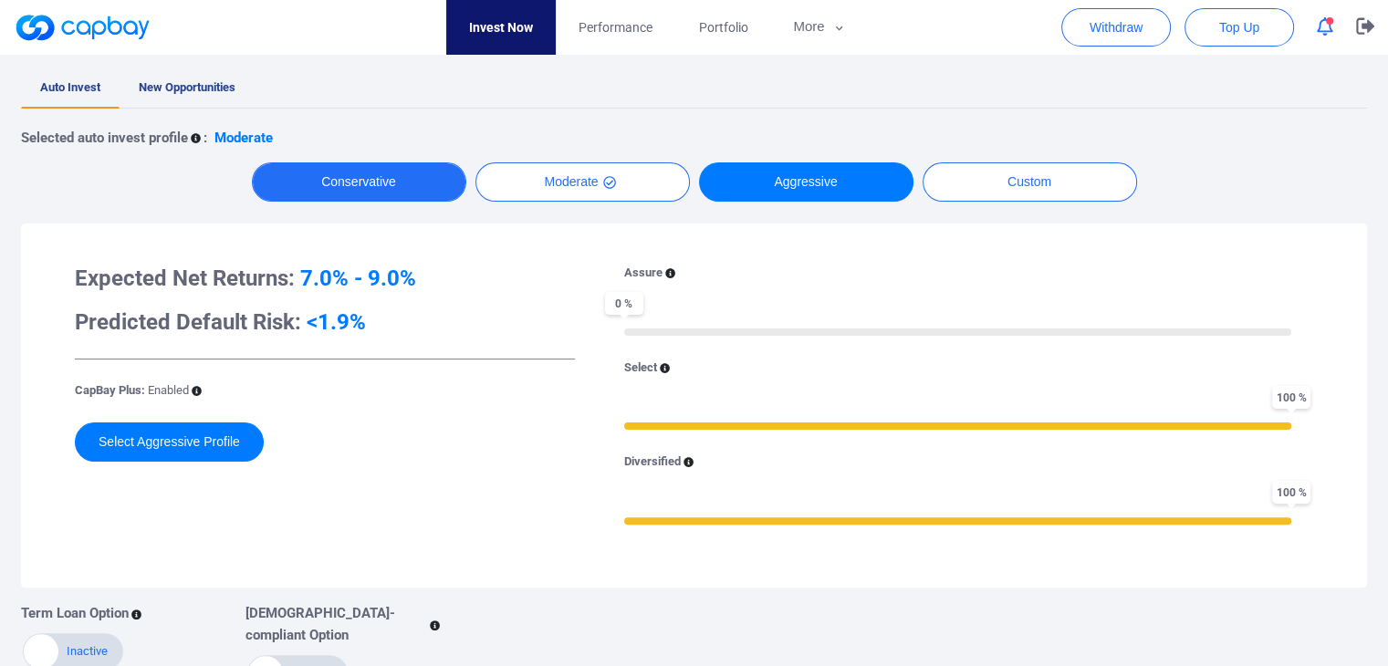
click at [419, 192] on button "Conservative" at bounding box center [359, 181] width 214 height 39
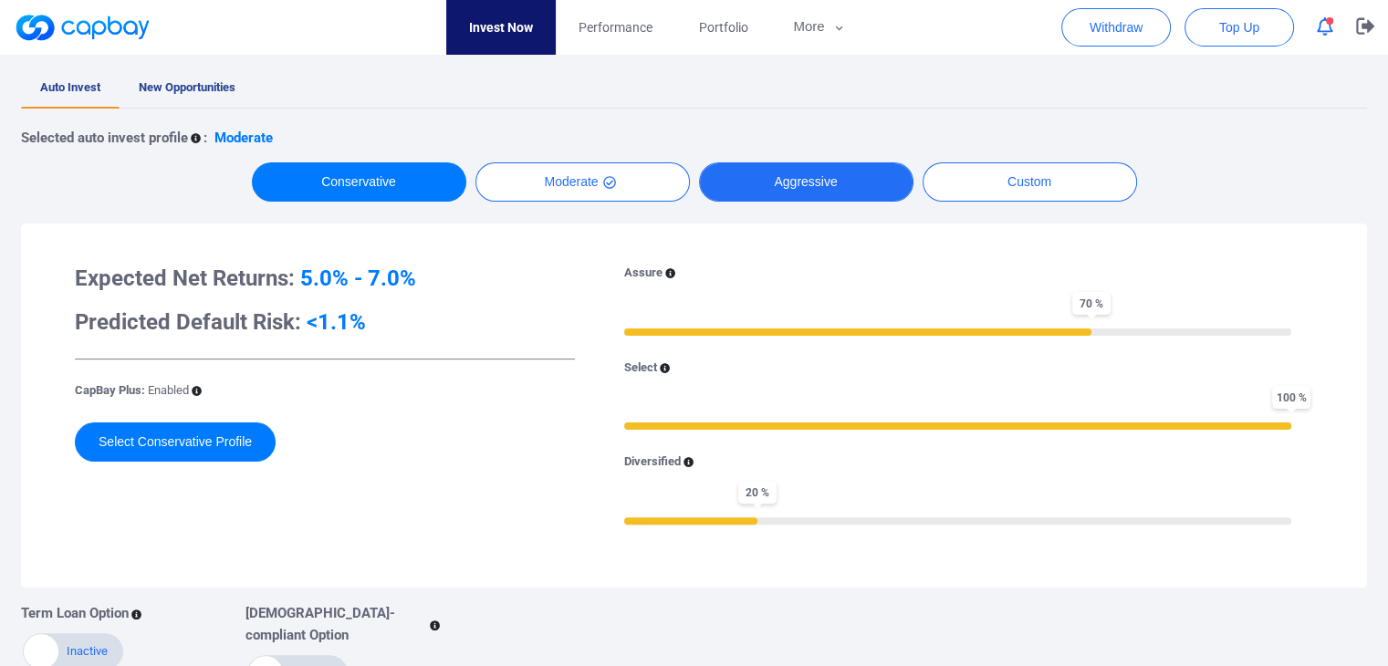
click at [786, 188] on button "Aggressive" at bounding box center [806, 181] width 214 height 39
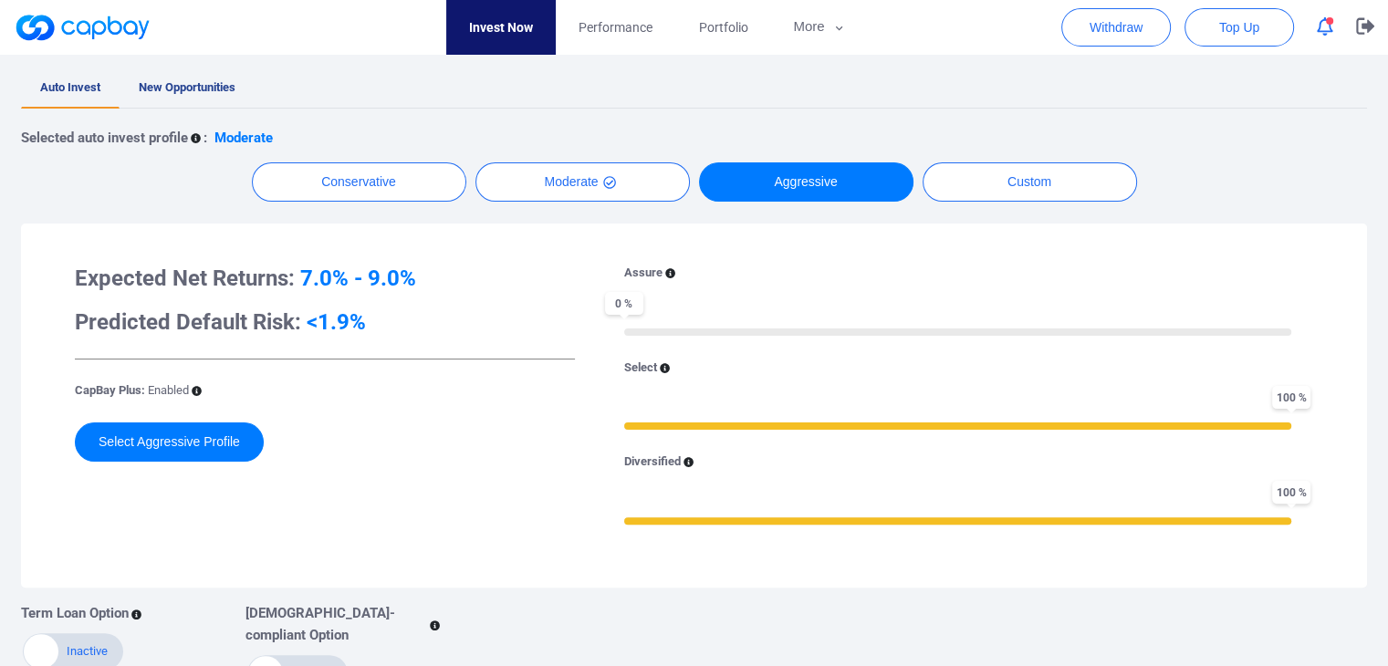
click at [468, 184] on div "Conservative Moderate Aggressive Custom" at bounding box center [694, 181] width 1346 height 39
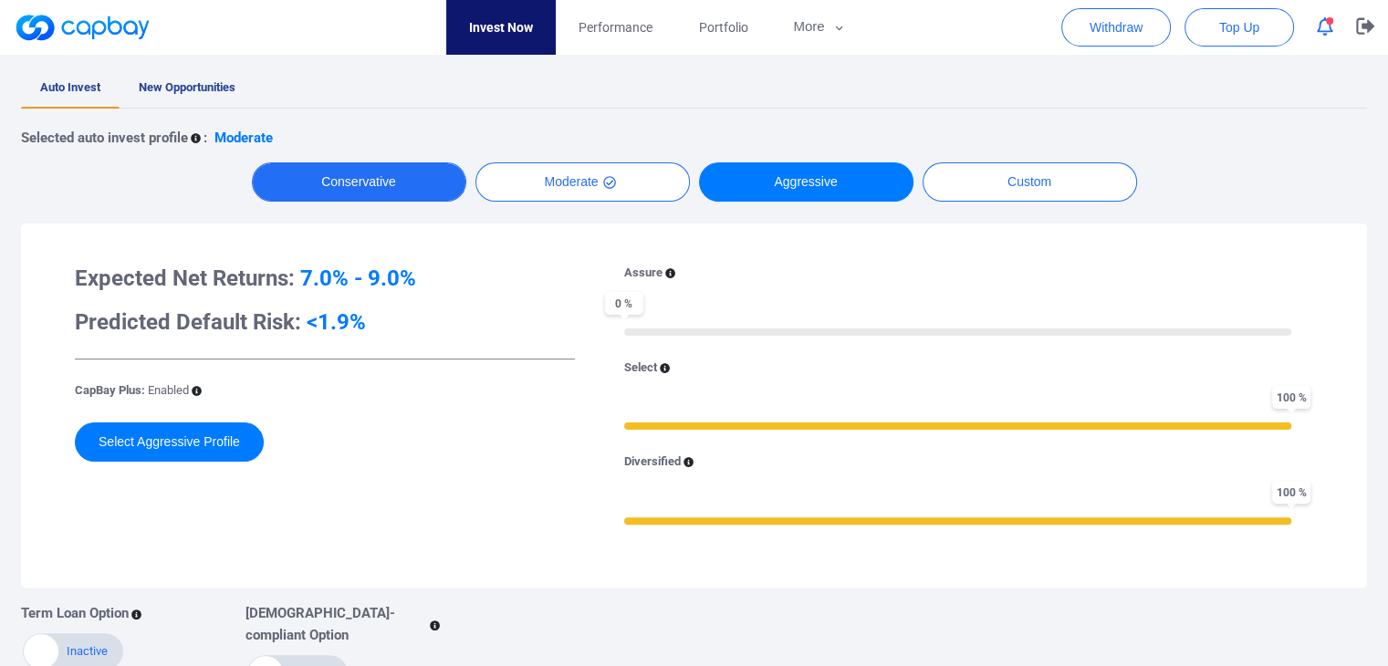
drag, startPoint x: 409, startPoint y: 182, endPoint x: 457, endPoint y: 183, distance: 48.4
click at [409, 182] on button "Conservative" at bounding box center [359, 181] width 214 height 39
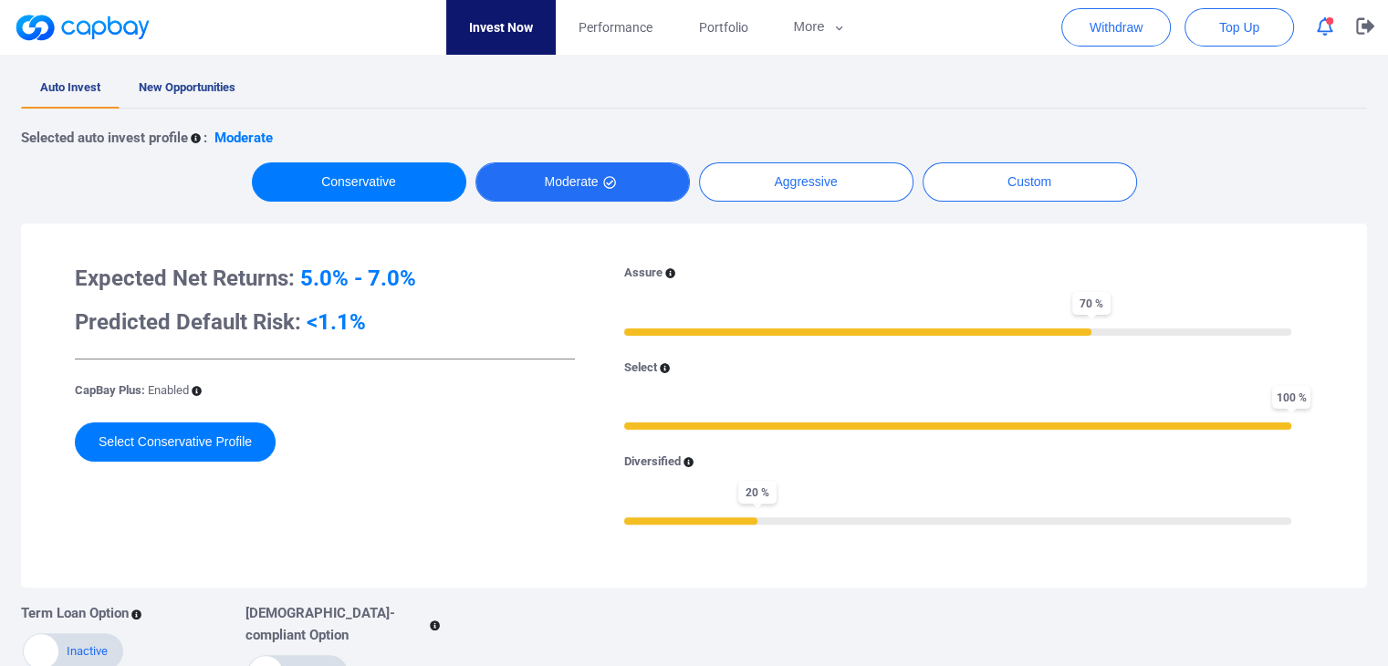
click at [569, 186] on button "Moderate" at bounding box center [582, 181] width 214 height 39
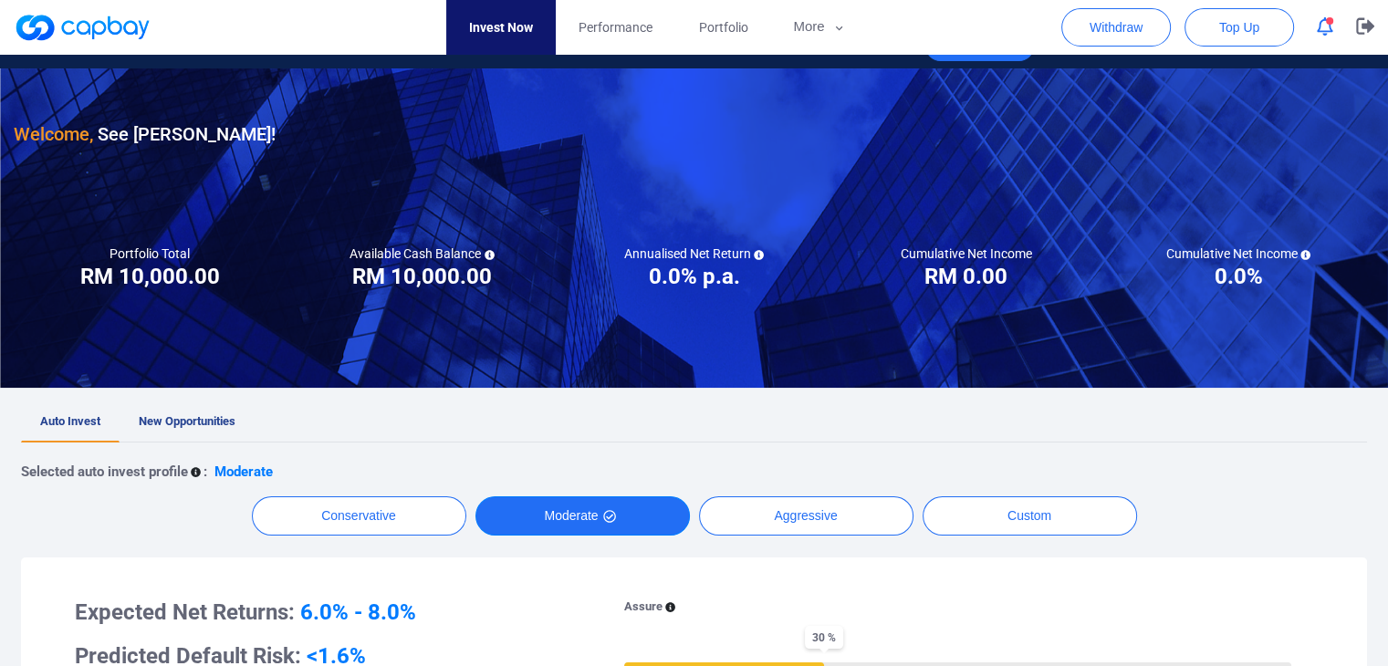
scroll to position [0, 0]
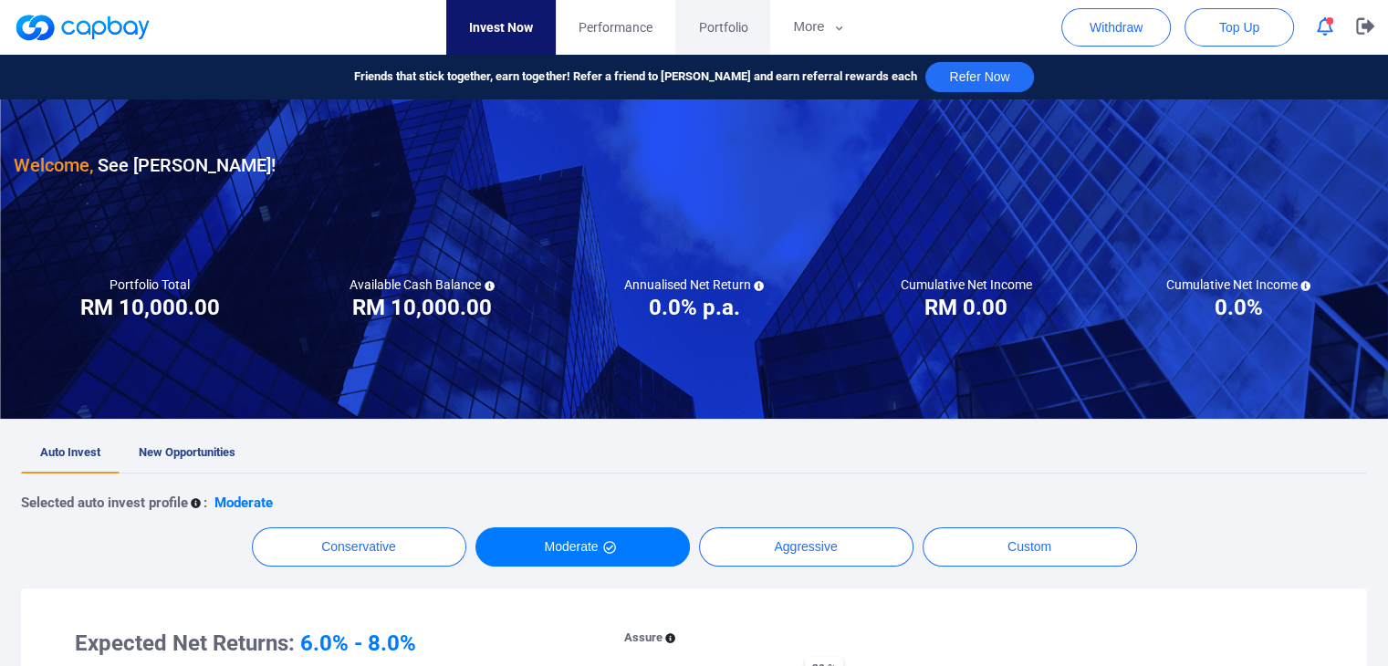
click at [737, 26] on span "Portfolio" at bounding box center [722, 27] width 49 height 20
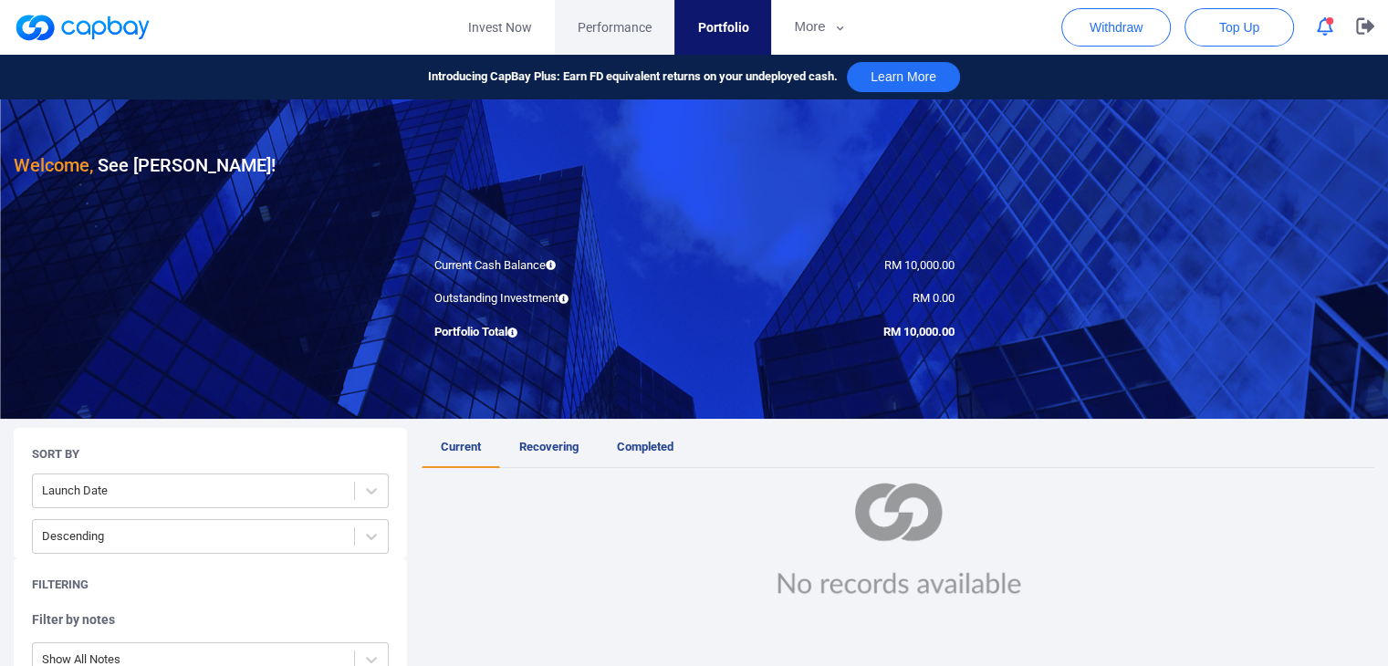
click at [627, 31] on span "Performance" at bounding box center [615, 27] width 74 height 20
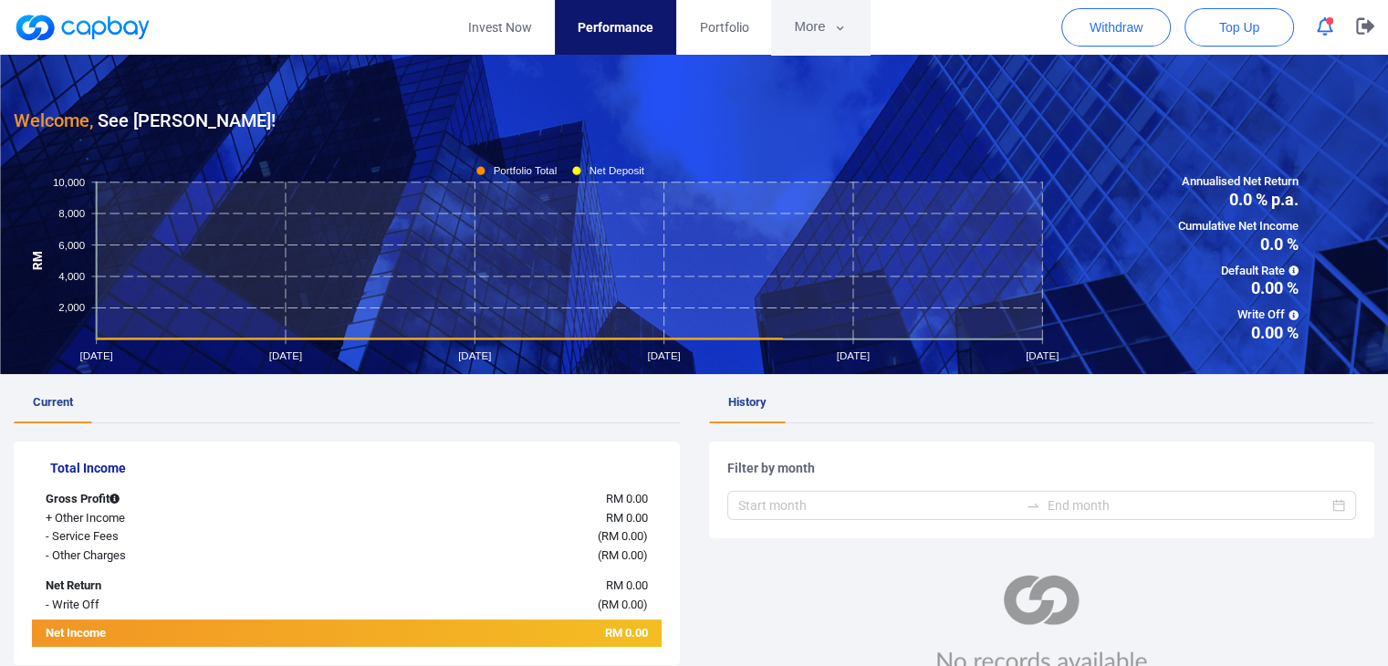
click at [815, 25] on button "More" at bounding box center [820, 27] width 98 height 55
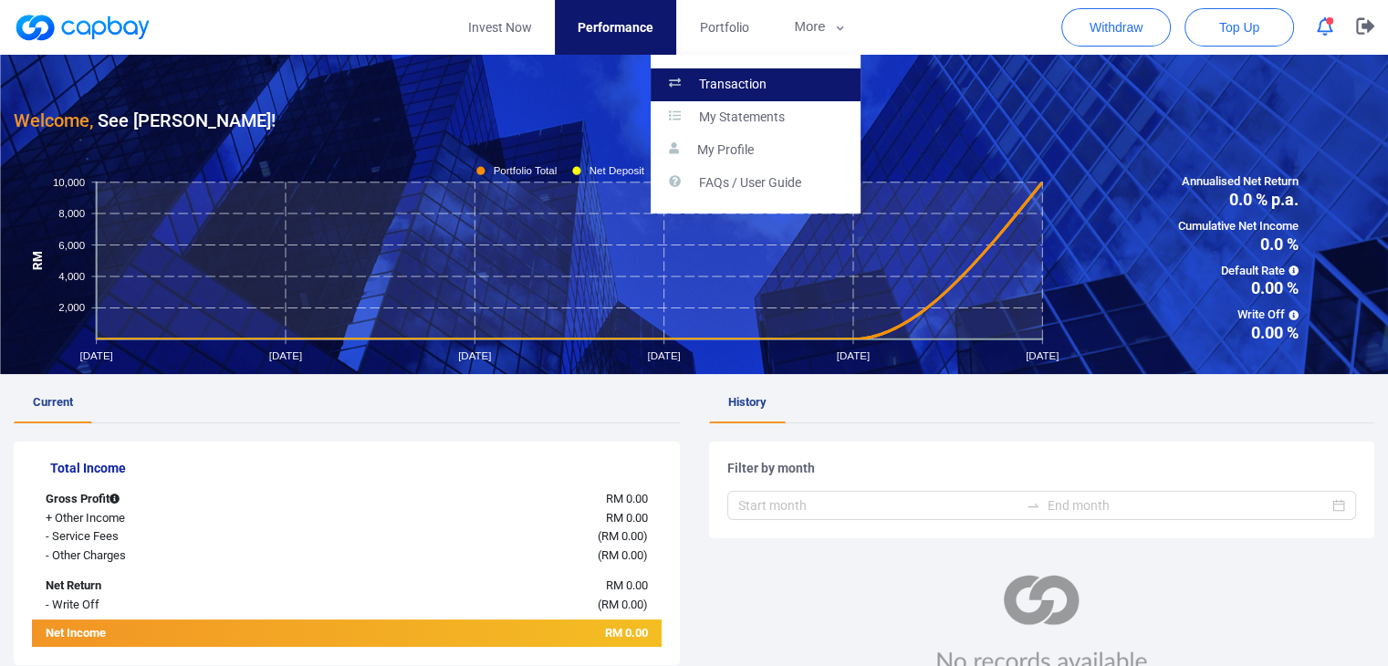
click at [762, 84] on p "Transaction" at bounding box center [733, 85] width 68 height 16
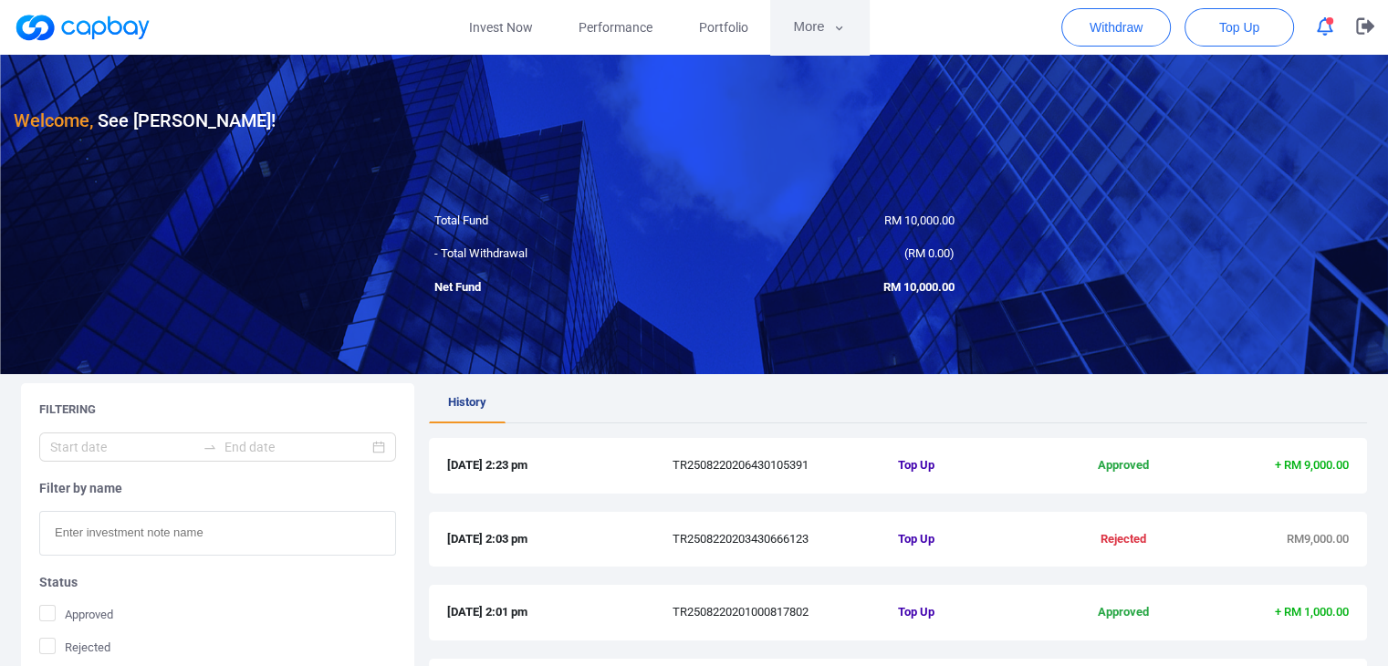
click at [849, 32] on button "More" at bounding box center [819, 27] width 98 height 55
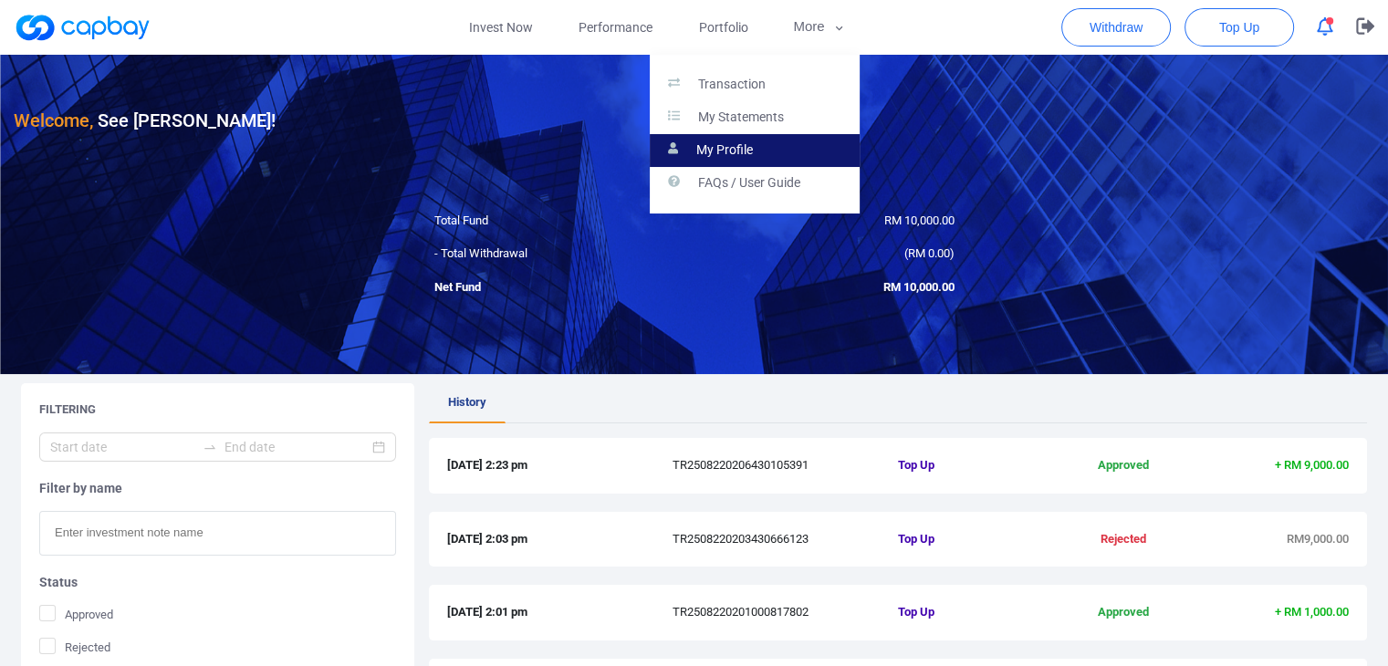
click at [714, 154] on p "My Profile" at bounding box center [724, 150] width 57 height 16
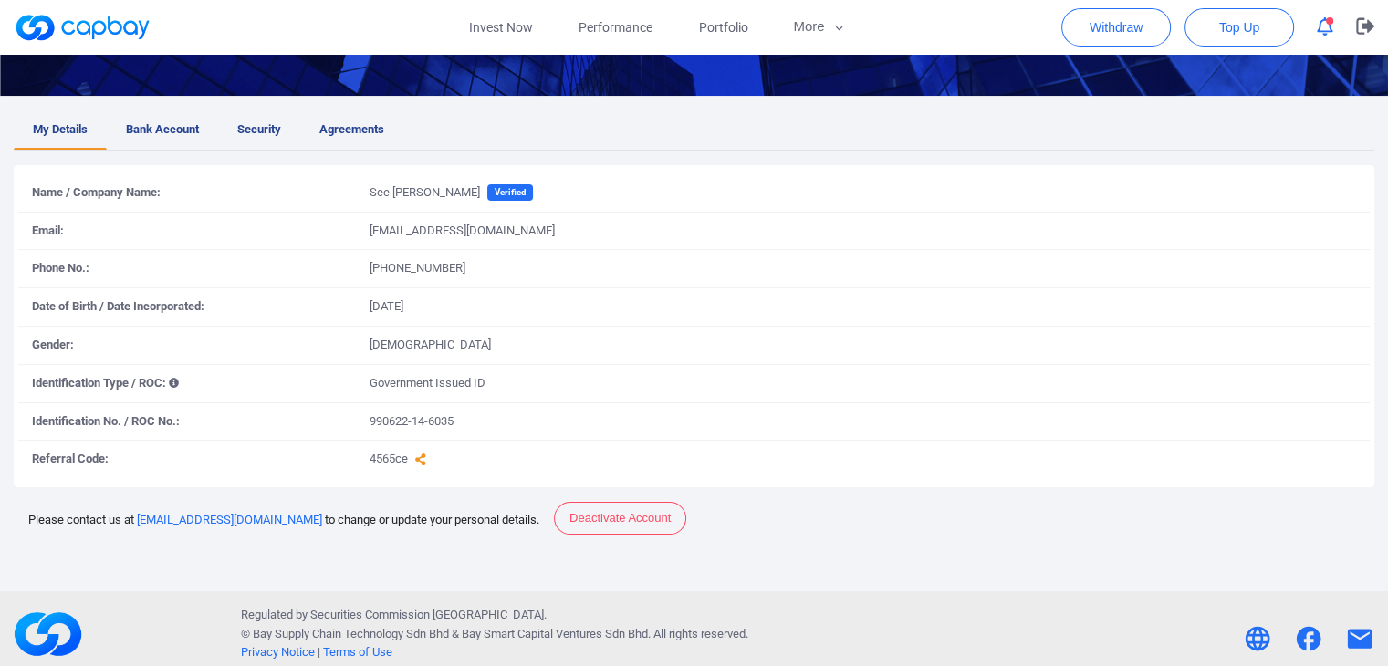
scroll to position [288, 0]
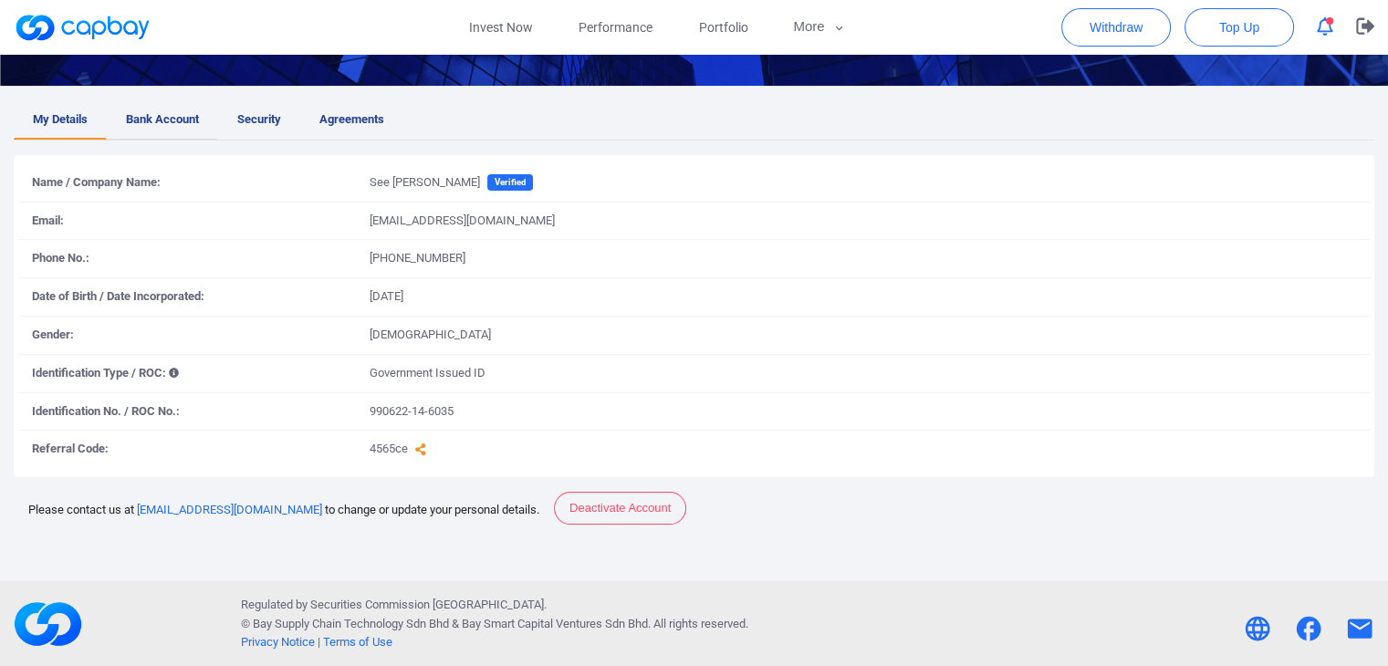
click at [171, 117] on span "Bank Account" at bounding box center [162, 119] width 73 height 19
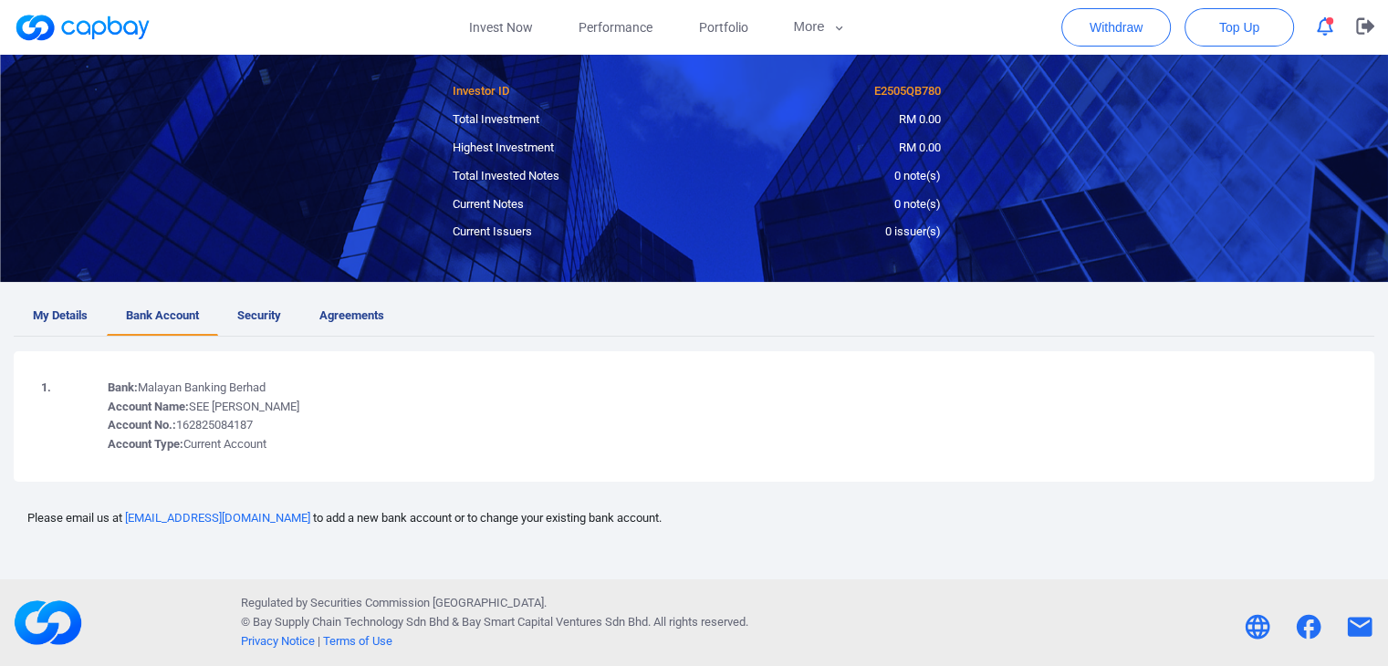
scroll to position [91, 0]
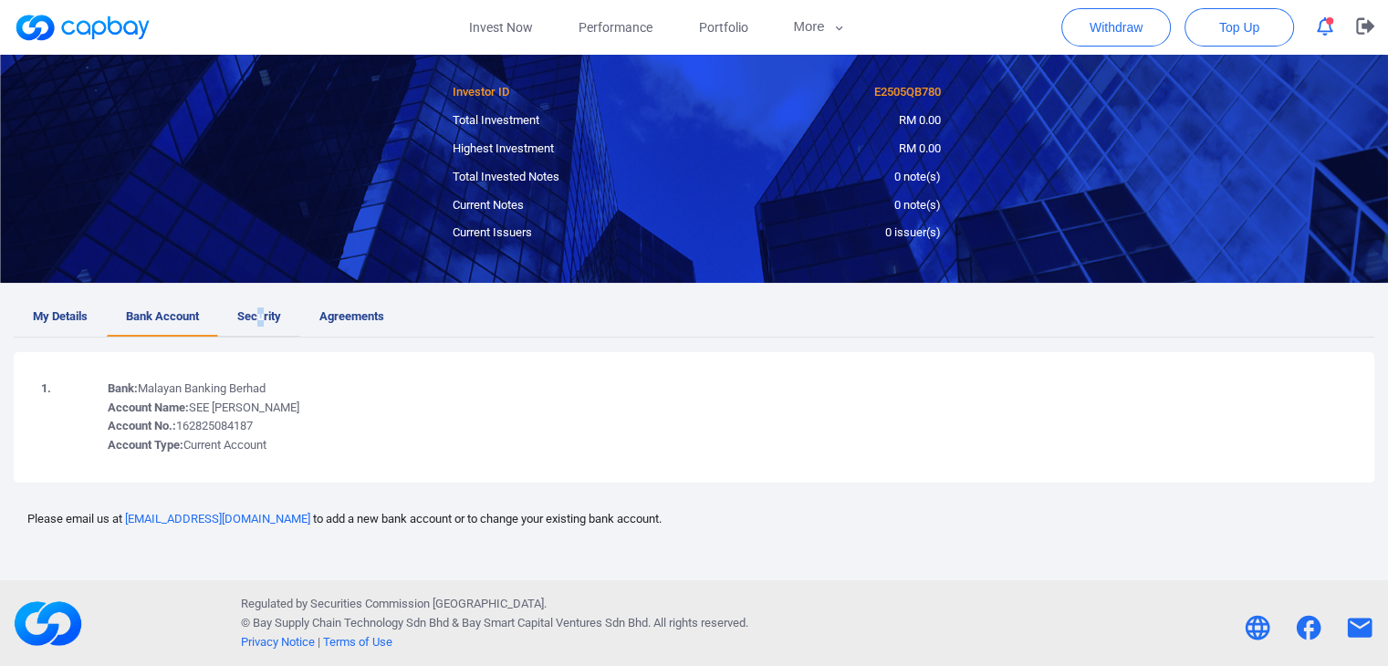
click at [263, 308] on span "Security" at bounding box center [259, 316] width 44 height 19
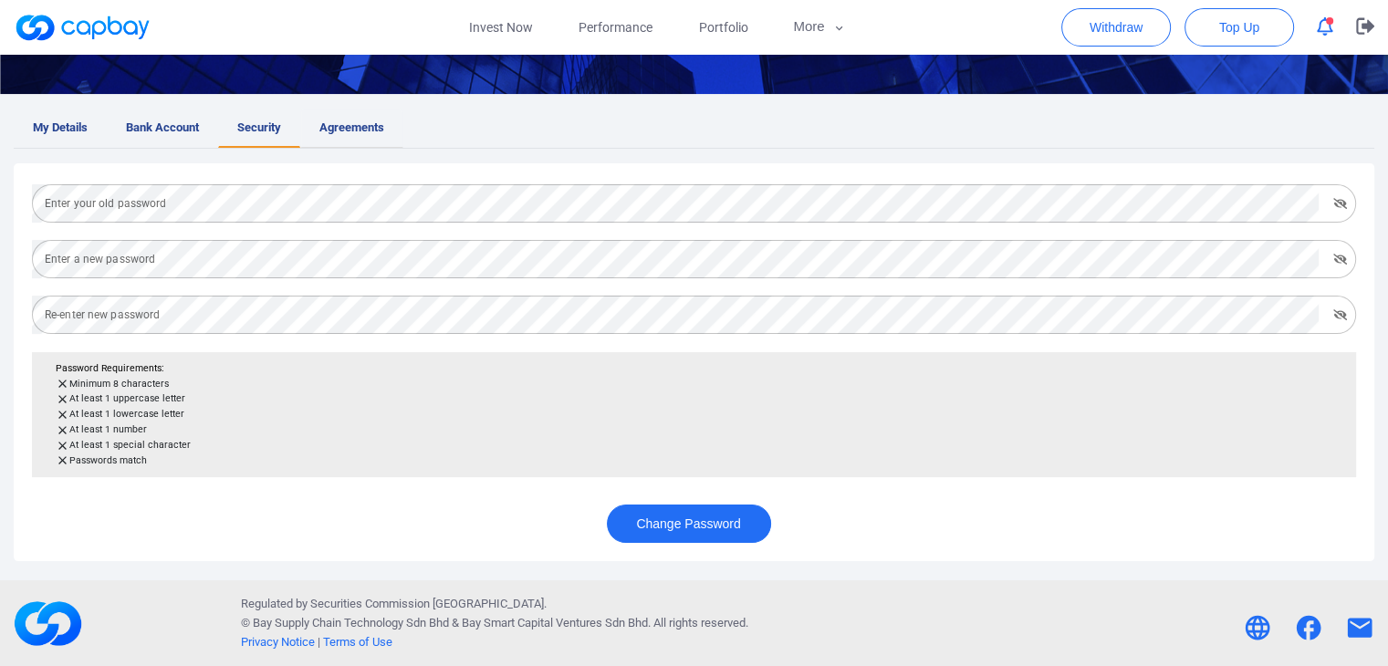
click at [367, 137] on link "Agreements" at bounding box center [351, 128] width 103 height 39
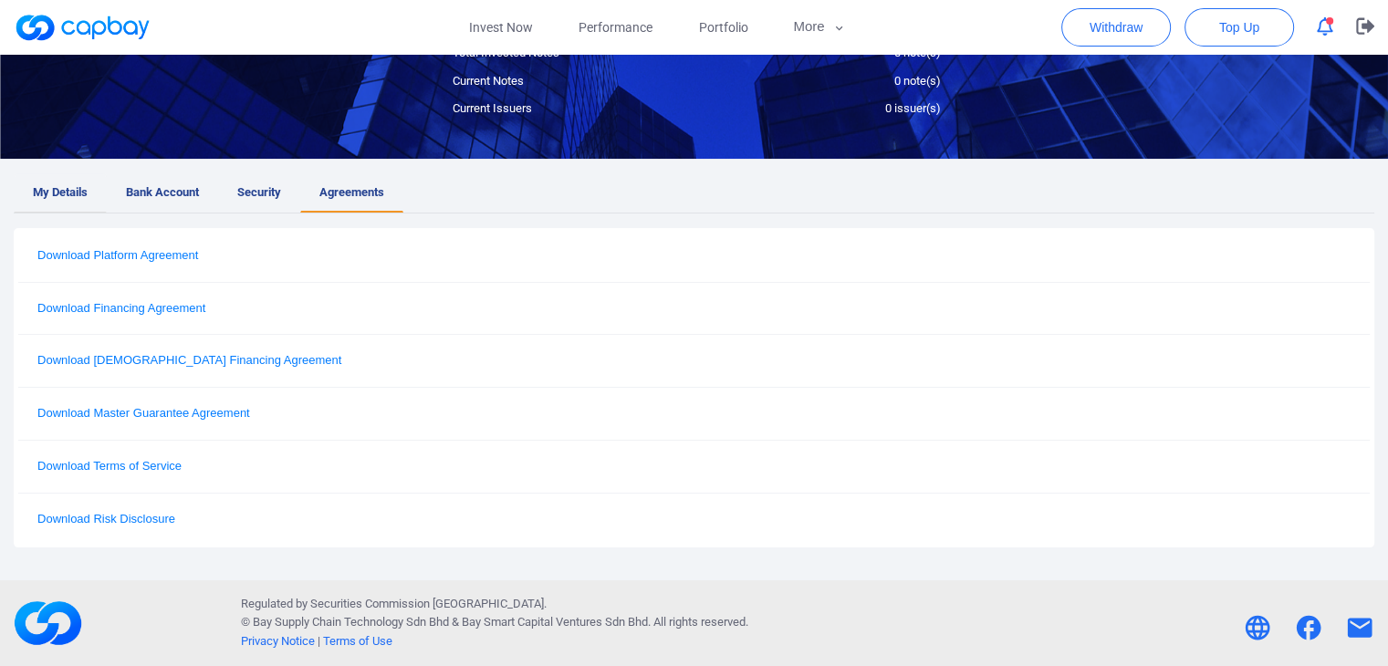
click at [64, 196] on span "My Details" at bounding box center [60, 192] width 55 height 19
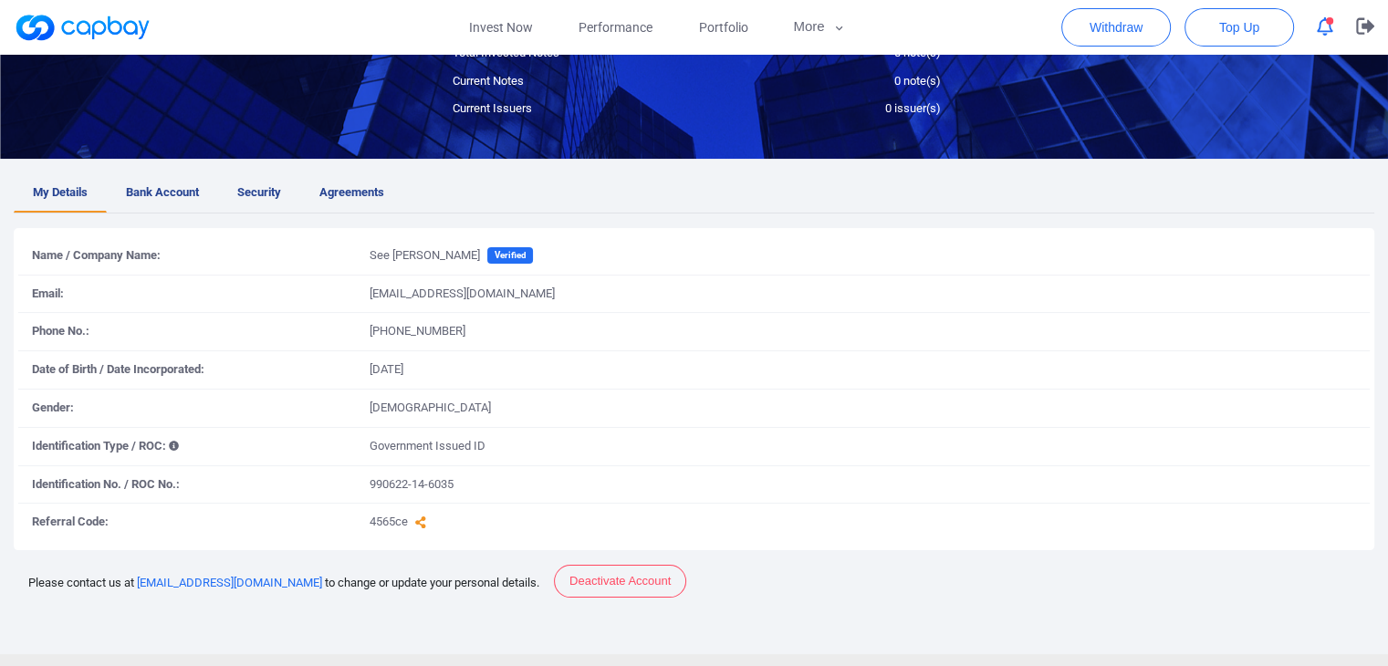
scroll to position [288, 0]
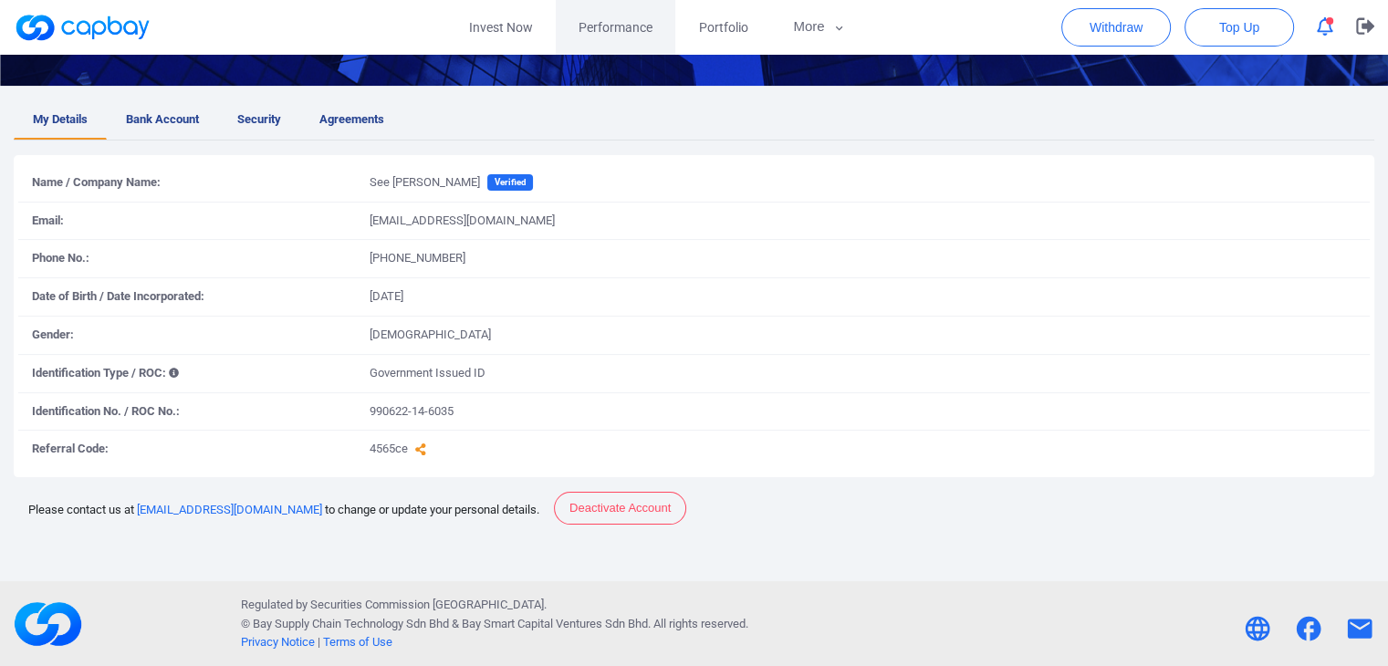
click at [631, 41] on link "Performance" at bounding box center [616, 27] width 120 height 55
